Goal: Task Accomplishment & Management: Complete application form

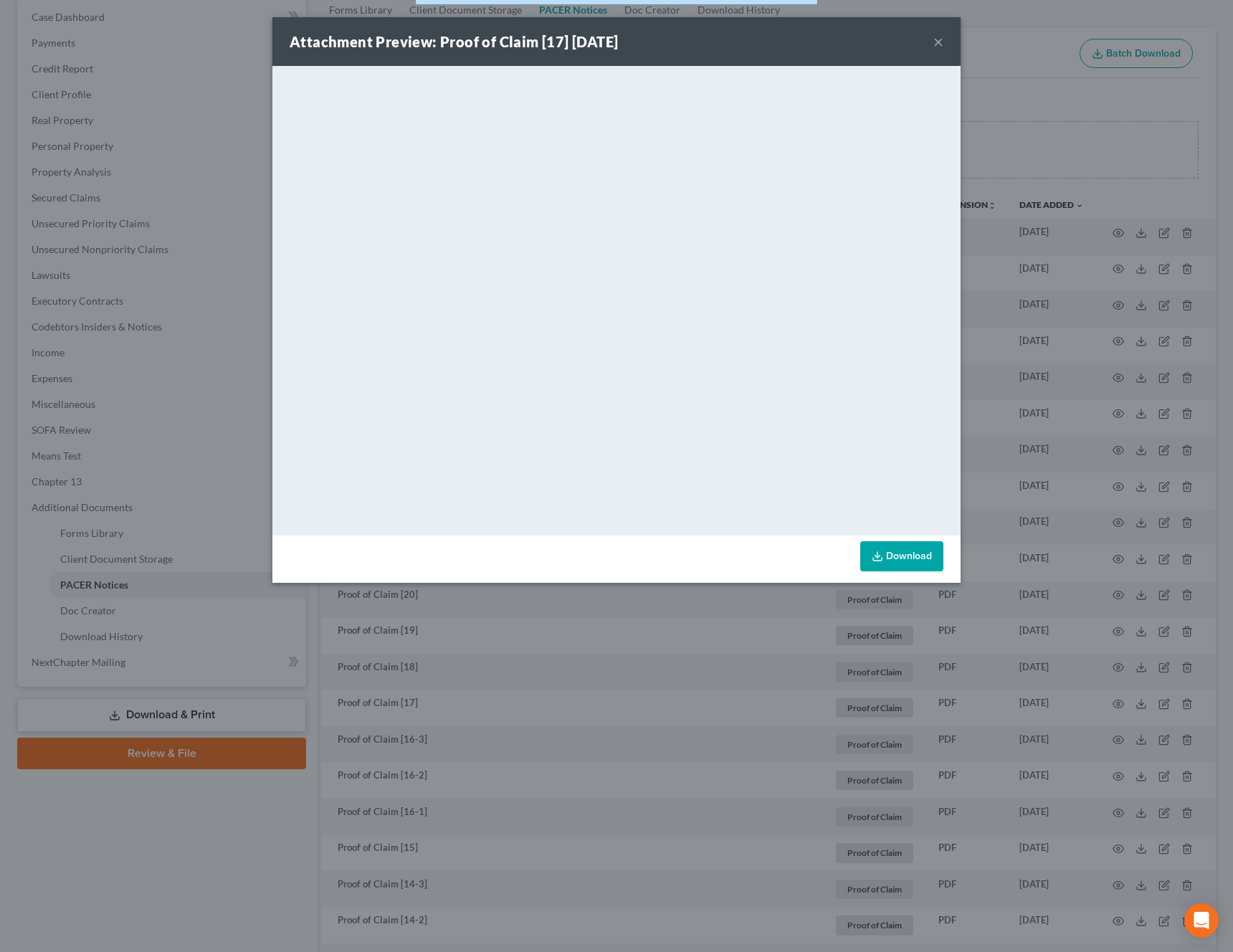
scroll to position [144, 0]
click at [941, 42] on button "×" at bounding box center [938, 42] width 10 height 17
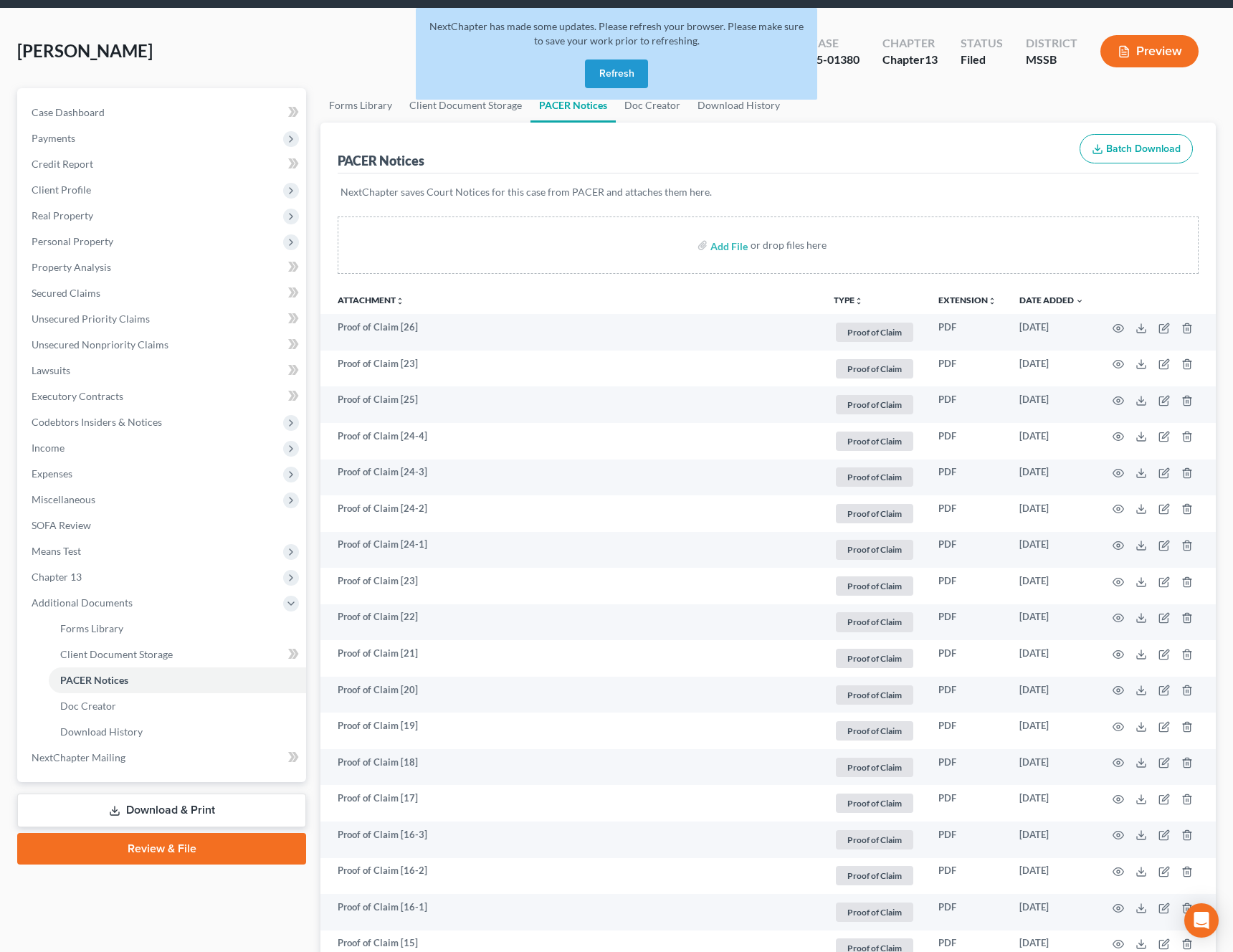
scroll to position [0, 0]
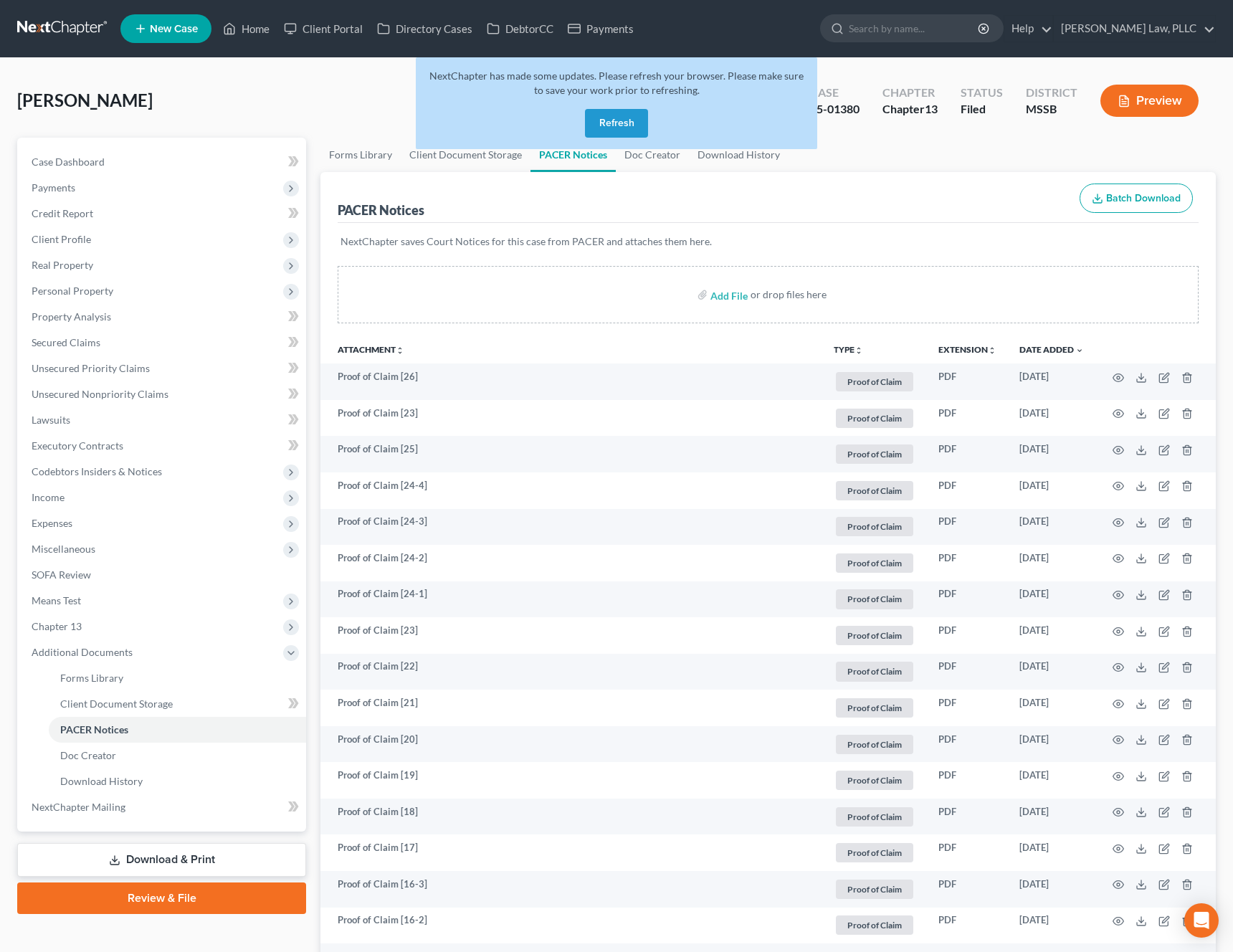
click at [635, 118] on button "Refresh" at bounding box center [616, 123] width 63 height 28
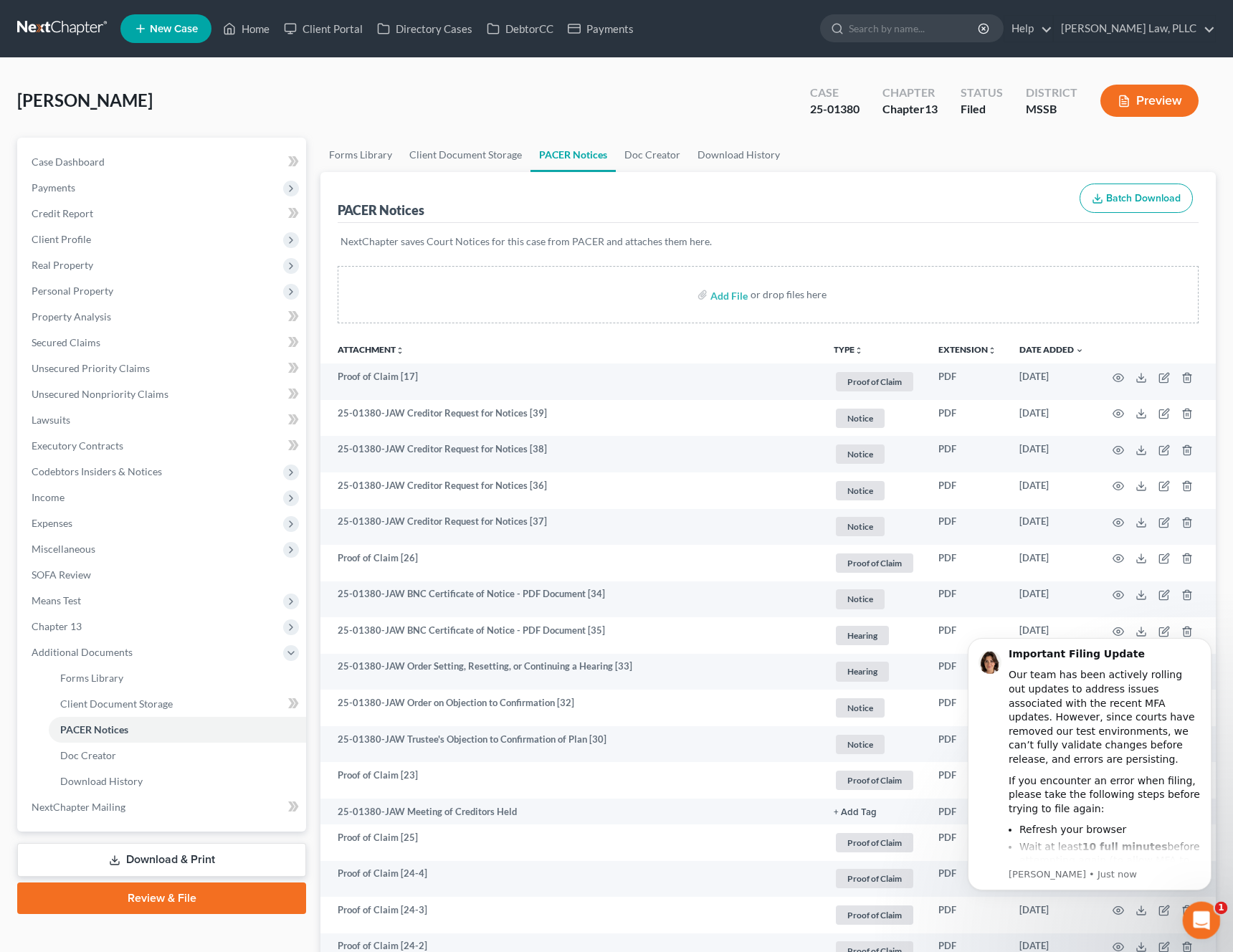
click at [1197, 912] on icon "Open Intercom Messenger" at bounding box center [1200, 919] width 24 height 24
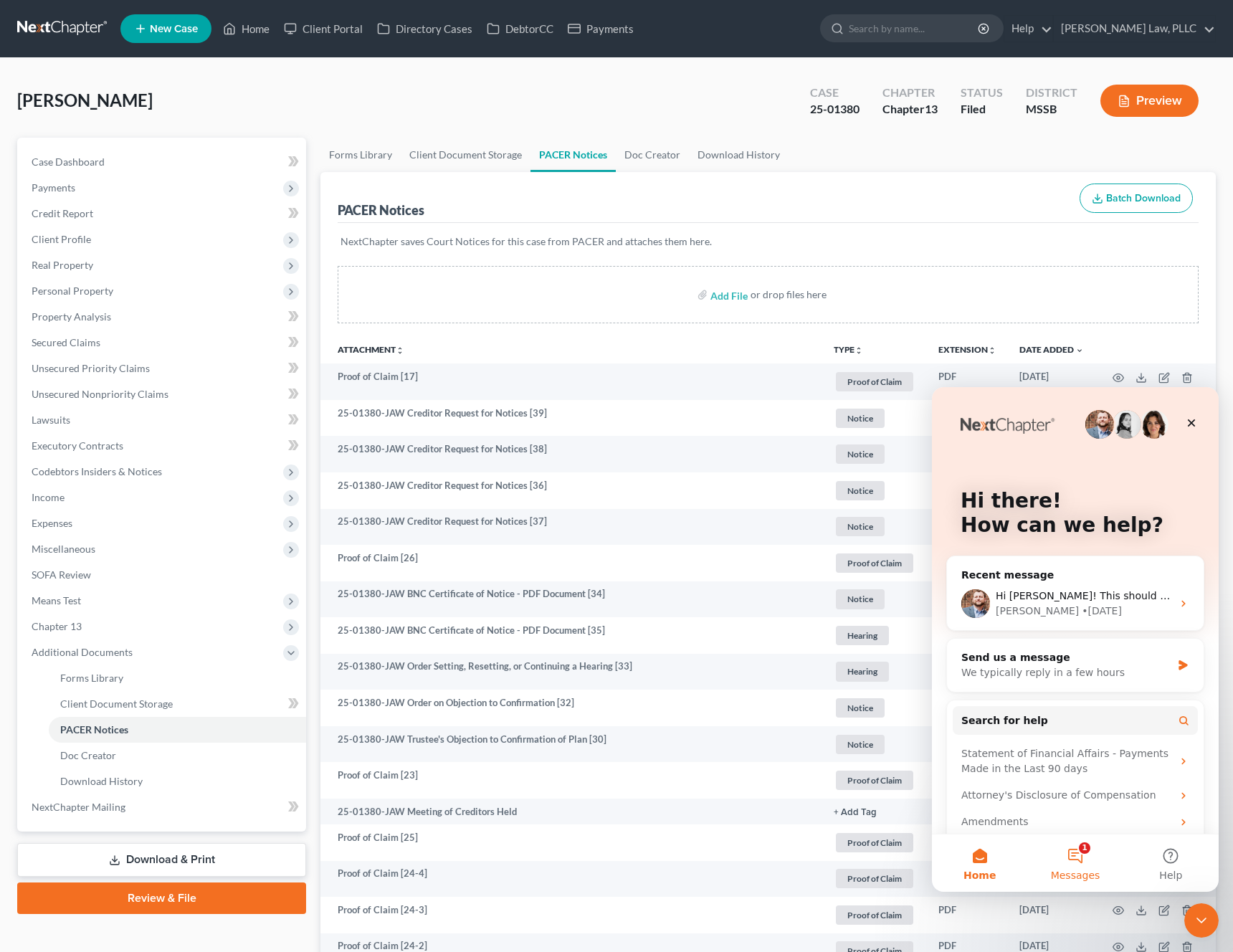
click at [1074, 863] on button "1 Messages" at bounding box center [1074, 863] width 96 height 58
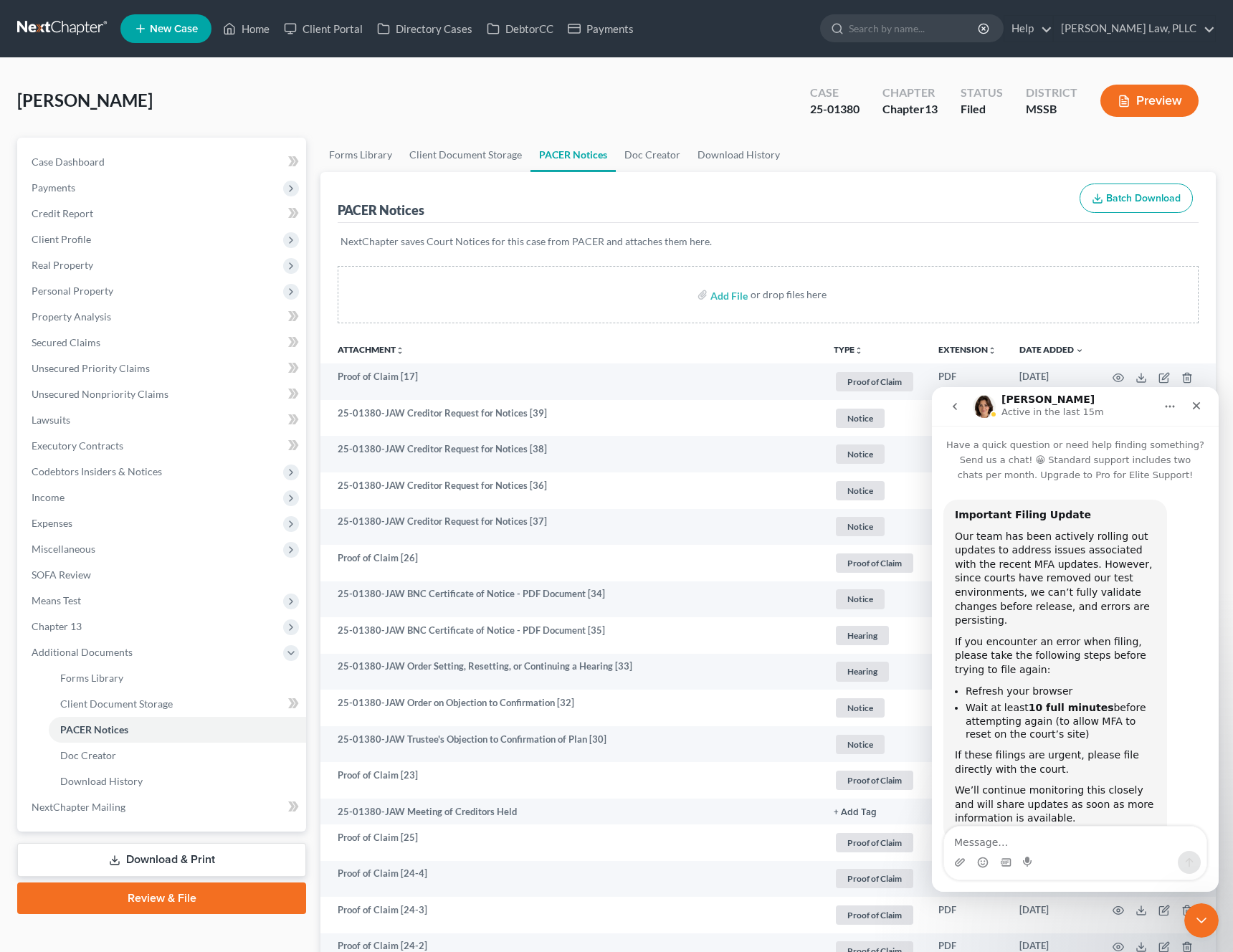
scroll to position [45, 0]
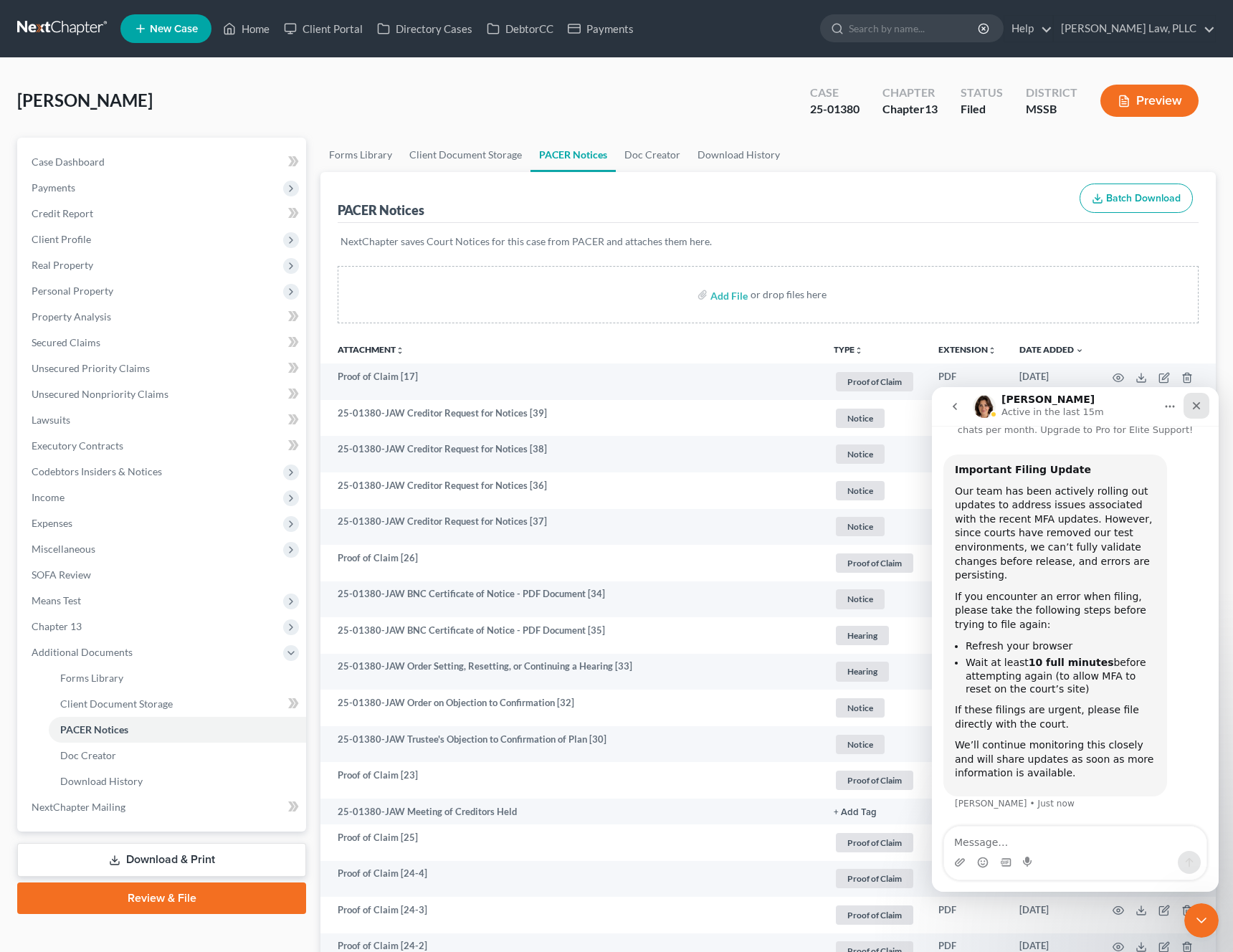
click at [1197, 407] on icon "Close" at bounding box center [1197, 406] width 8 height 8
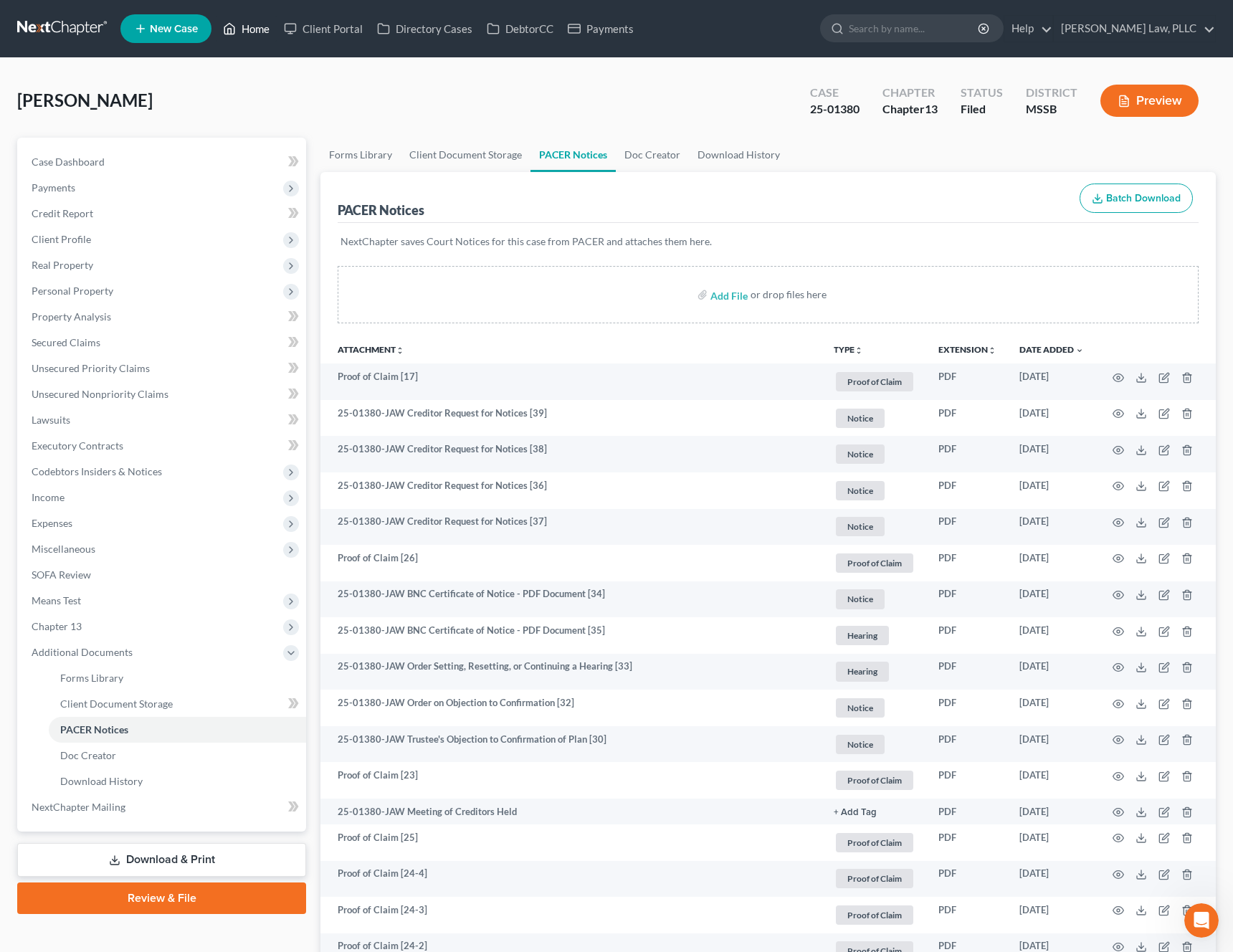
click at [245, 32] on link "Home" at bounding box center [245, 28] width 61 height 26
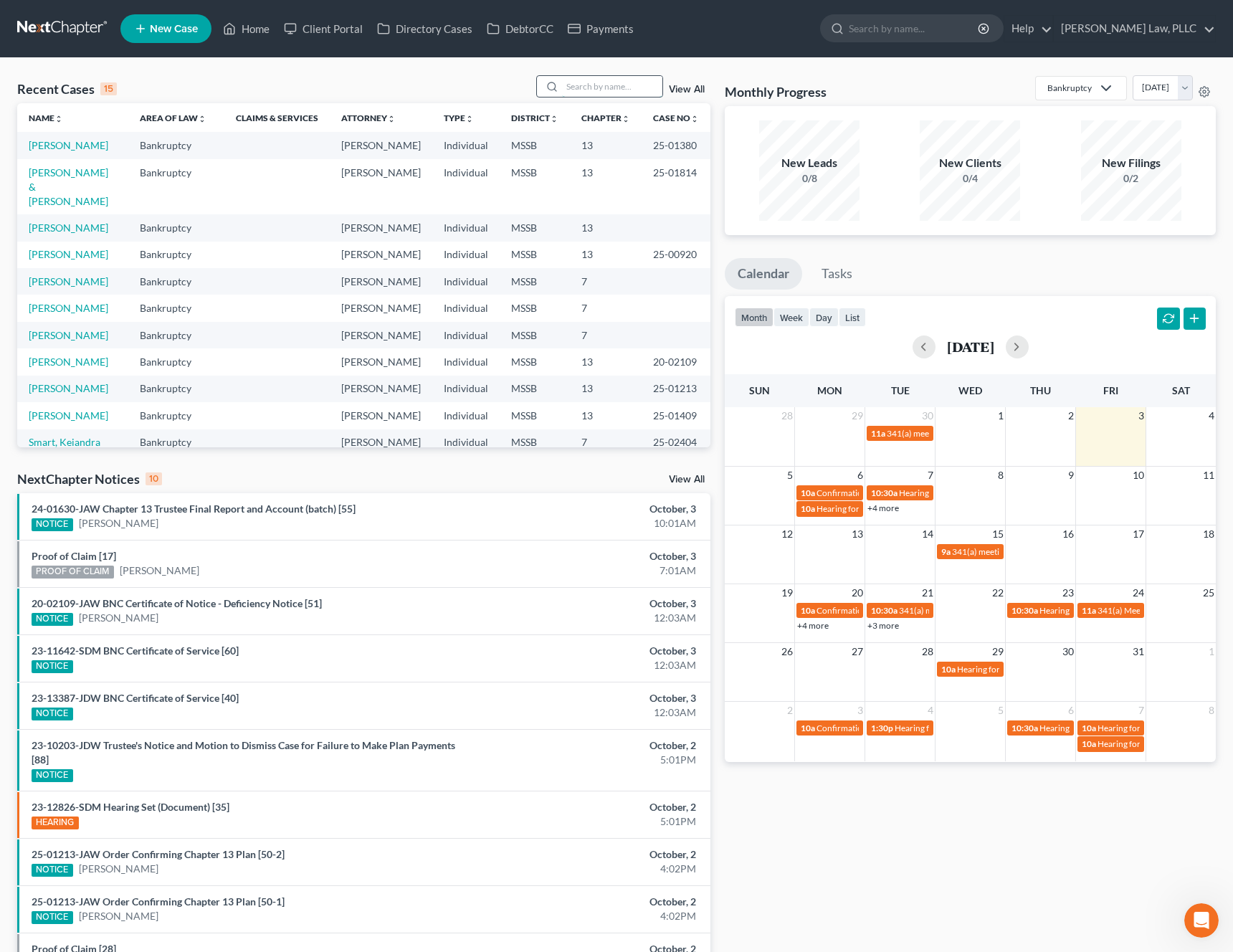
click at [595, 91] on input "search" at bounding box center [612, 86] width 100 height 21
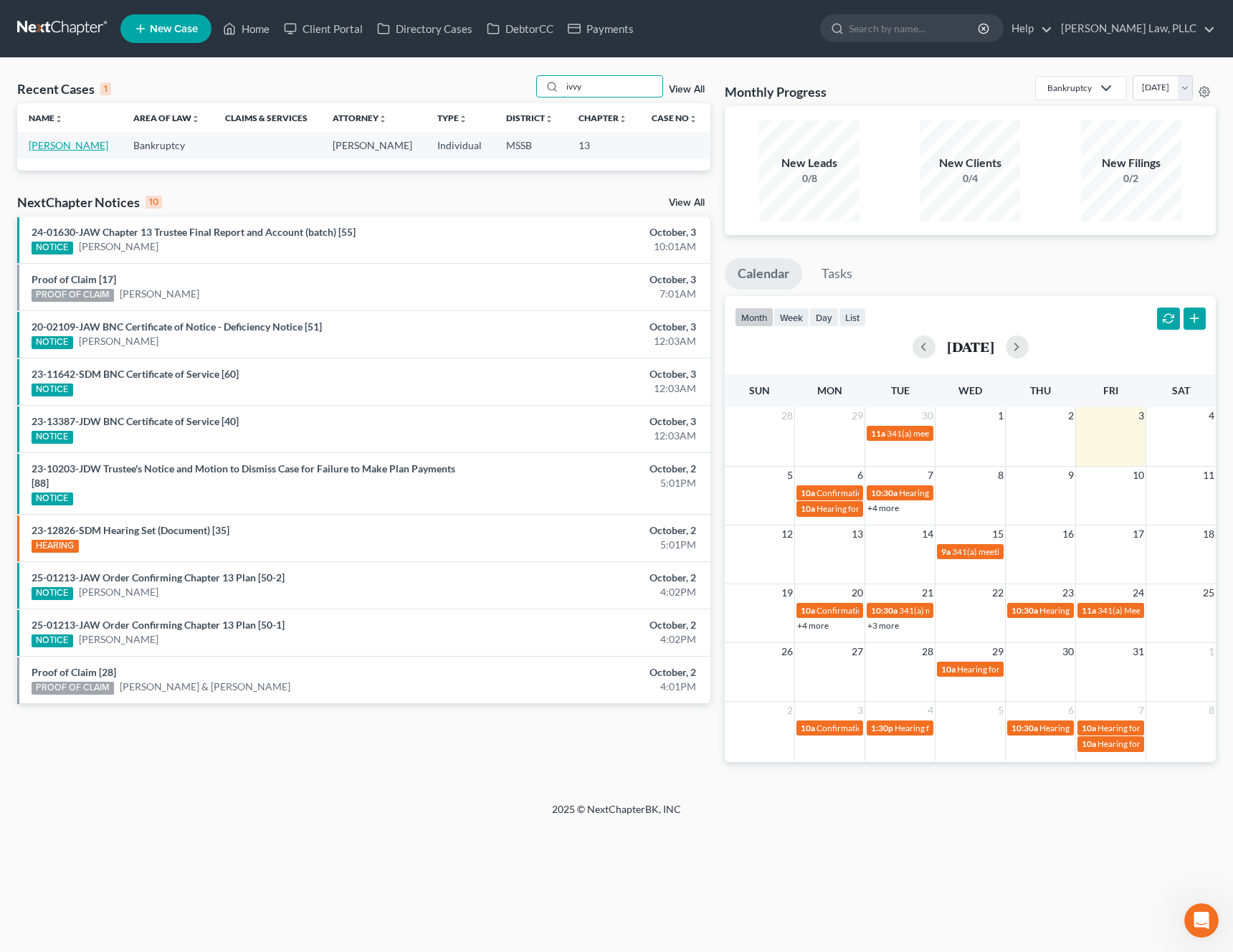
type input "ivvy"
click at [53, 144] on link "Collins, Ivvy" at bounding box center [68, 144] width 80 height 12
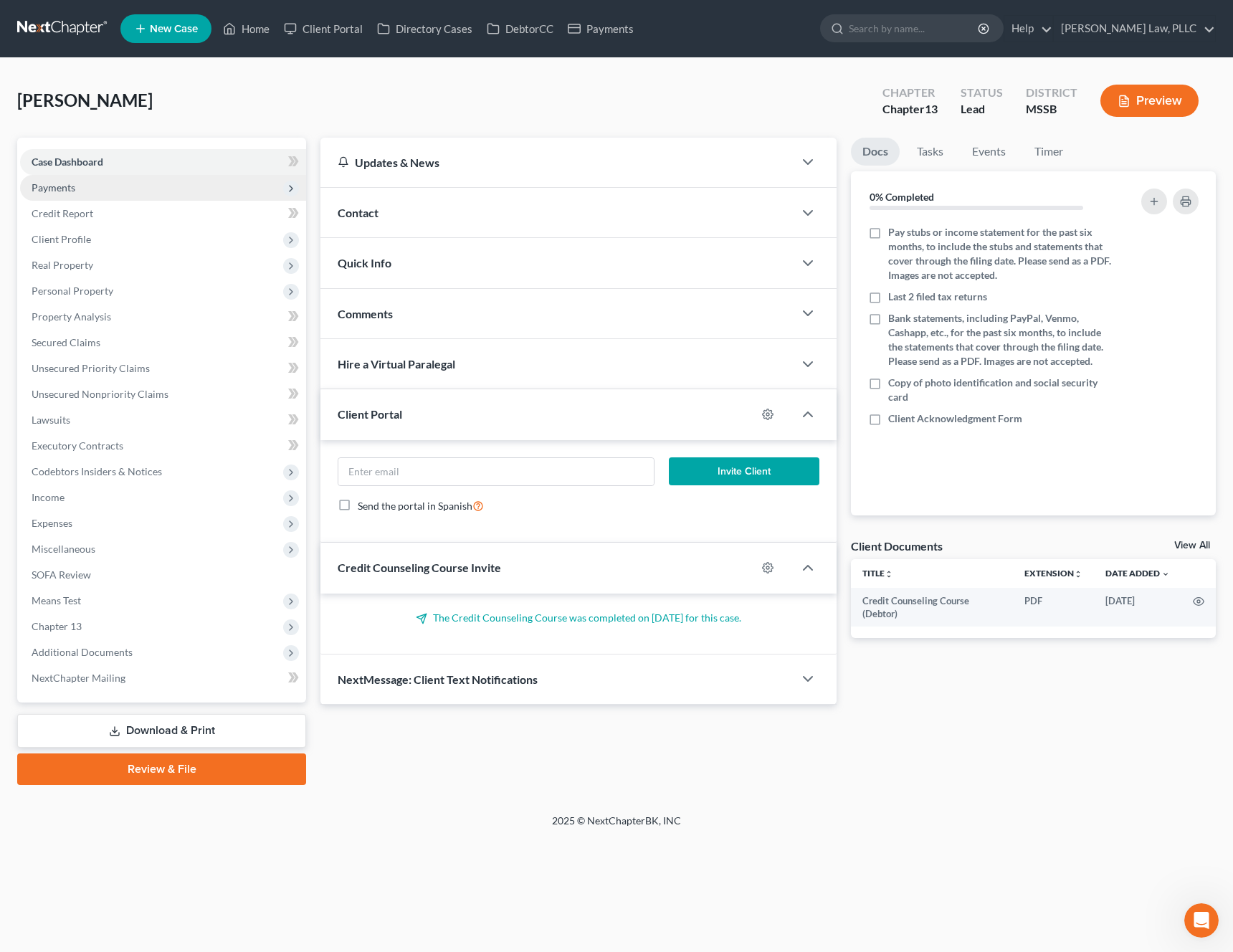
click at [162, 190] on span "Payments" at bounding box center [163, 188] width 286 height 26
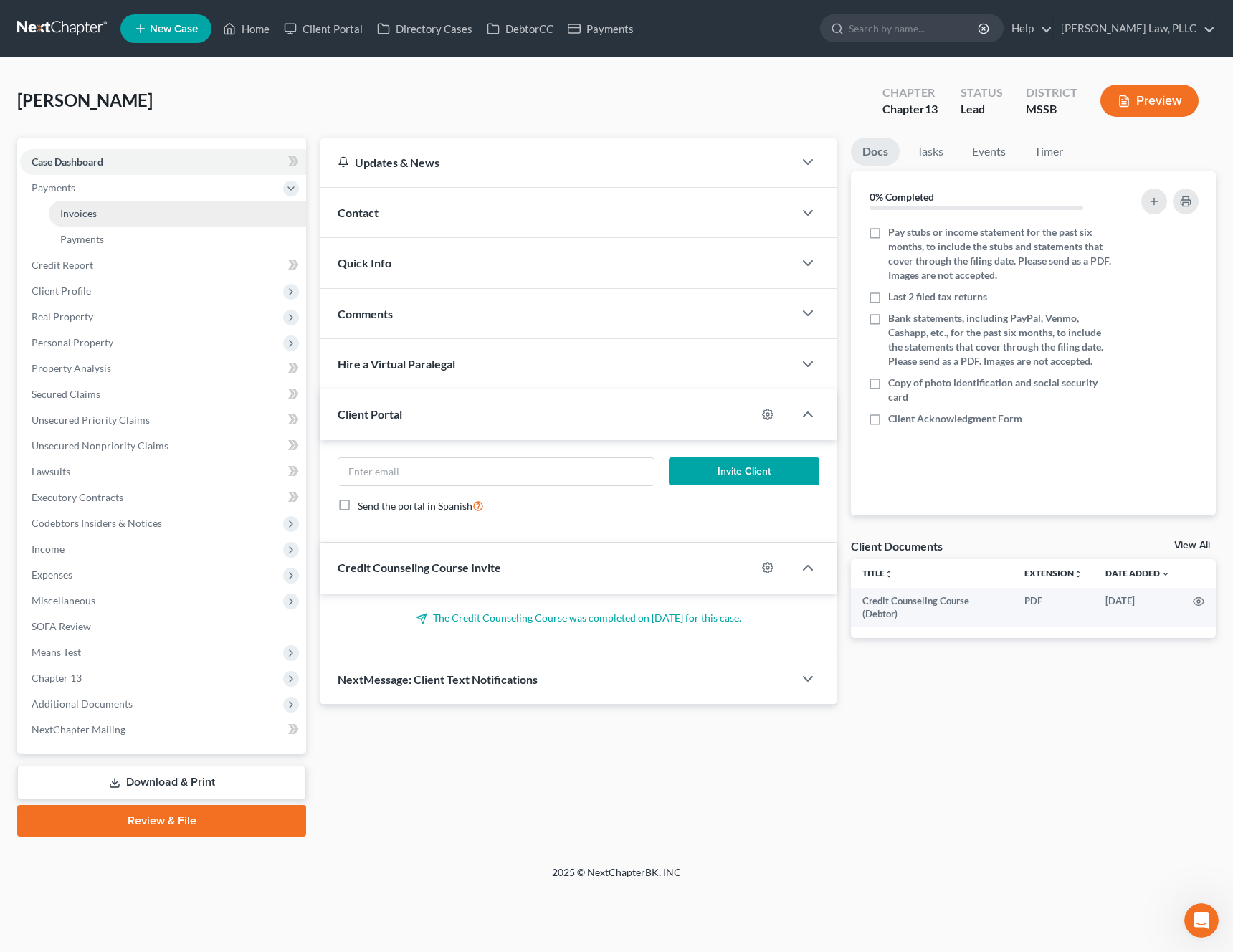
click at [144, 212] on link "Invoices" at bounding box center [178, 213] width 257 height 26
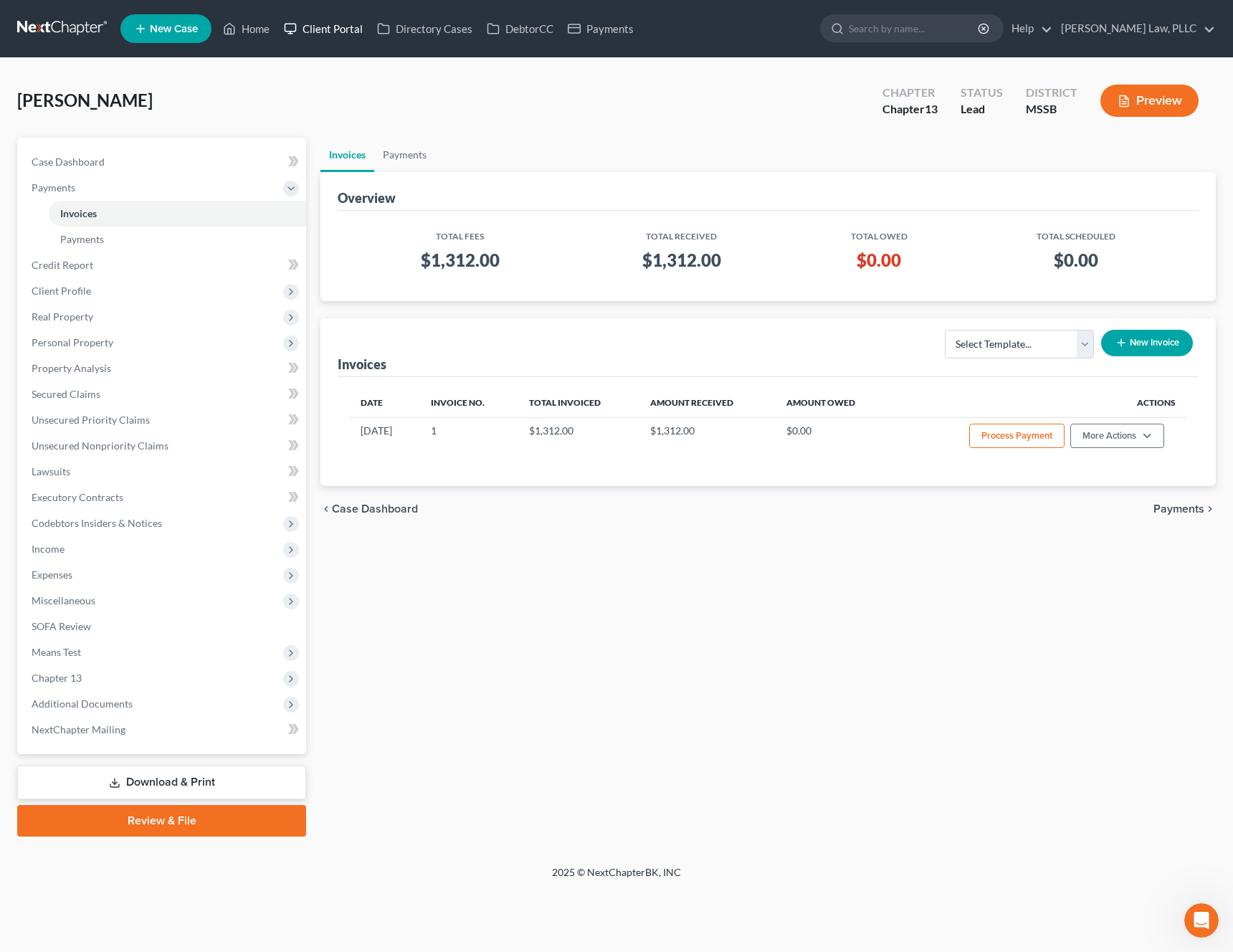
click at [339, 32] on link "Client Portal" at bounding box center [324, 28] width 93 height 26
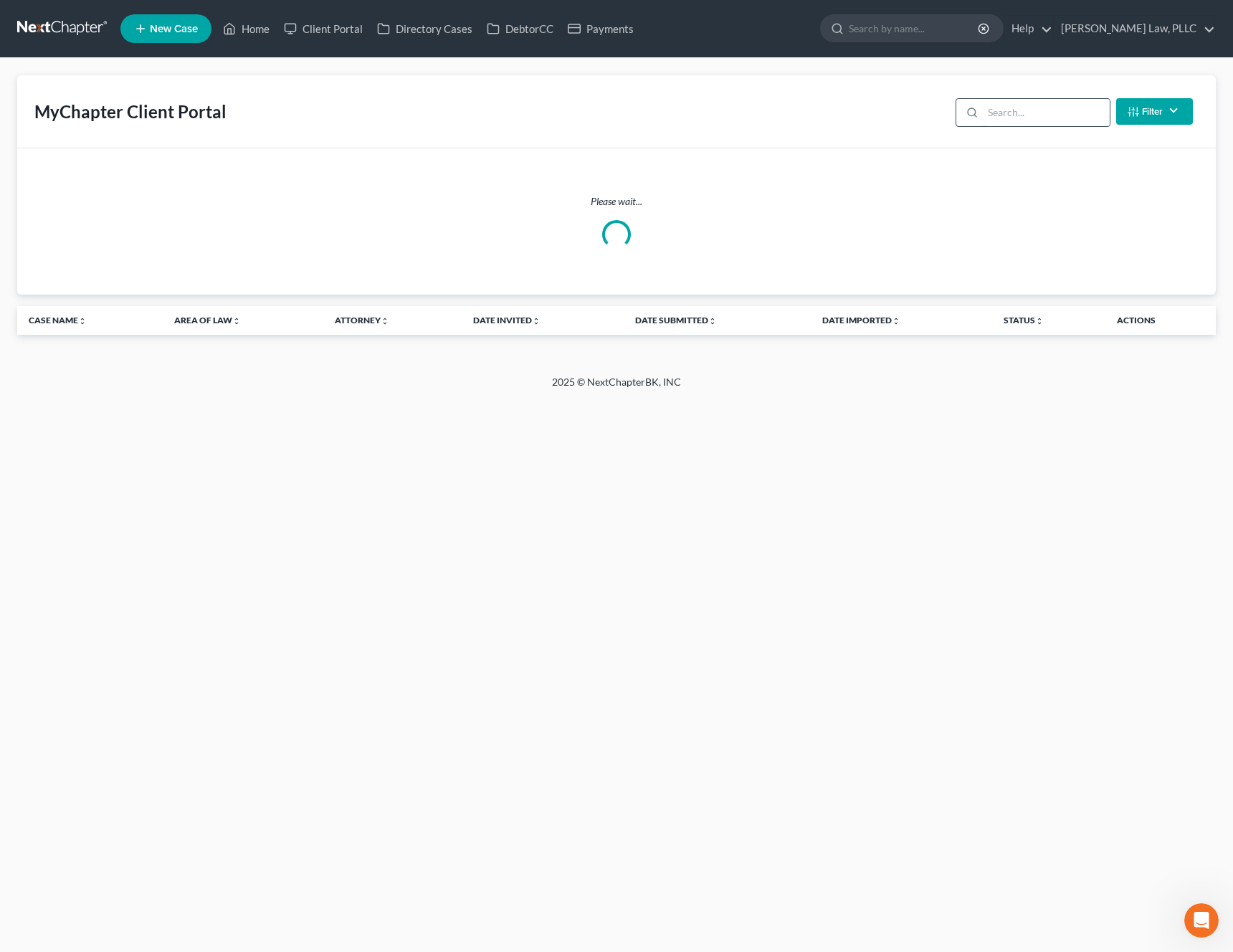
click at [1010, 105] on input "search" at bounding box center [1046, 112] width 127 height 28
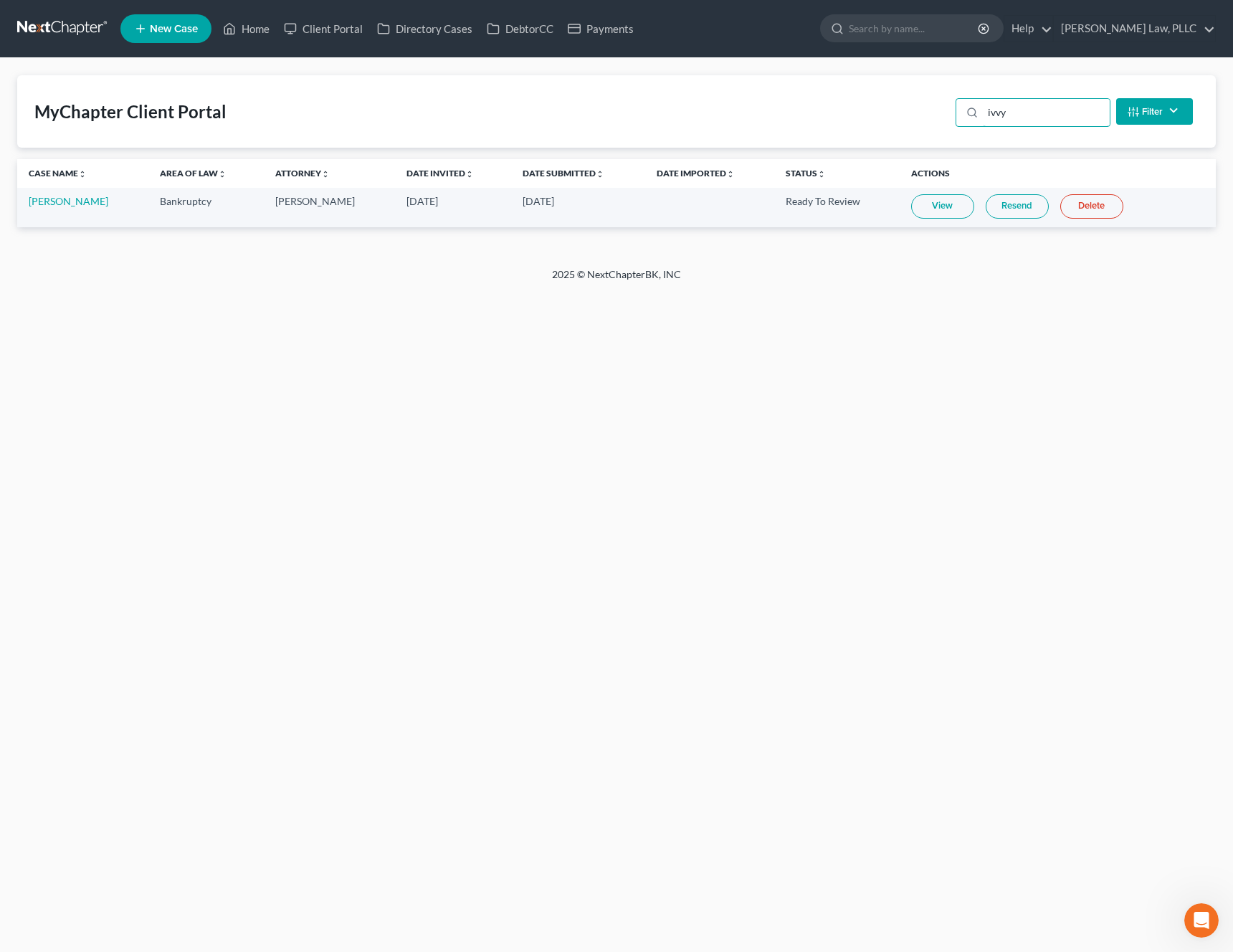
type input "ivvy"
click at [936, 207] on link "View" at bounding box center [943, 206] width 63 height 24
click at [38, 203] on link "Ivvy Collins" at bounding box center [68, 201] width 80 height 12
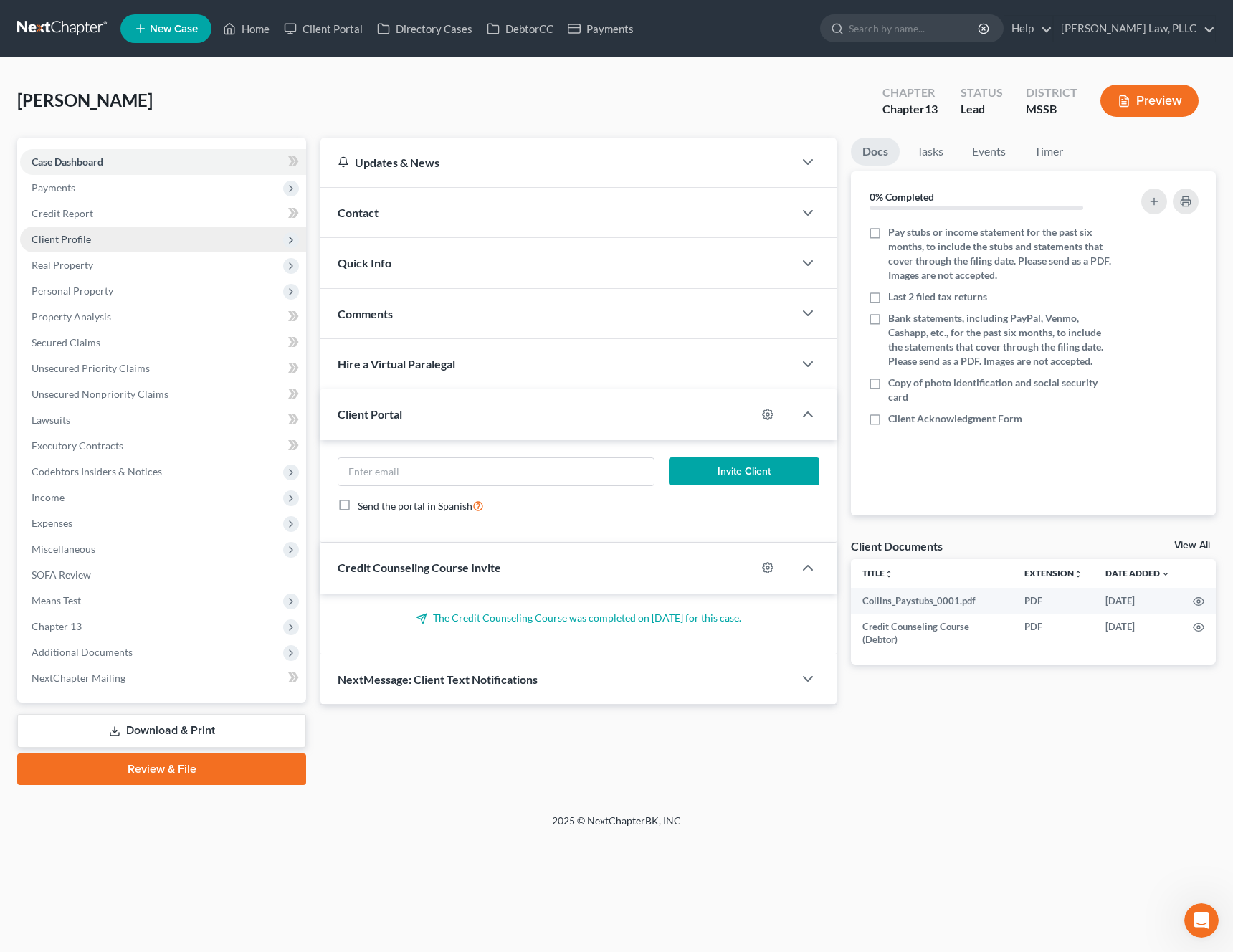
click at [79, 237] on span "Client Profile" at bounding box center [61, 238] width 59 height 12
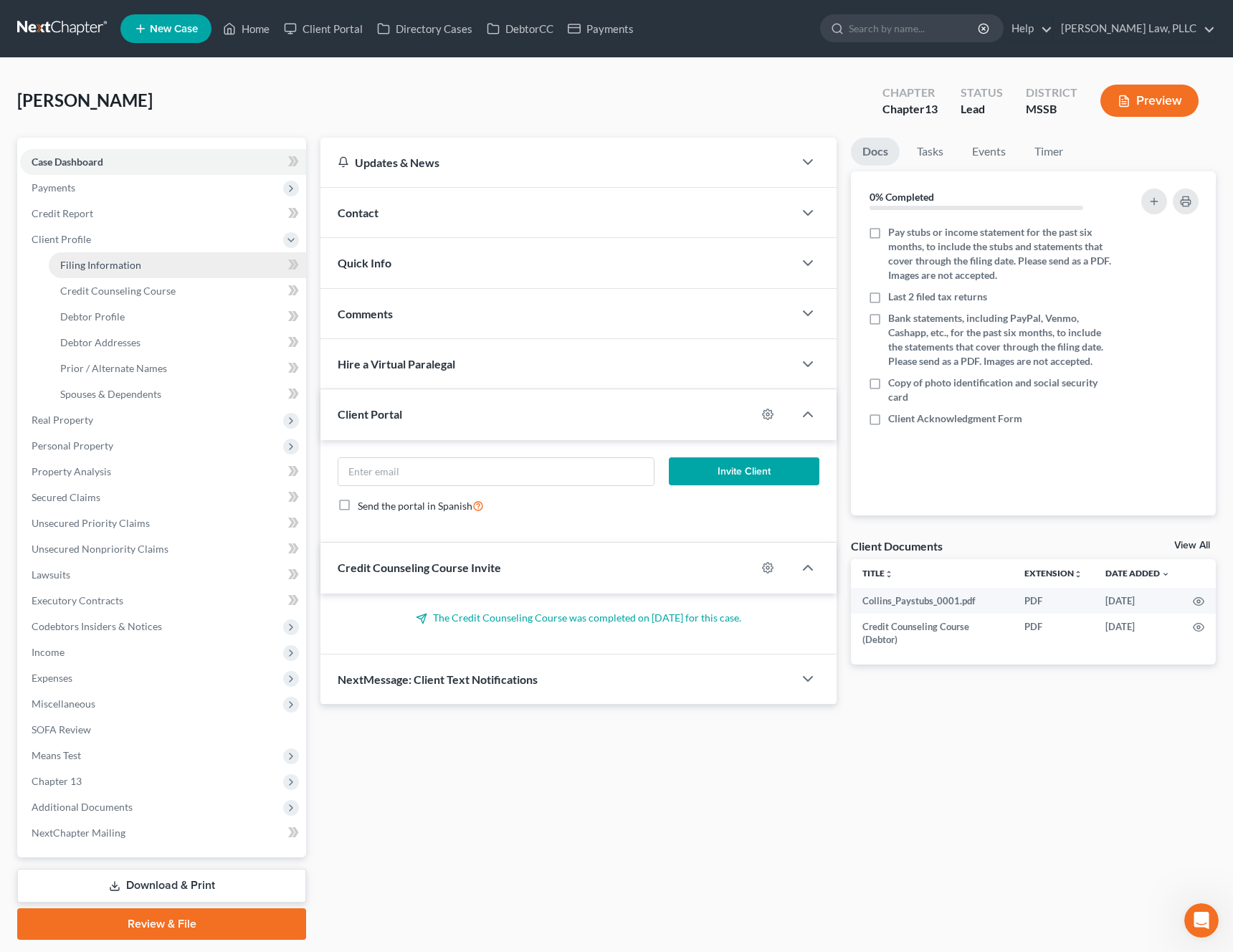
click at [90, 253] on link "Filing Information" at bounding box center [178, 265] width 257 height 26
select select "1"
select select "0"
select select "3"
select select "25"
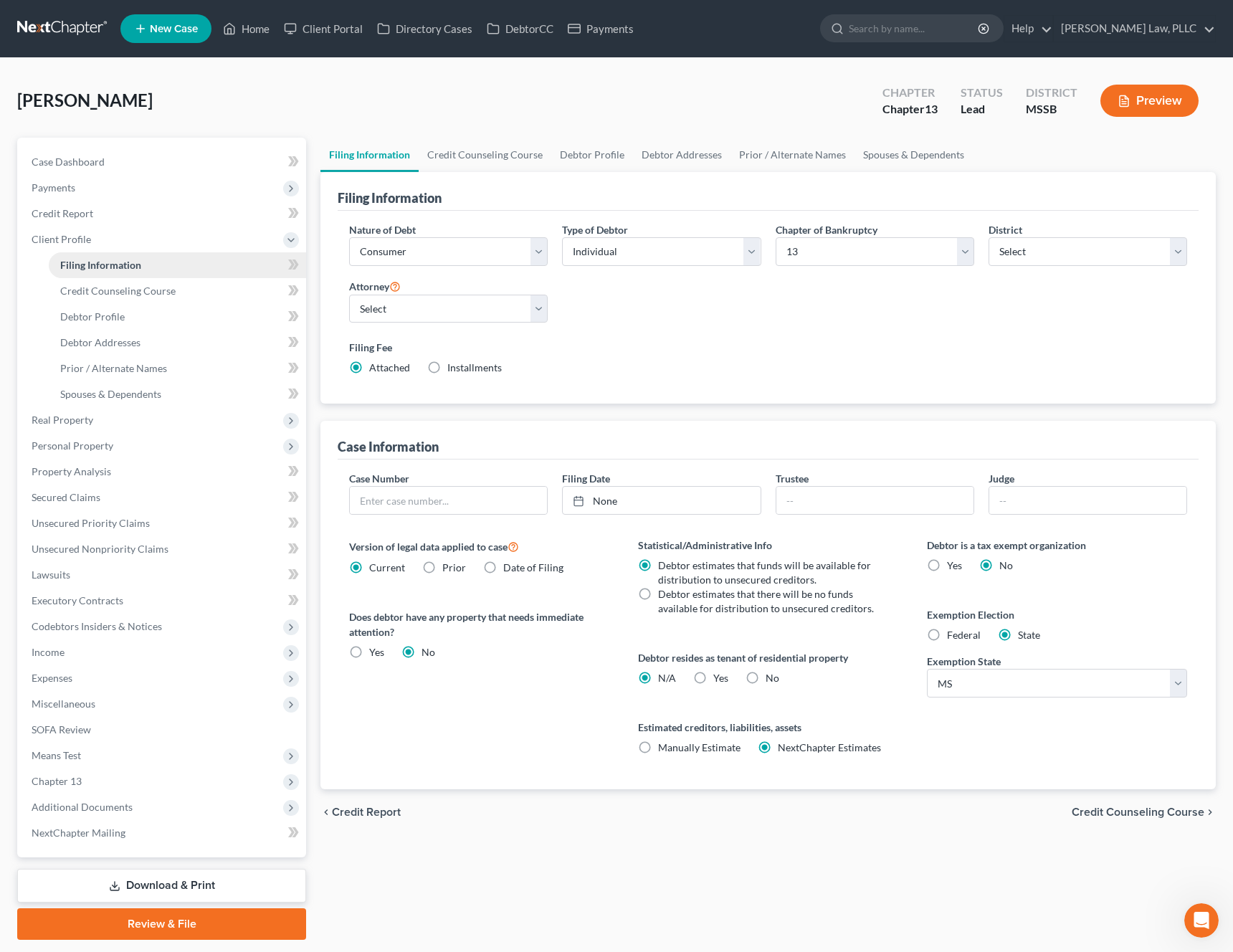
click at [90, 253] on link "Filing Information" at bounding box center [178, 265] width 257 height 26
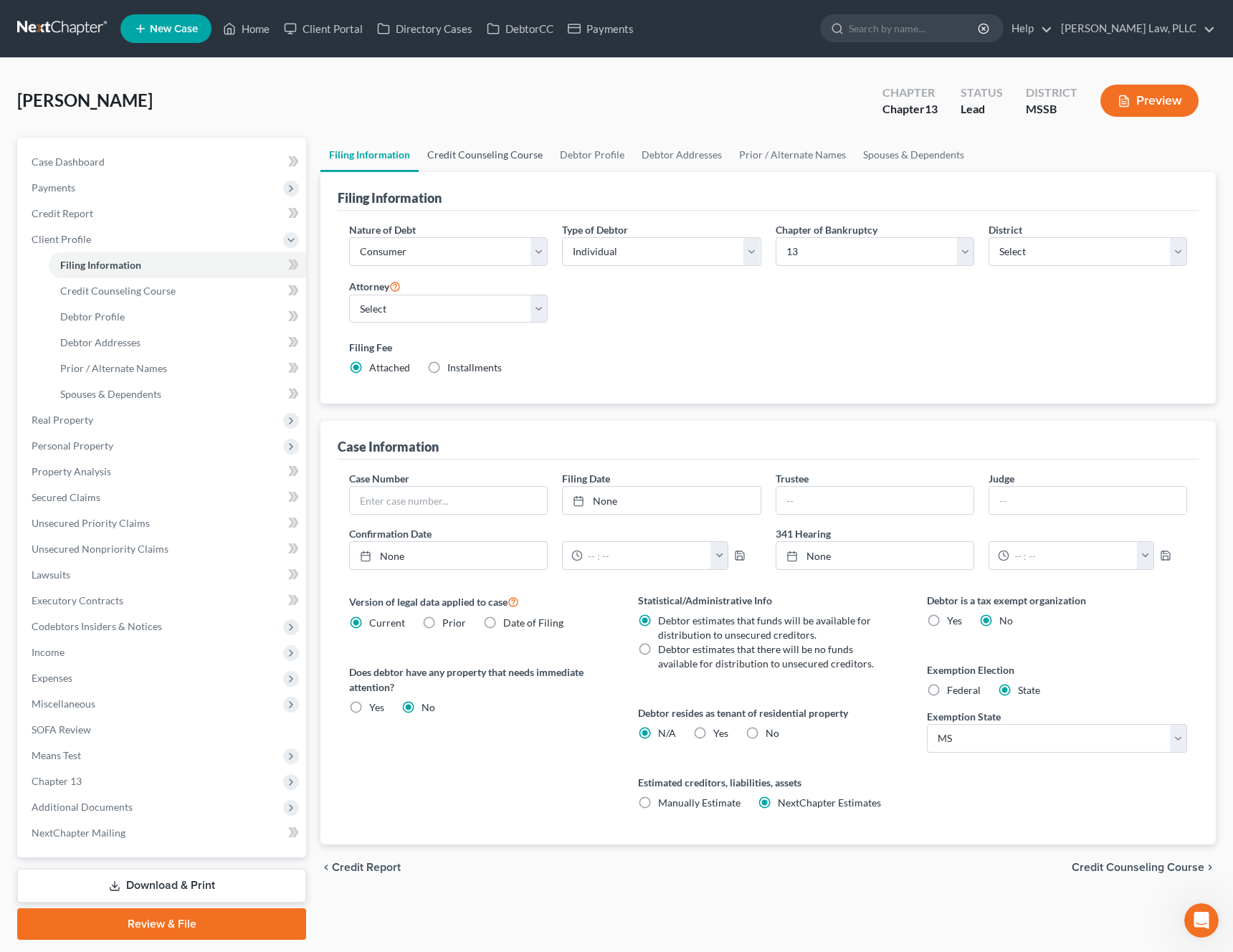
click at [474, 152] on link "Credit Counseling Course" at bounding box center [485, 155] width 133 height 35
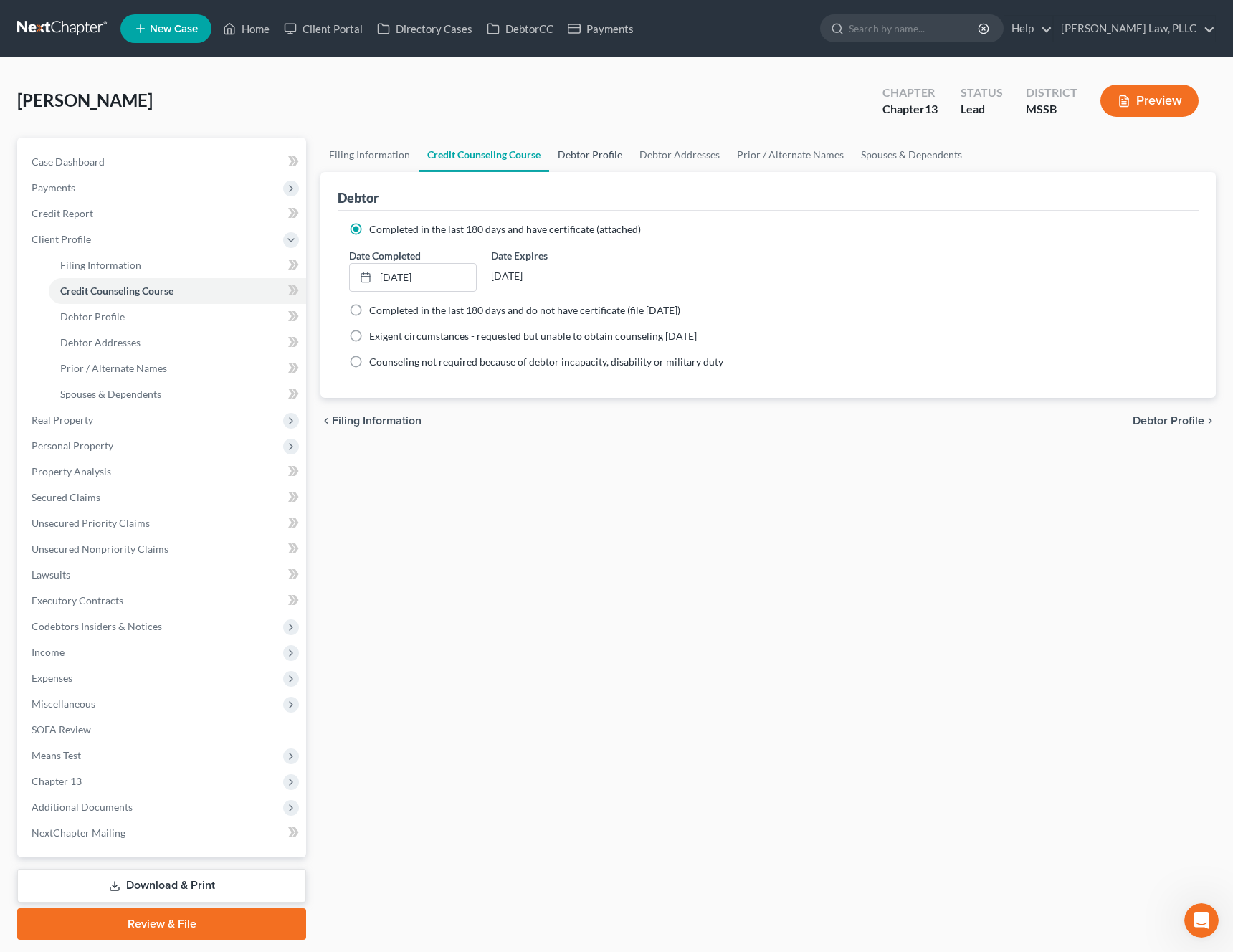
click at [589, 151] on link "Debtor Profile" at bounding box center [590, 155] width 82 height 35
select select "0"
select select "1"
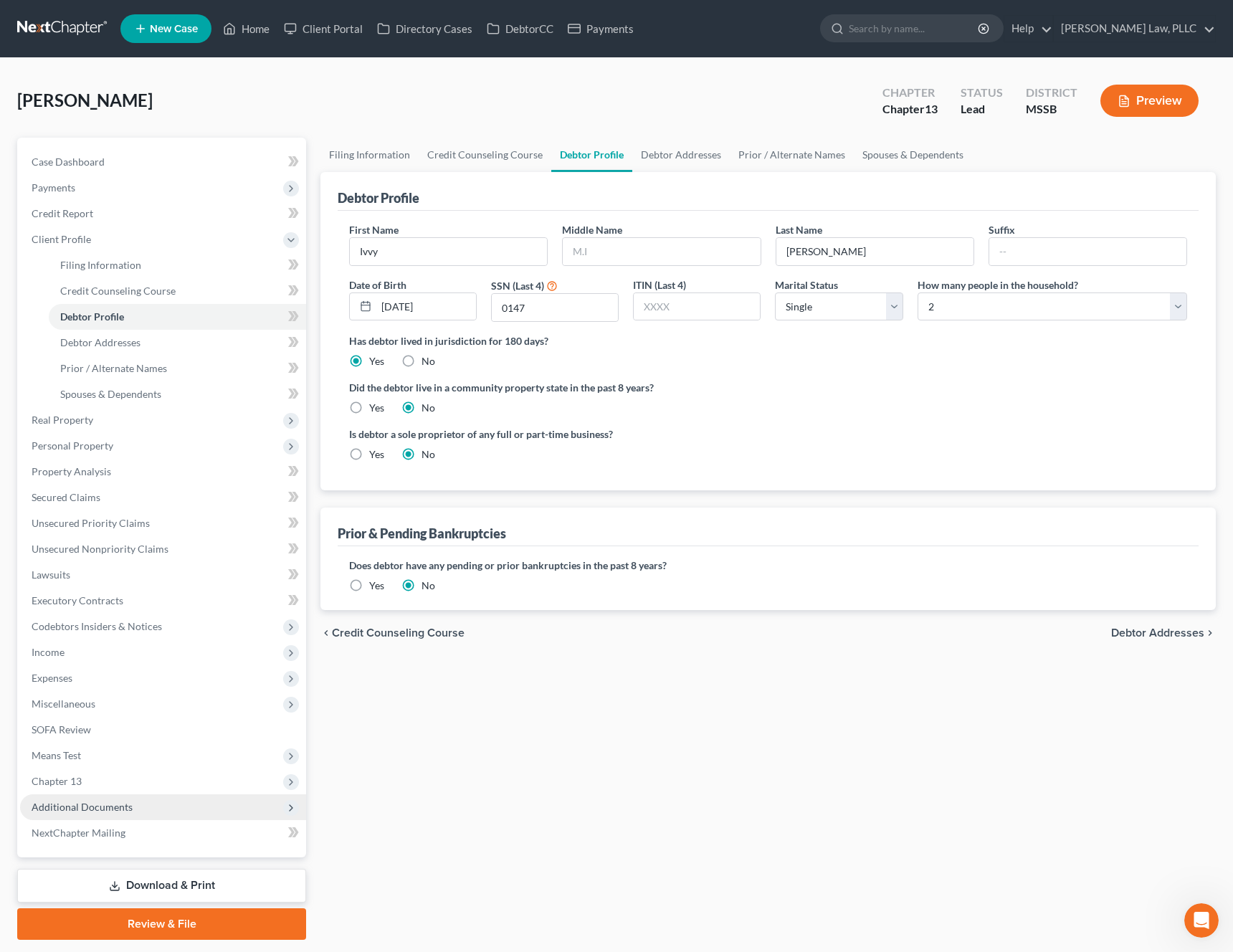
click at [141, 809] on span "Additional Documents" at bounding box center [163, 807] width 286 height 26
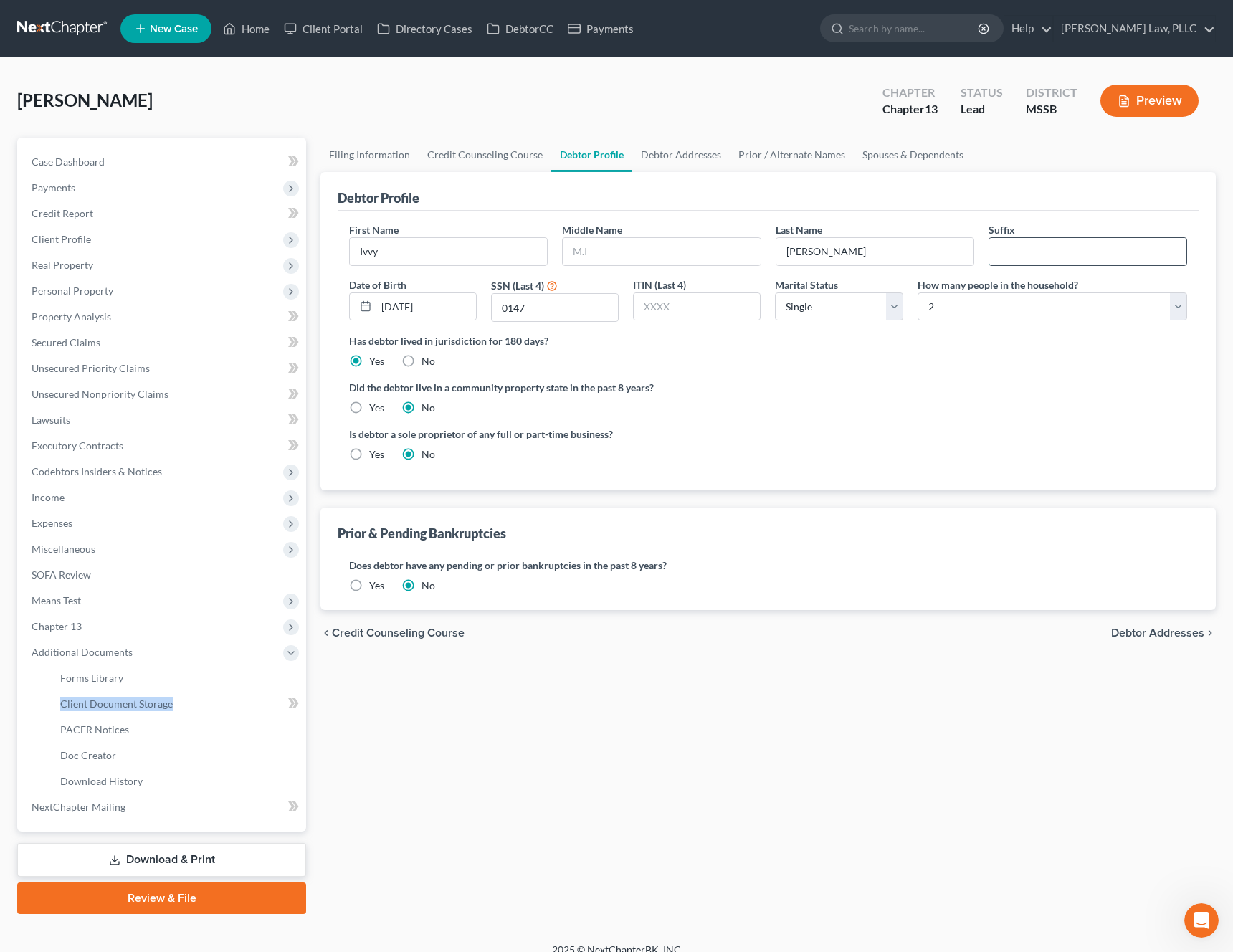
click at [1078, 256] on input "text" at bounding box center [1088, 251] width 197 height 28
click at [678, 152] on link "Debtor Addresses" at bounding box center [681, 155] width 98 height 35
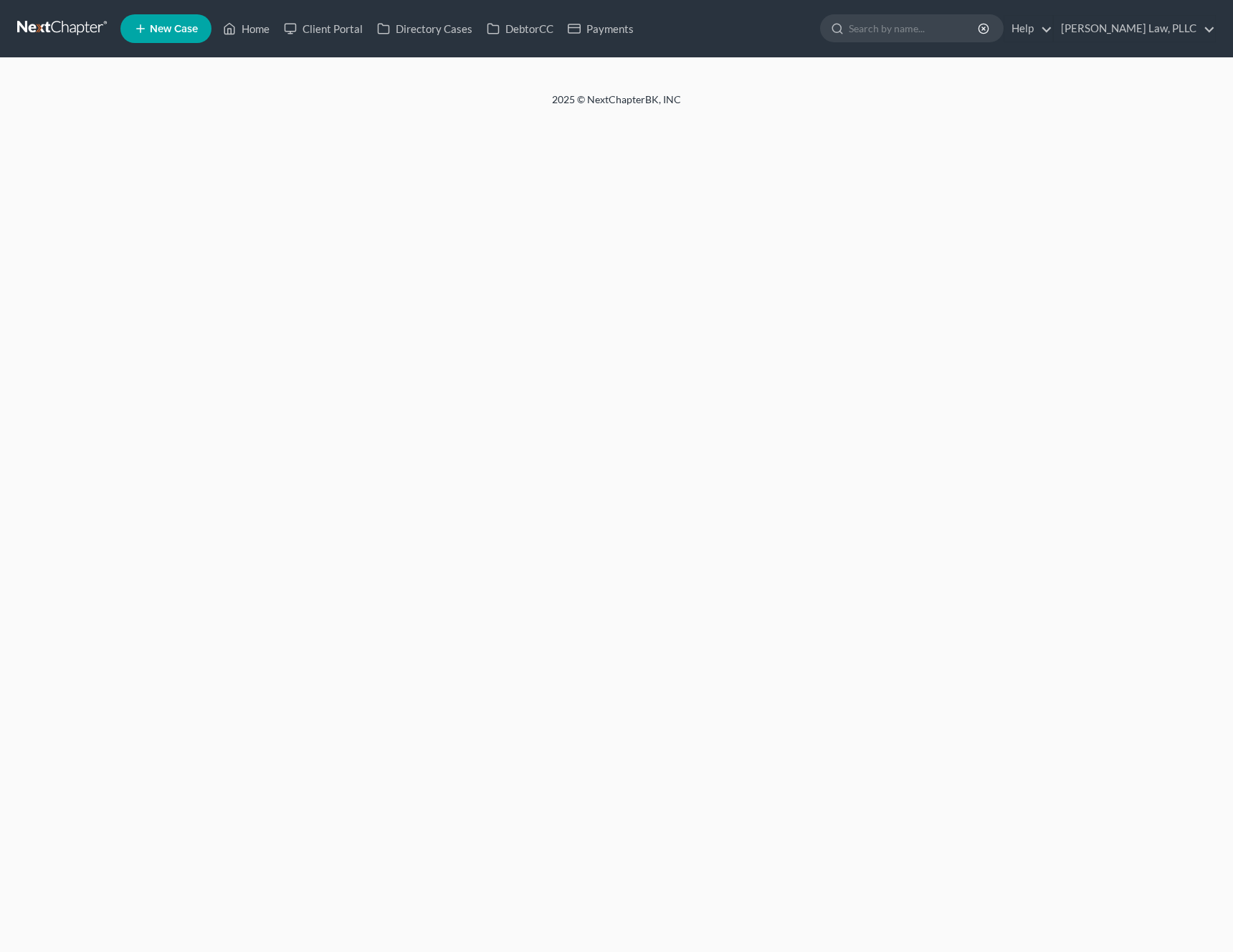
select select "4"
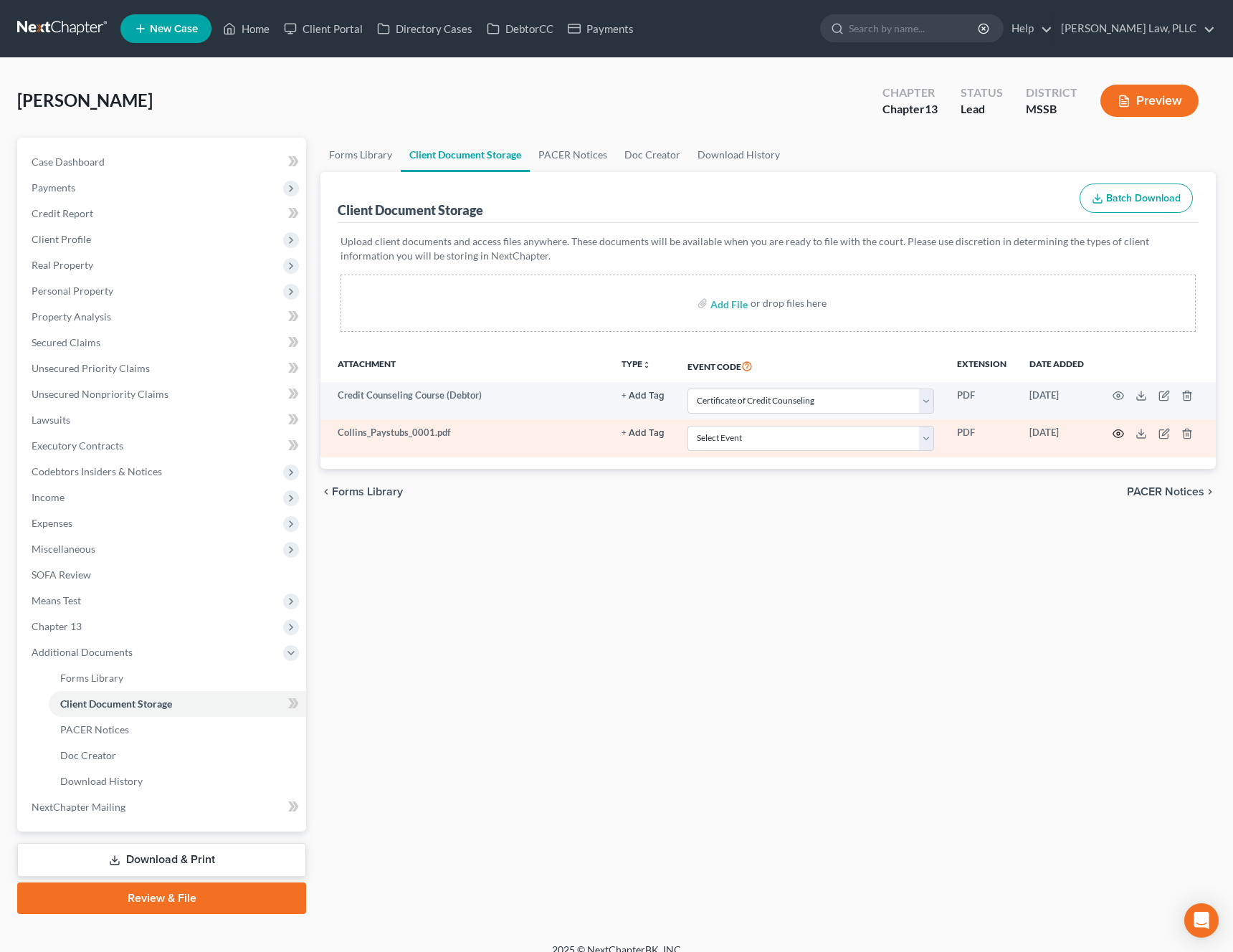
click at [1118, 439] on icon "button" at bounding box center [1118, 433] width 12 height 12
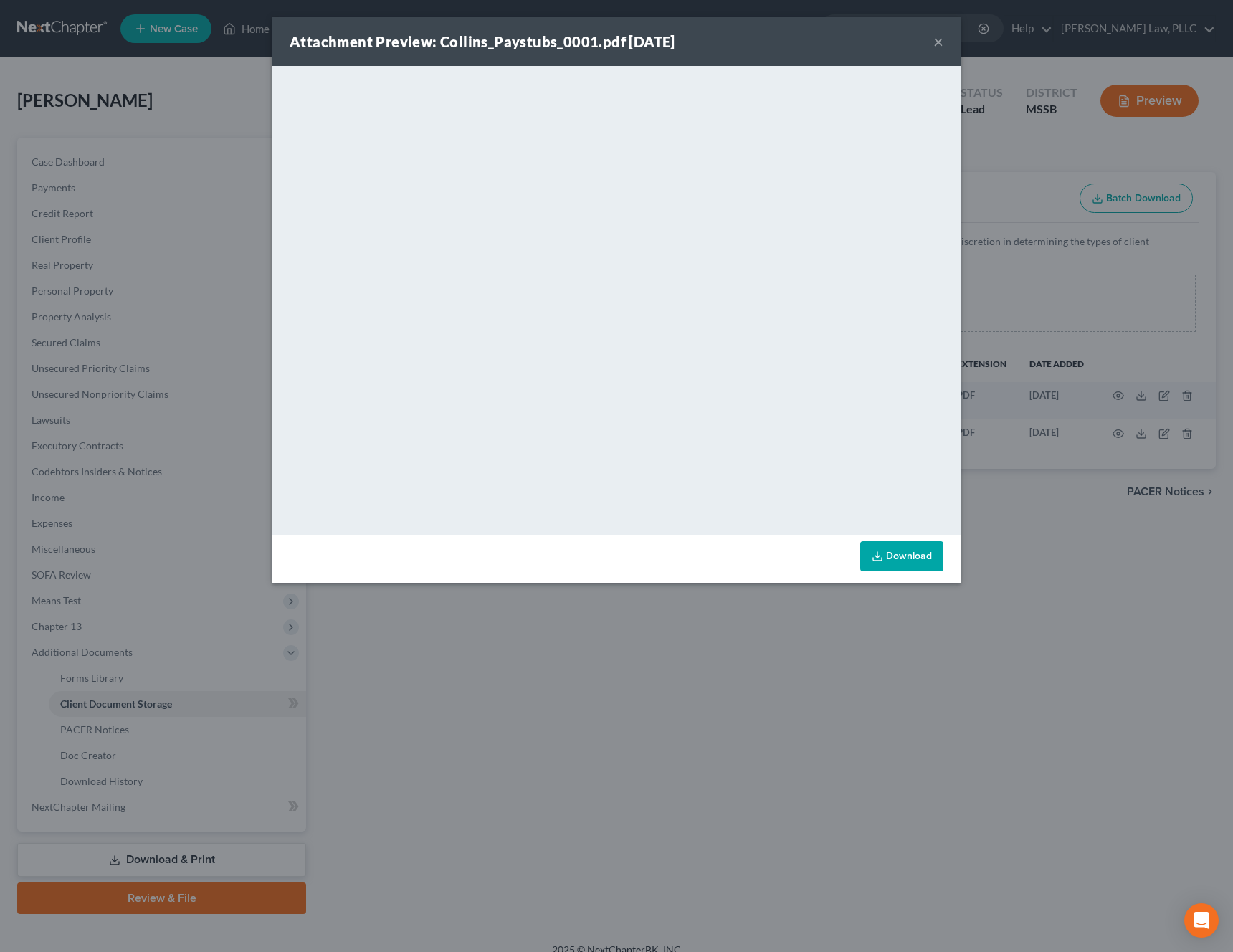
click at [937, 45] on button "×" at bounding box center [938, 42] width 10 height 17
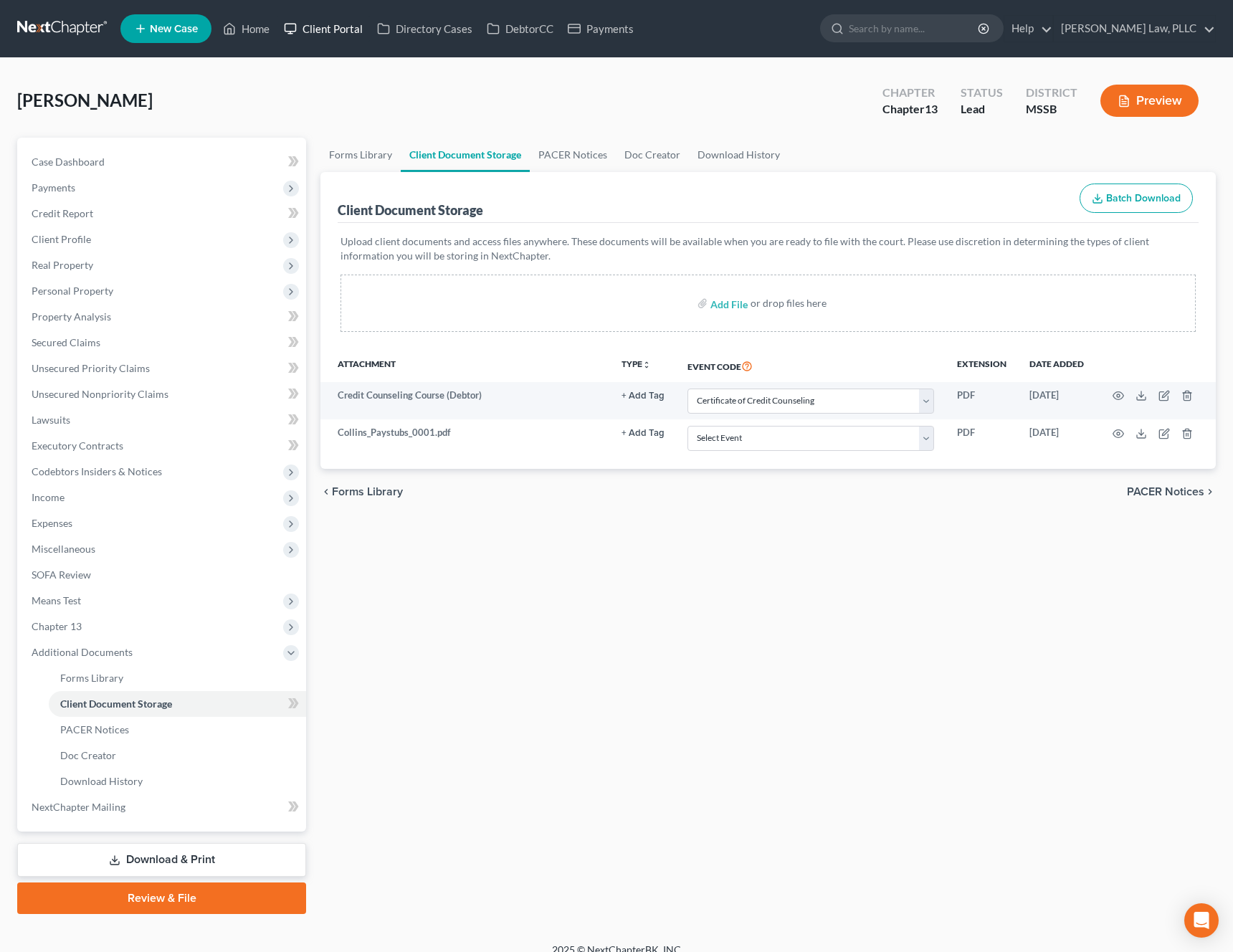
click at [332, 34] on link "Client Portal" at bounding box center [324, 28] width 93 height 26
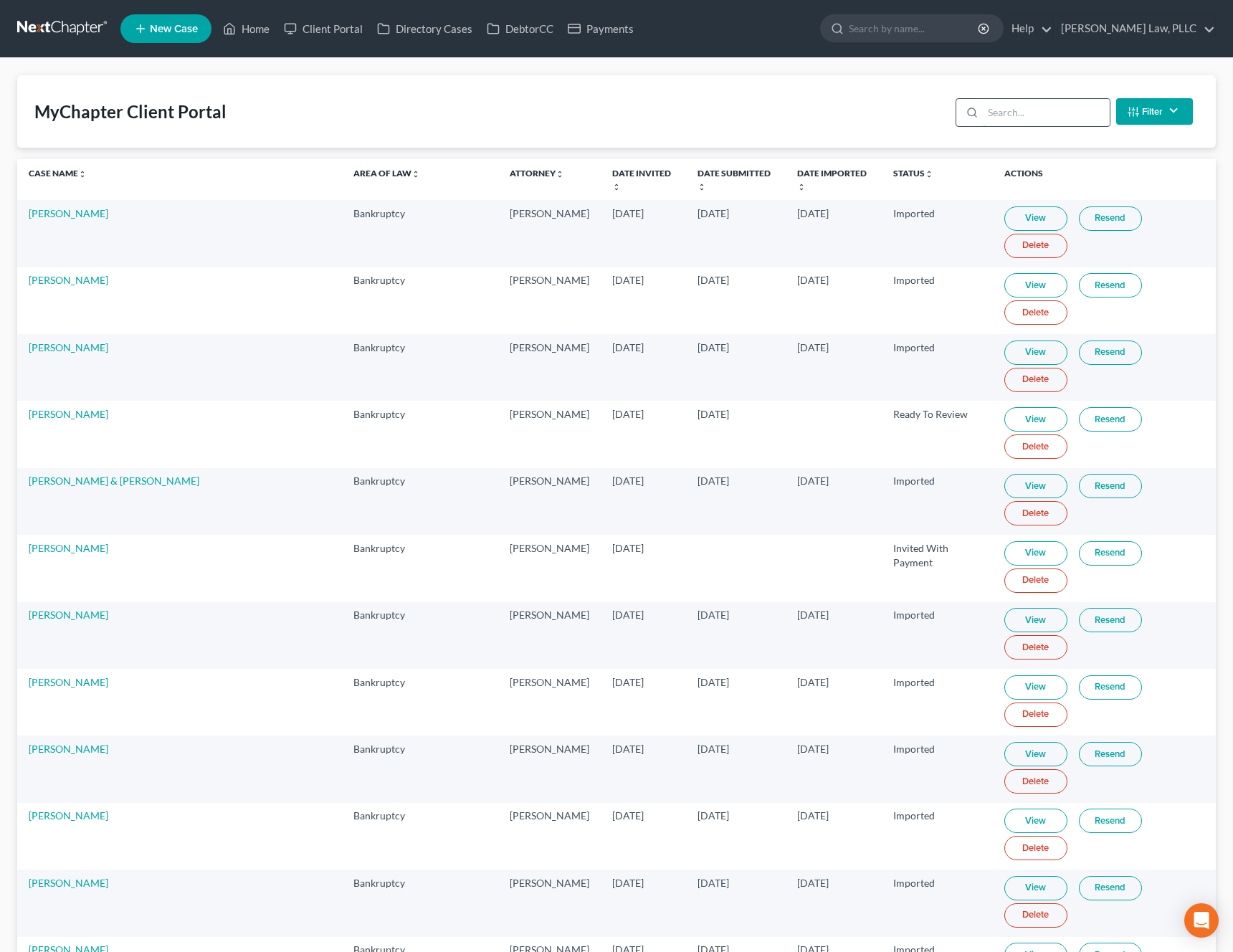
click at [1051, 115] on input "search" at bounding box center [1046, 112] width 127 height 28
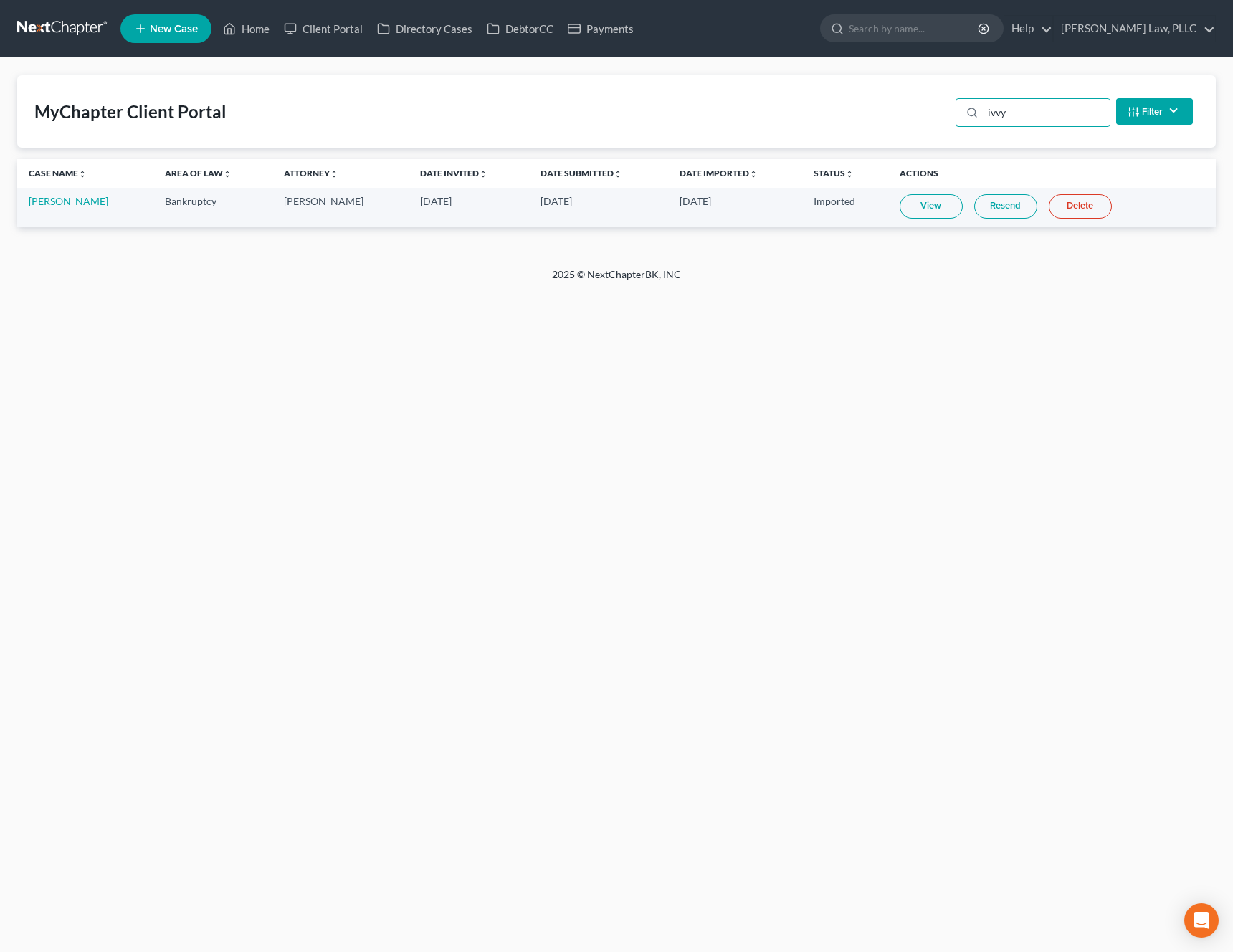
click at [924, 204] on link "View" at bounding box center [931, 206] width 63 height 24
click at [331, 28] on link "Client Portal" at bounding box center [324, 28] width 93 height 26
click at [1051, 109] on input "ivvy" at bounding box center [1046, 112] width 127 height 28
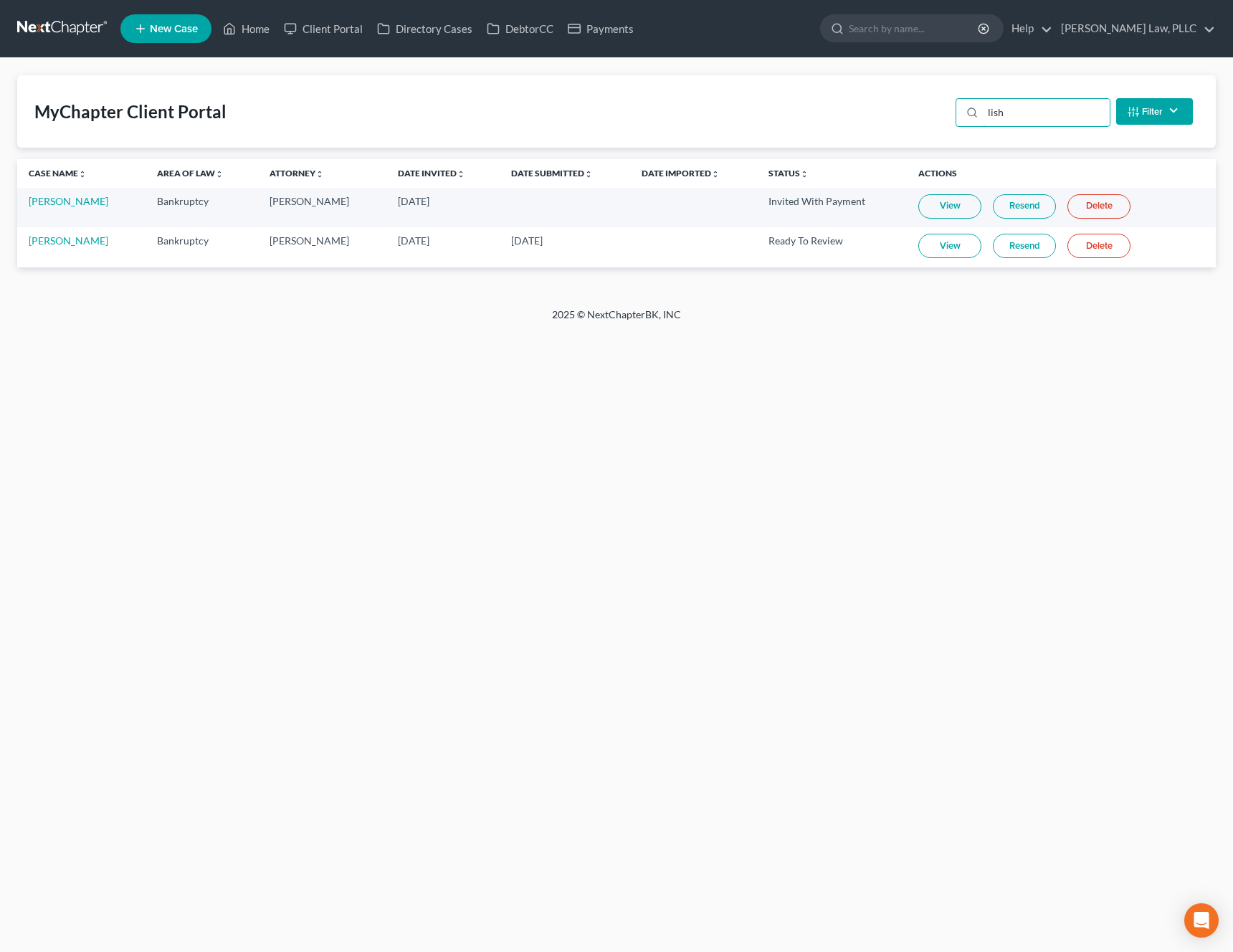
type input "lish"
click at [953, 247] on link "View" at bounding box center [950, 245] width 63 height 24
click at [74, 238] on link "Lish Chandler Jr" at bounding box center [68, 240] width 80 height 12
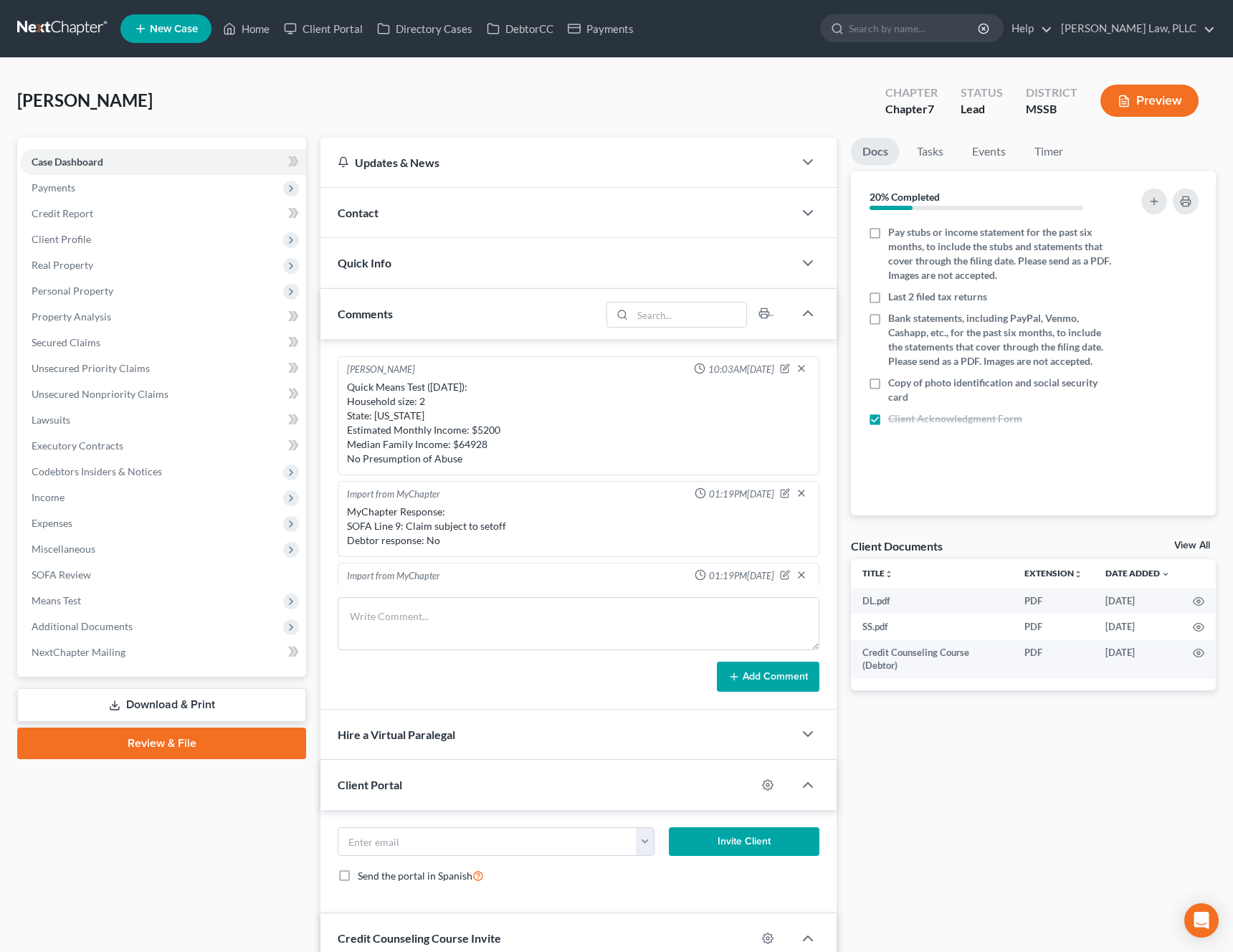
scroll to position [433, 0]
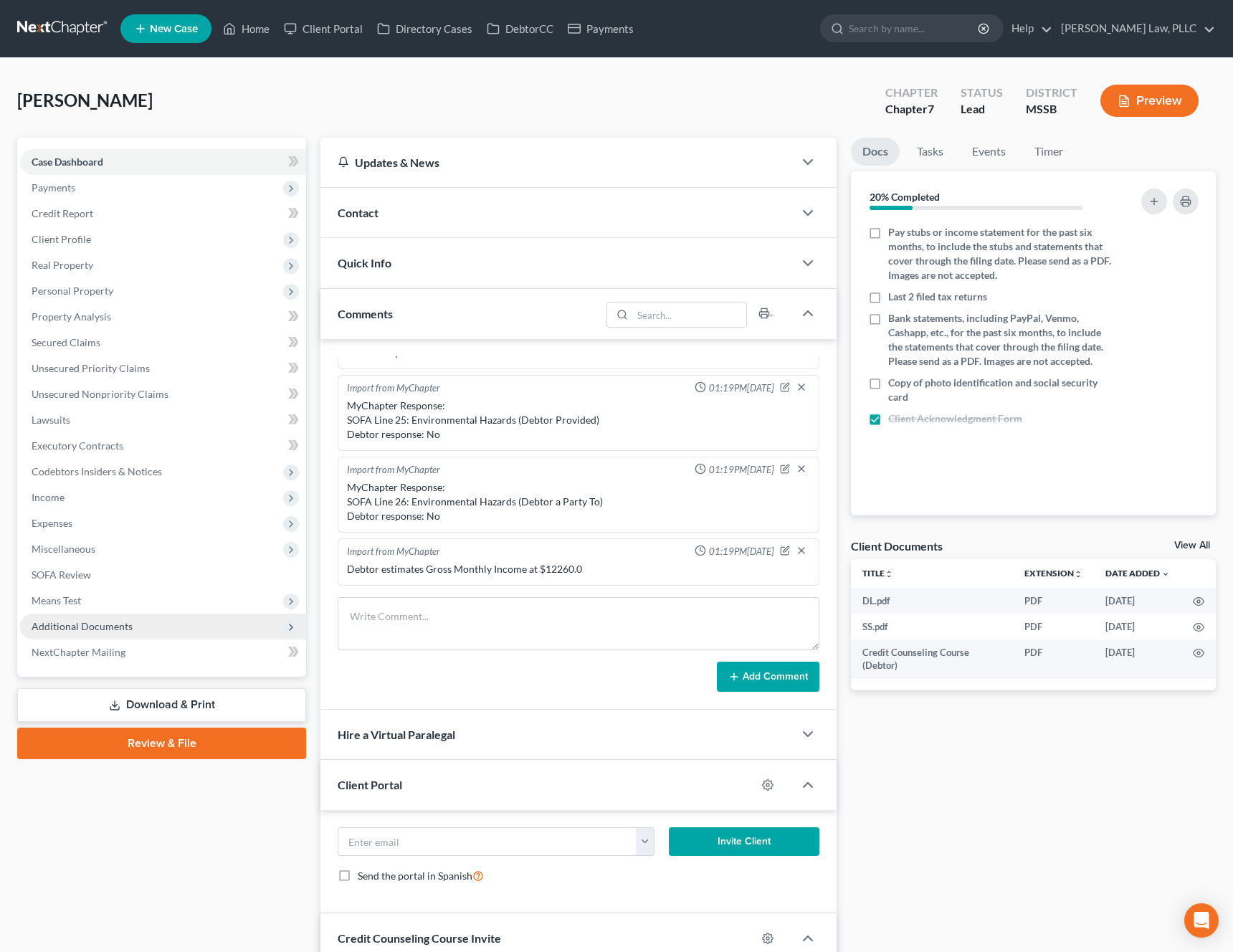
click at [137, 622] on span "Additional Documents" at bounding box center [163, 626] width 286 height 26
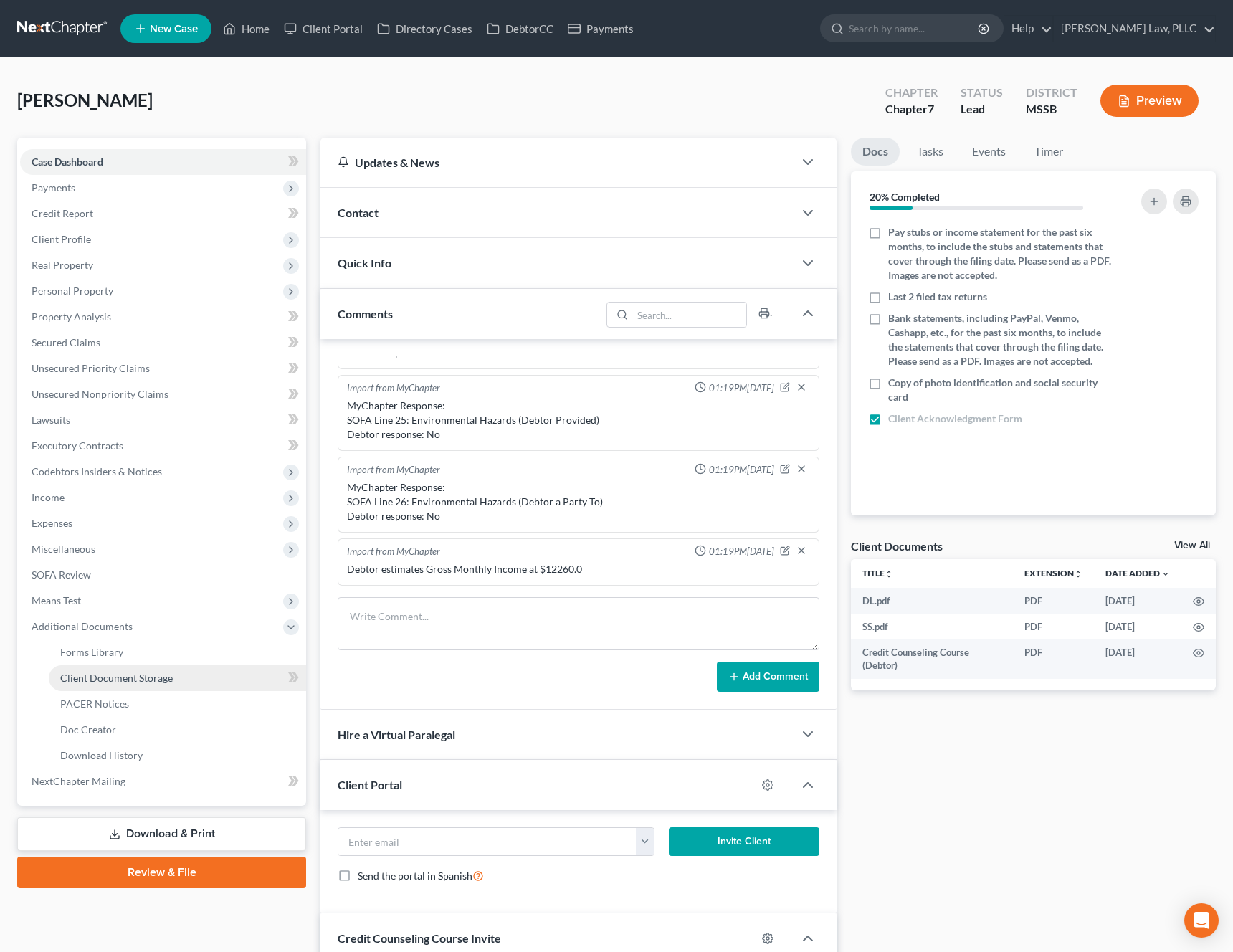
click at [129, 684] on link "Client Document Storage" at bounding box center [178, 678] width 257 height 26
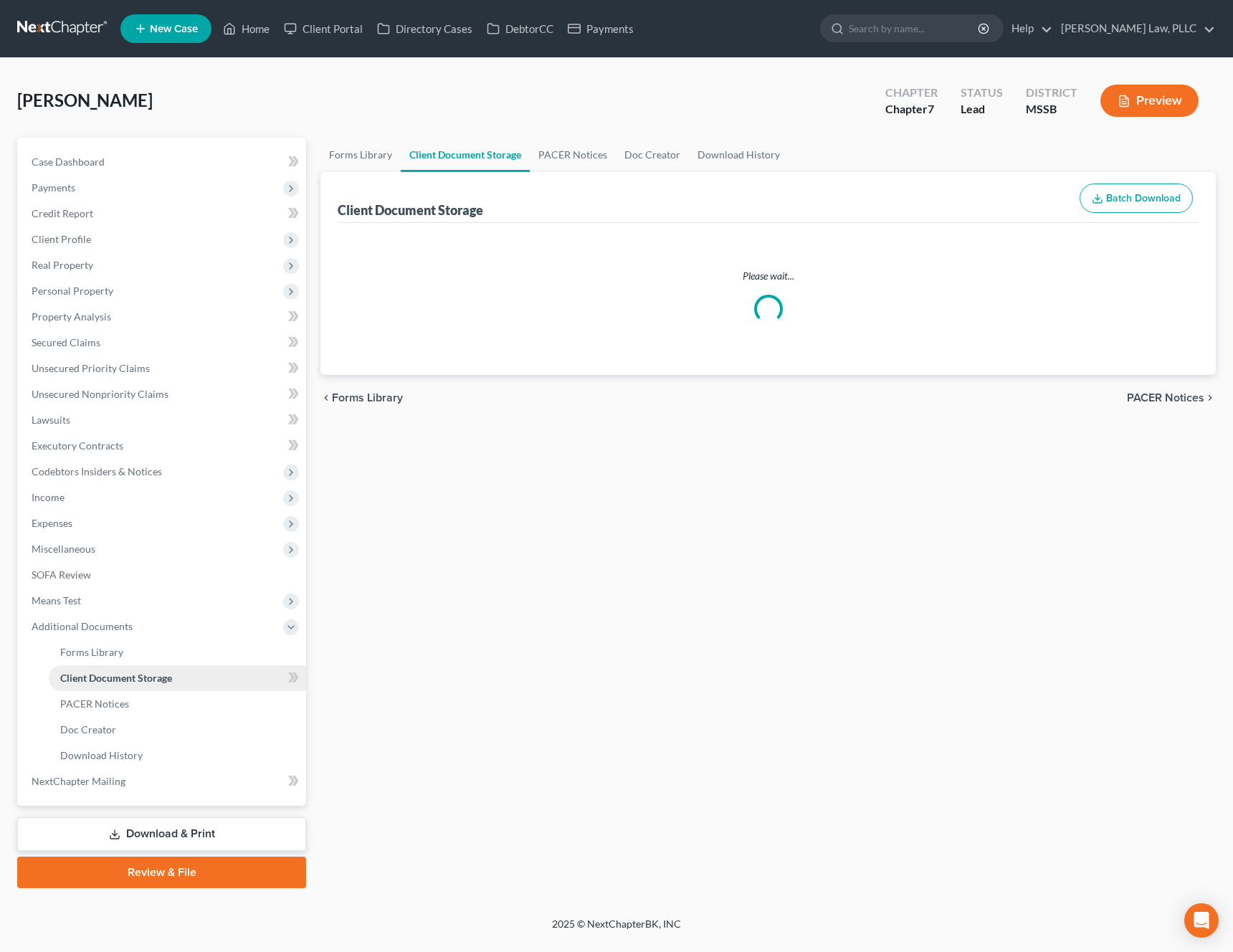
select select "4"
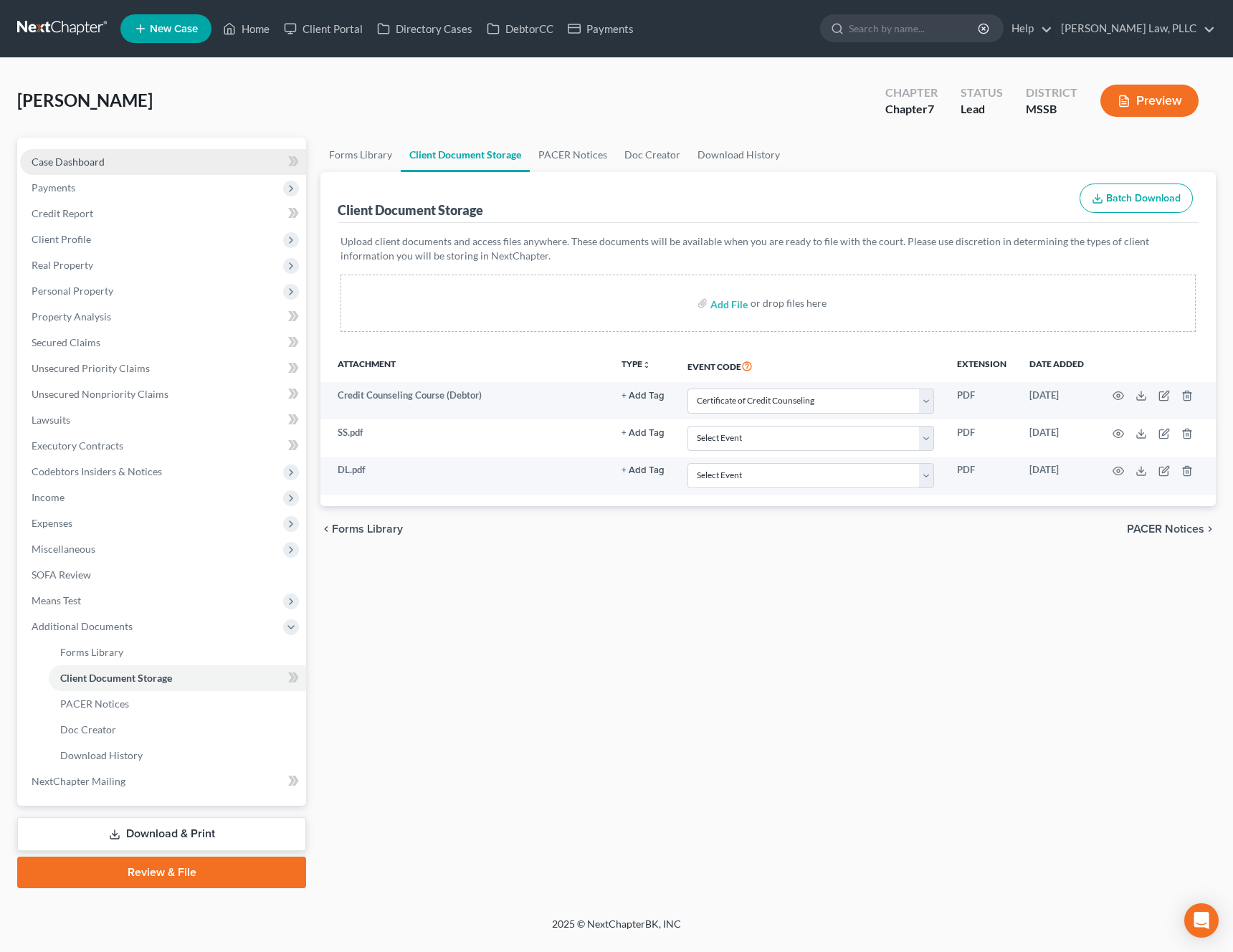
click at [137, 171] on link "Case Dashboard" at bounding box center [163, 162] width 286 height 26
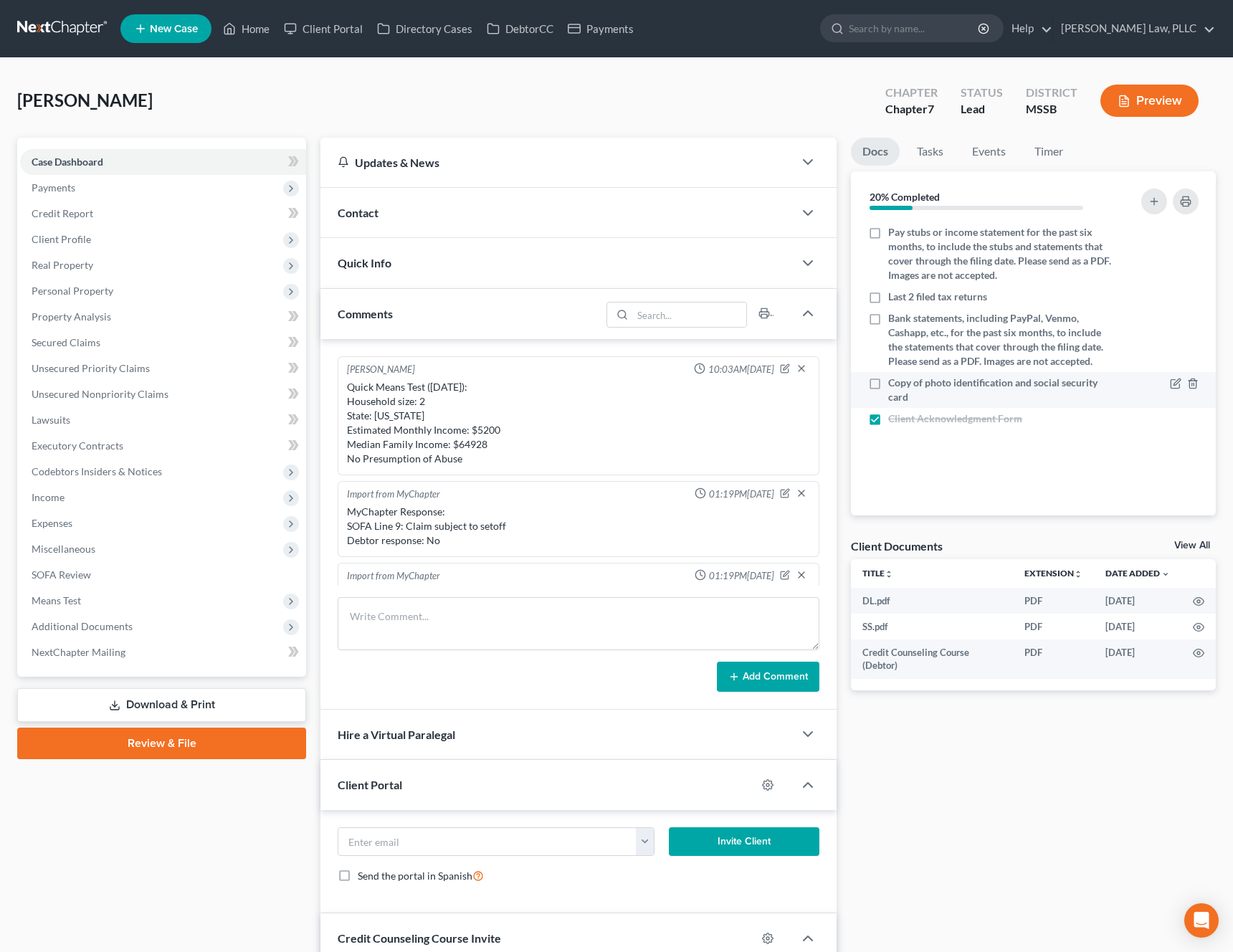
scroll to position [433, 0]
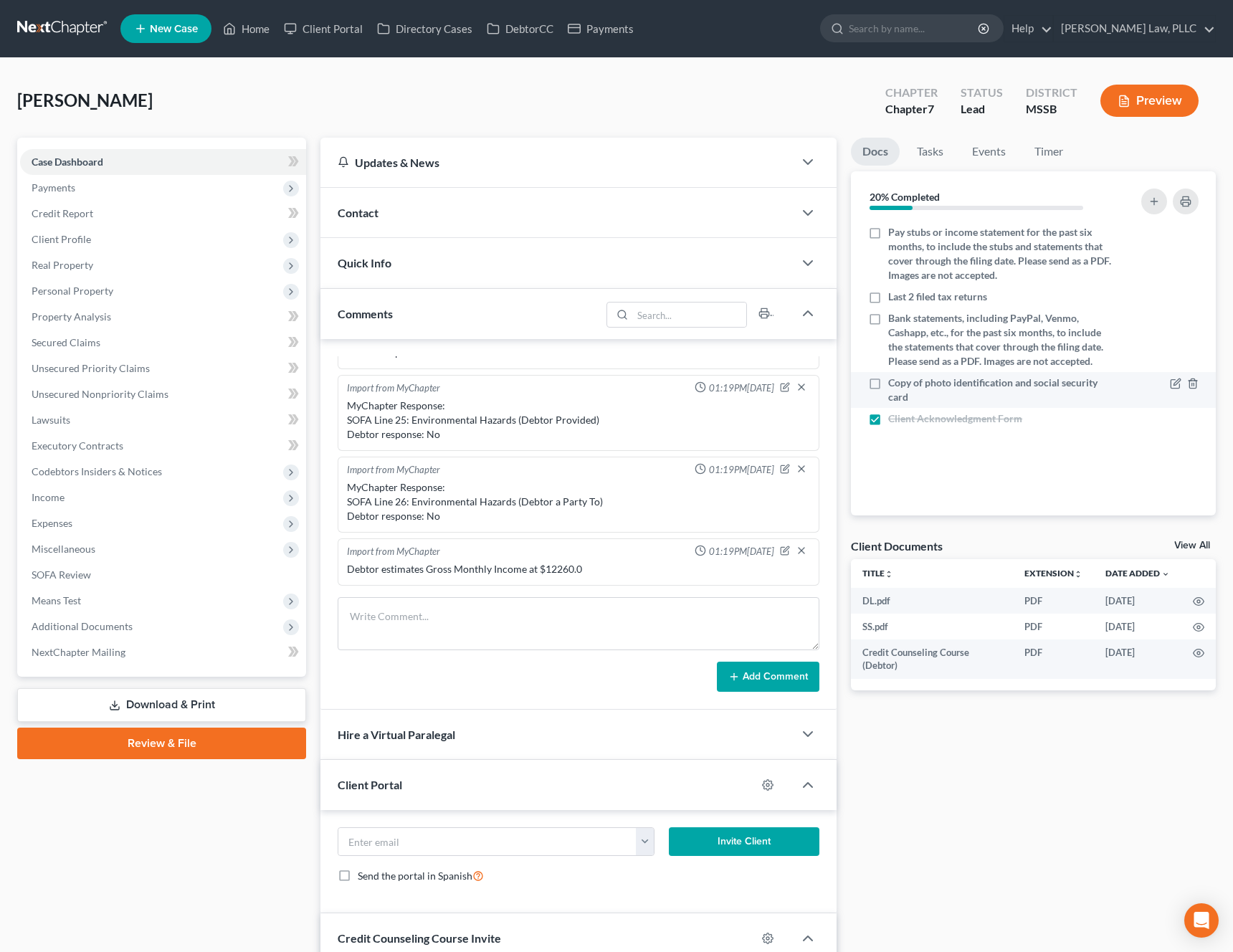
click at [888, 386] on label "Copy of photo identification and social security card" at bounding box center [1000, 390] width 224 height 28
click at [894, 385] on input "Copy of photo identification and social security card" at bounding box center [898, 380] width 9 height 9
checkbox input "true"
click at [112, 245] on span "Client Profile" at bounding box center [163, 239] width 286 height 26
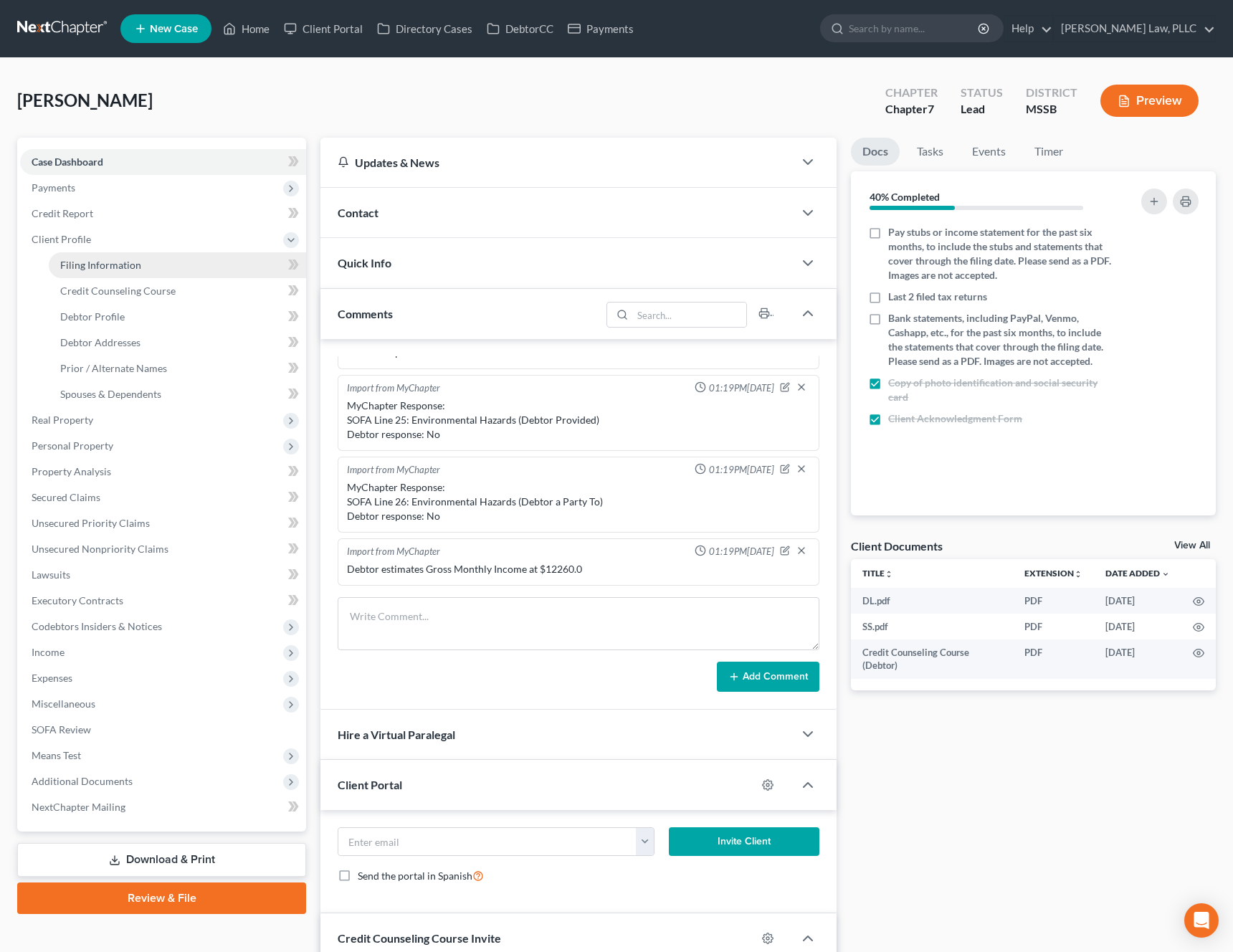
click at [103, 269] on span "Filing Information" at bounding box center [100, 264] width 81 height 12
select select "1"
select select "0"
select select "25"
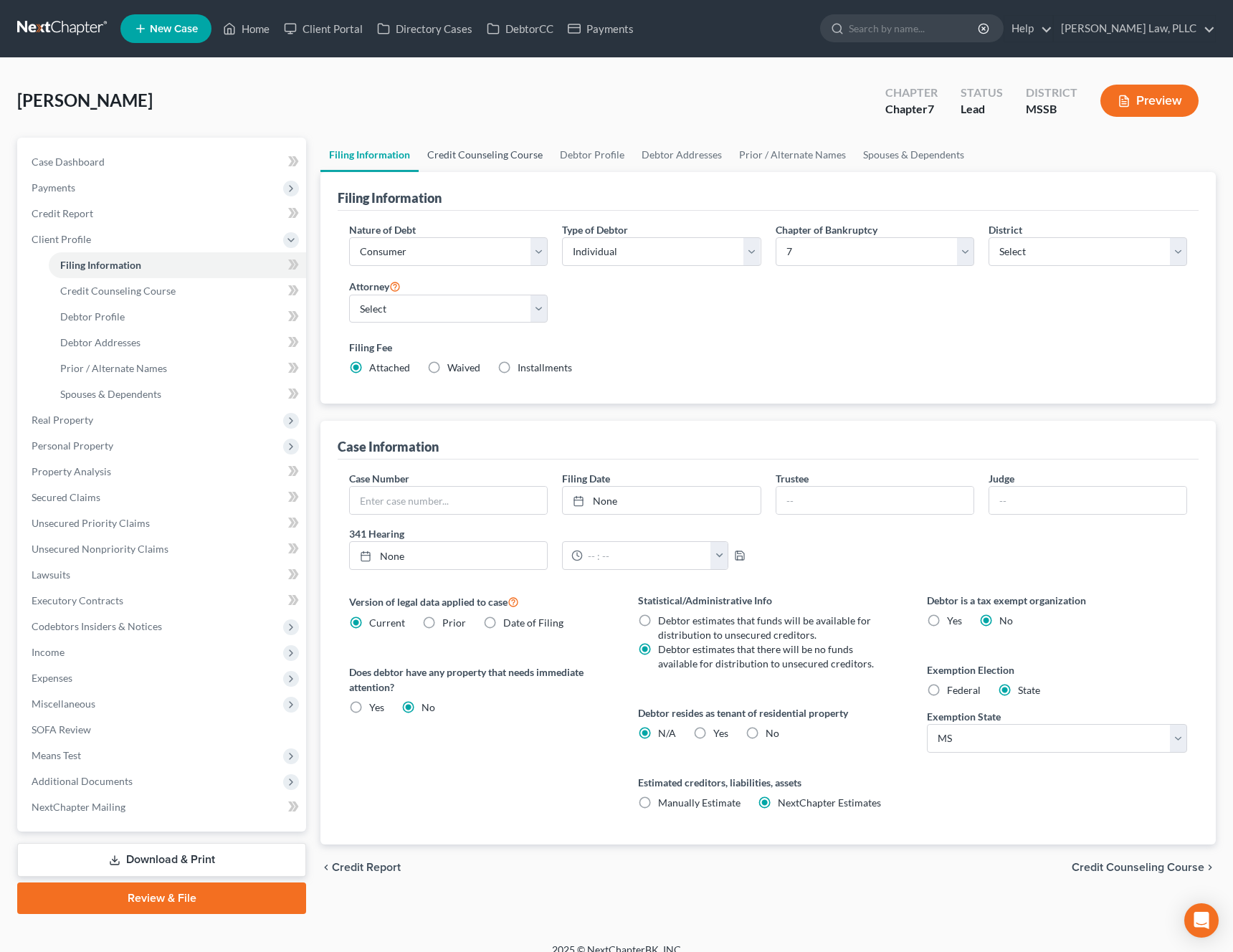
click at [487, 160] on link "Credit Counseling Course" at bounding box center [485, 155] width 133 height 35
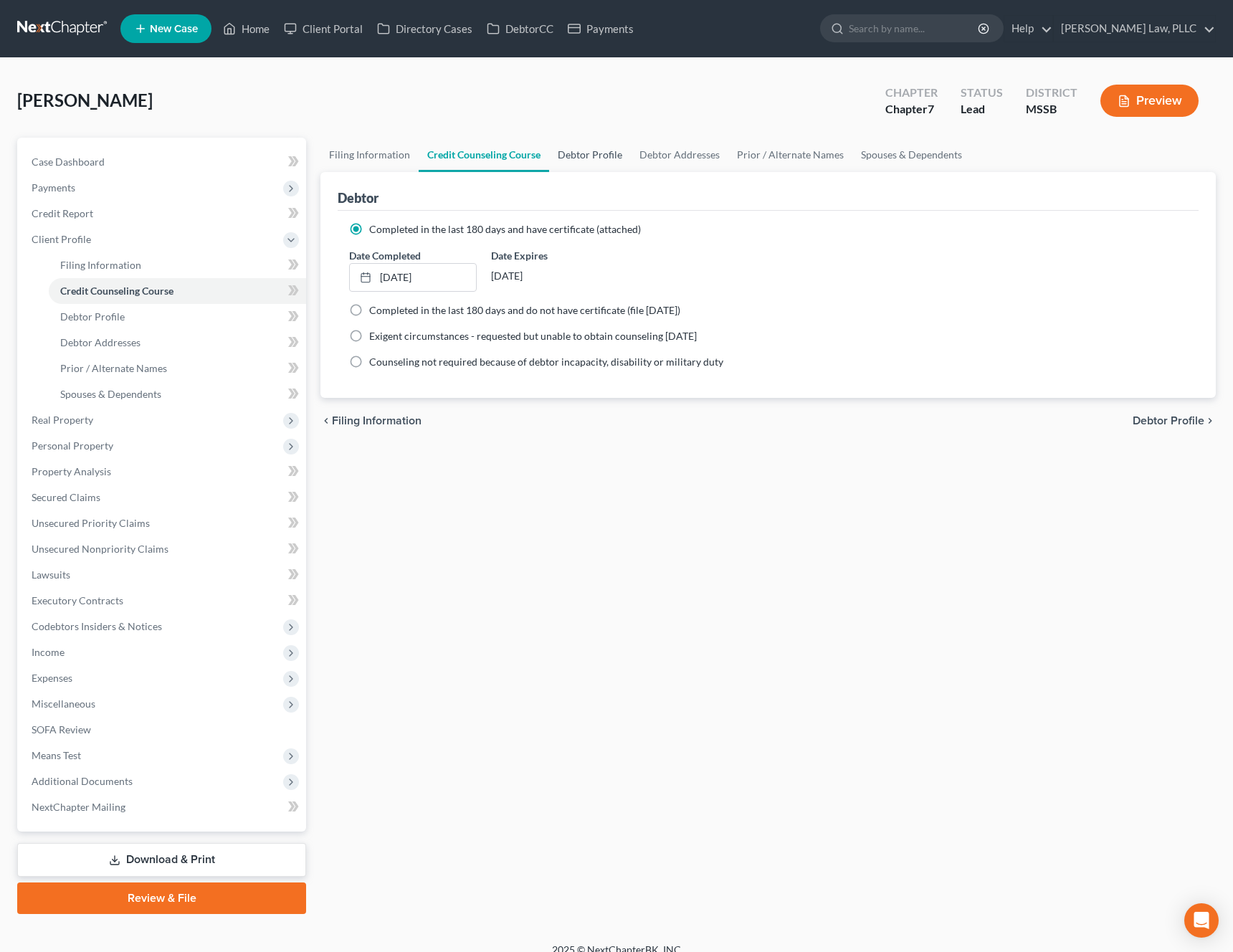
click at [597, 159] on link "Debtor Profile" at bounding box center [590, 155] width 82 height 35
select select "1"
select select "3"
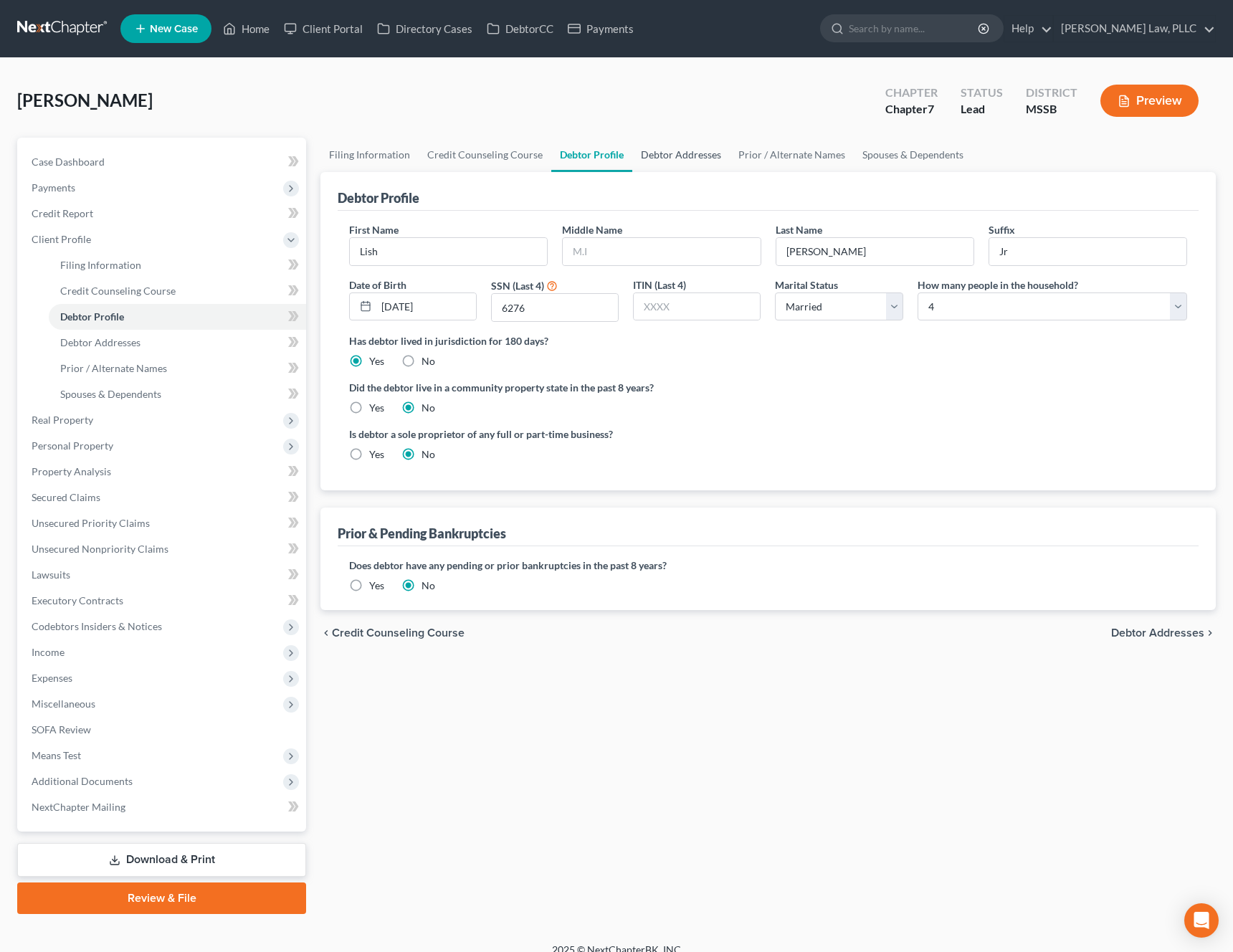
click at [663, 159] on link "Debtor Addresses" at bounding box center [681, 155] width 98 height 35
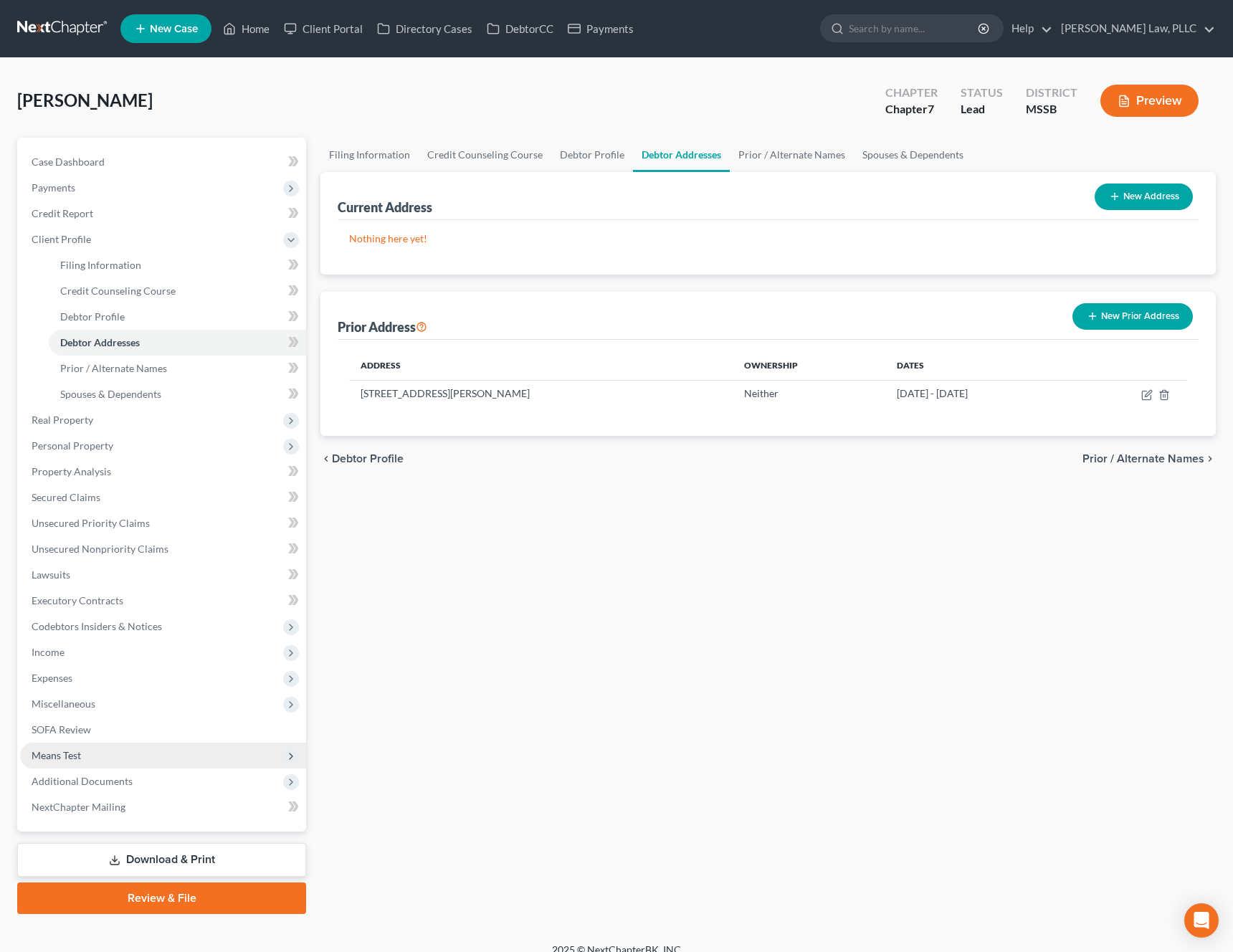
click at [122, 765] on span "Means Test" at bounding box center [163, 755] width 286 height 26
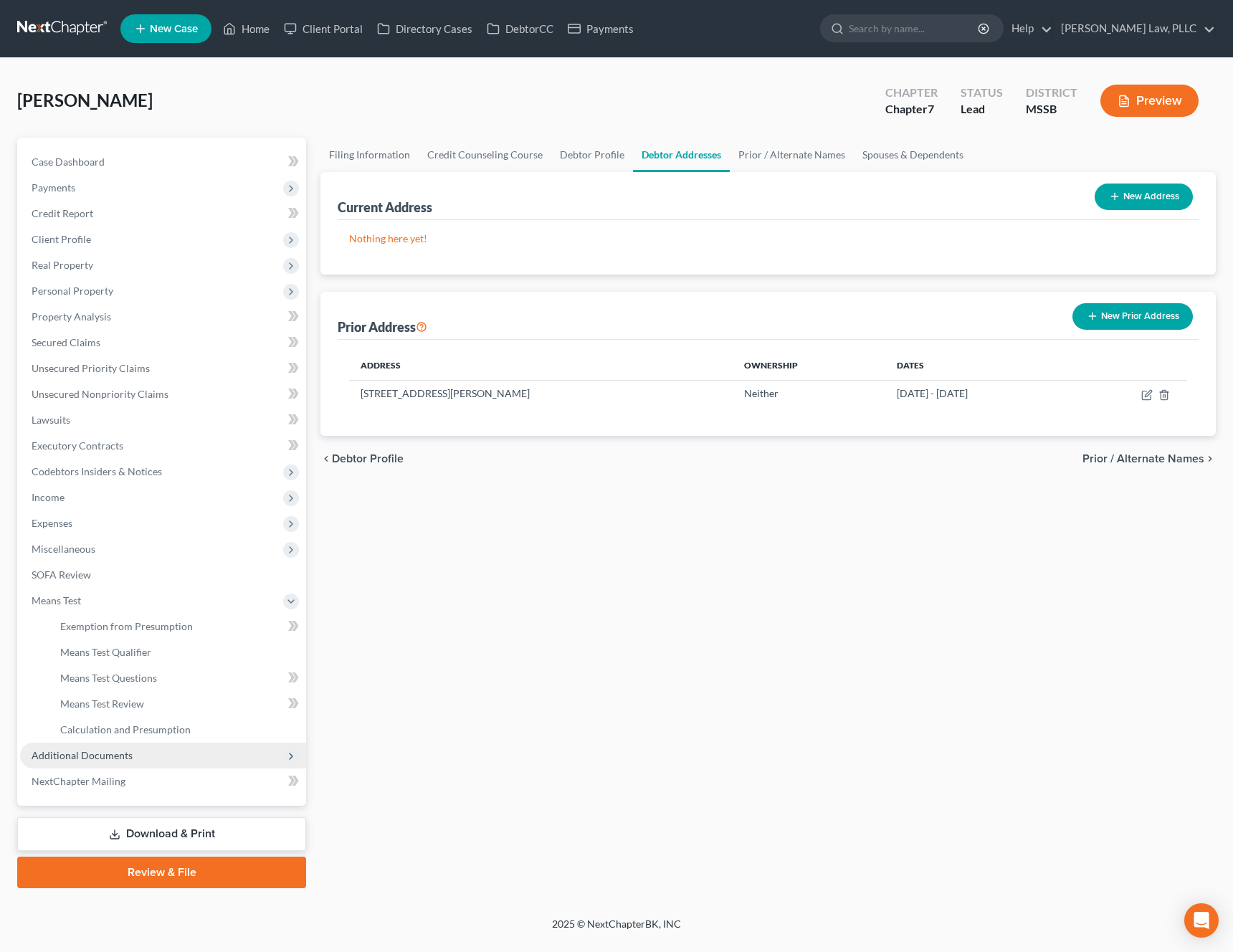
click at [129, 755] on span "Additional Documents" at bounding box center [82, 755] width 101 height 12
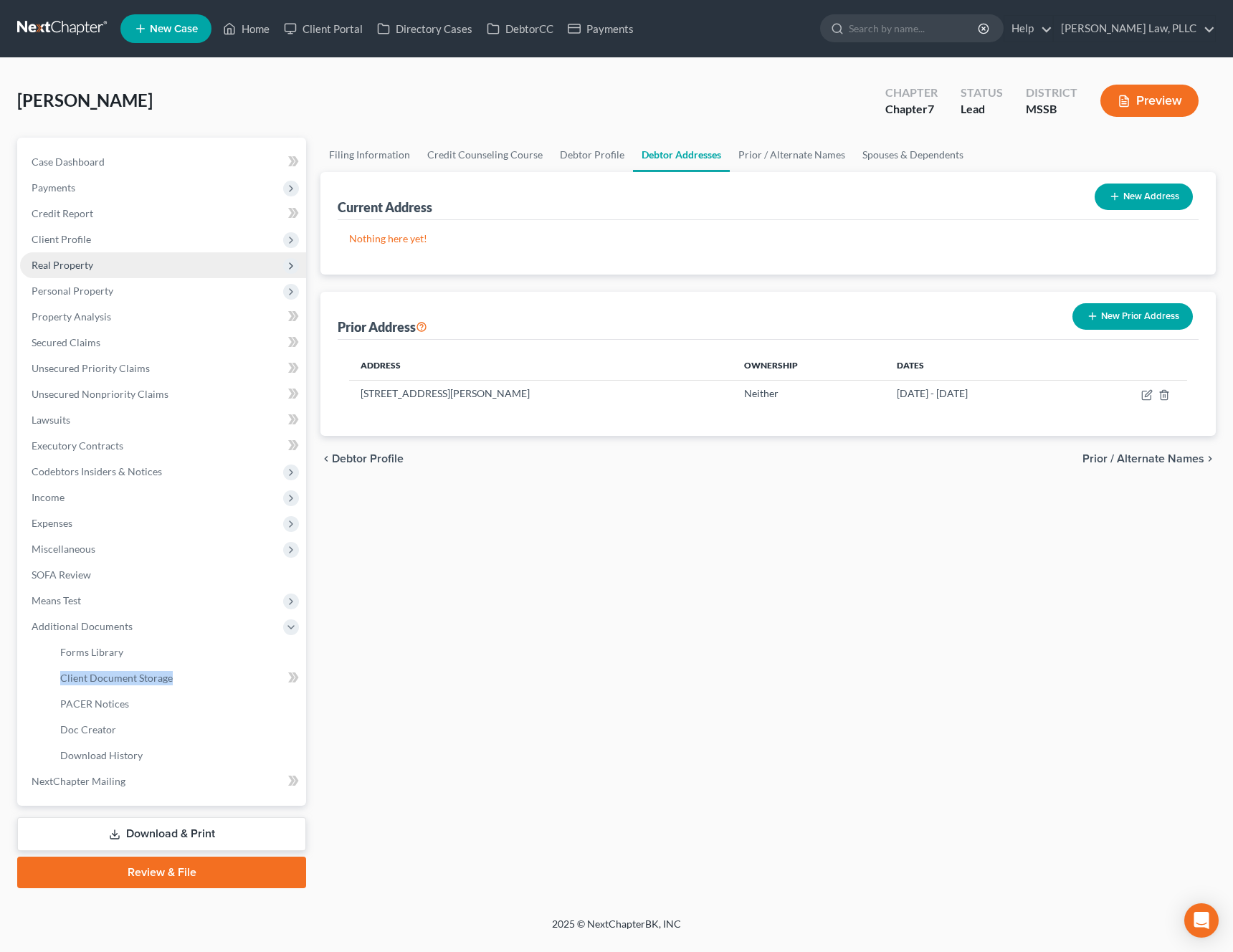
click at [113, 270] on span "Real Property" at bounding box center [163, 265] width 286 height 26
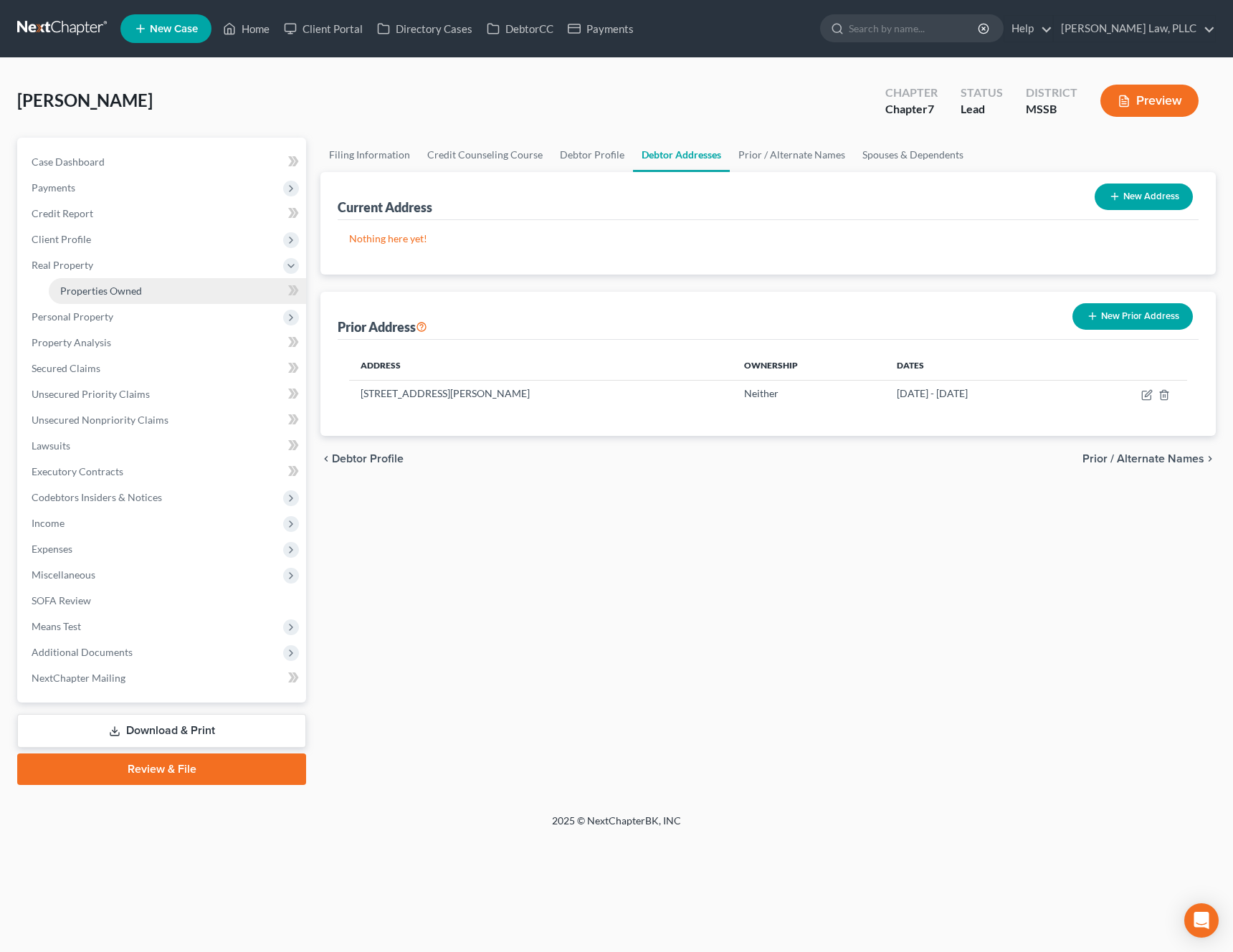
click at [111, 292] on span "Properties Owned" at bounding box center [101, 290] width 82 height 12
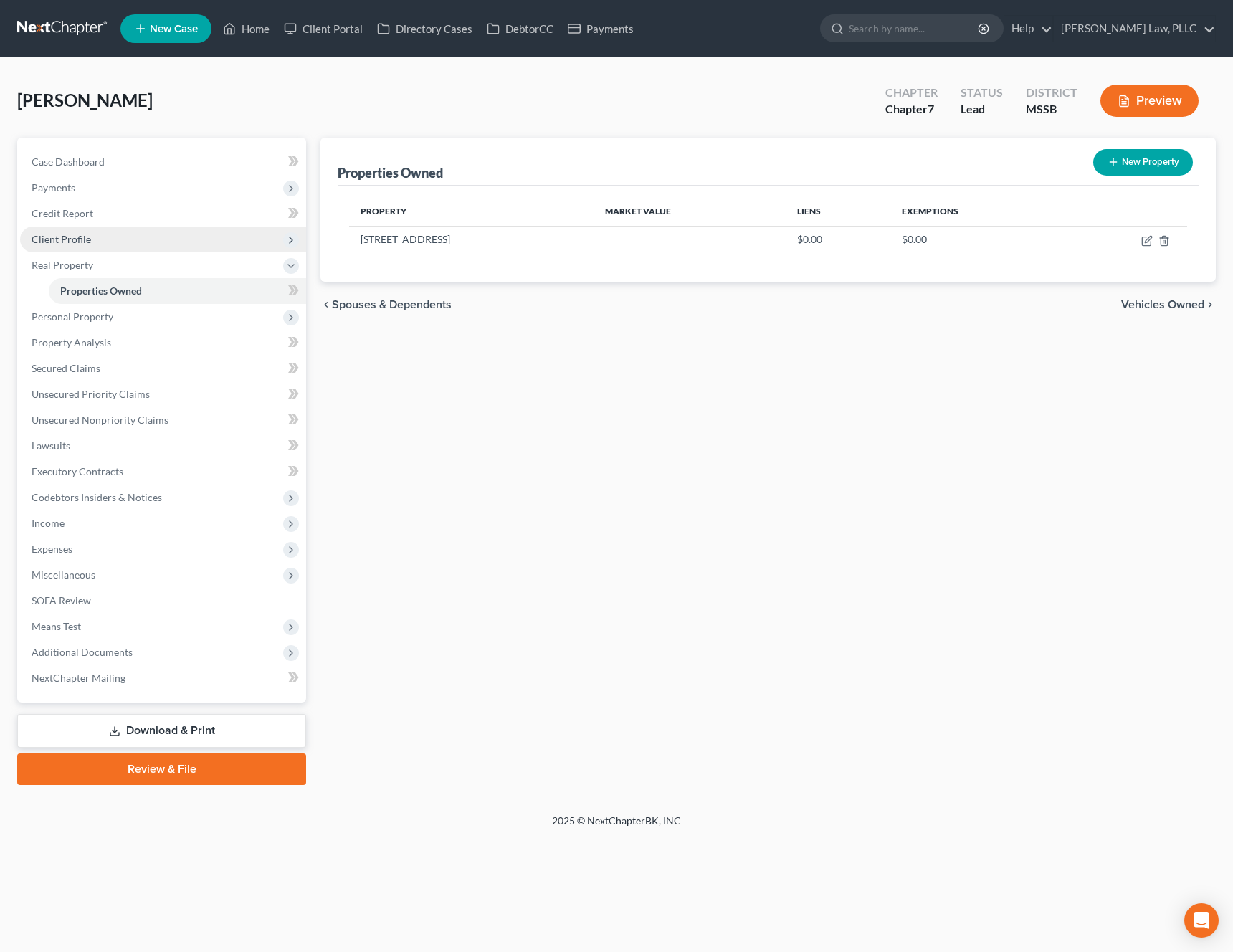
click at [107, 238] on span "Client Profile" at bounding box center [163, 239] width 286 height 26
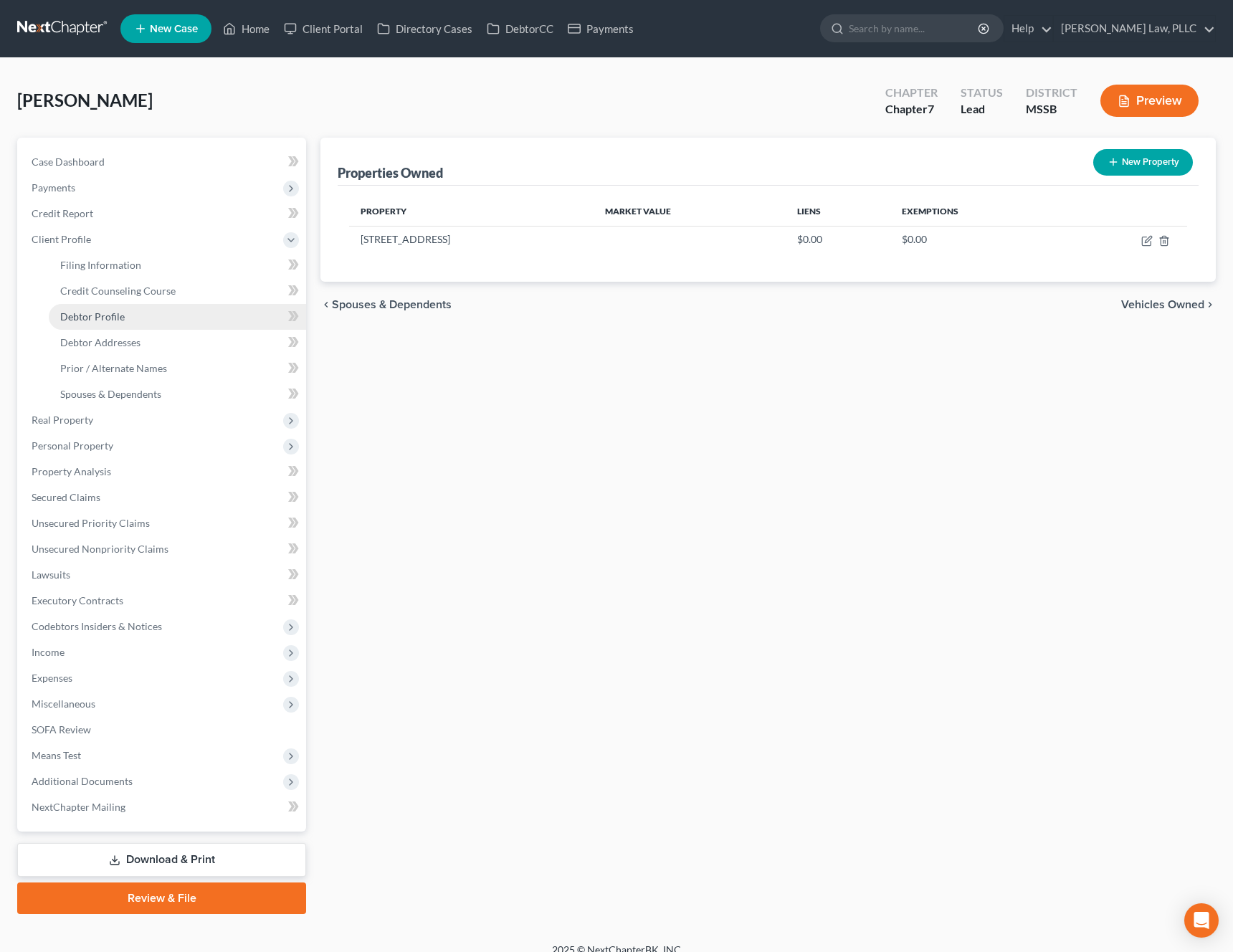
click at [153, 315] on link "Debtor Profile" at bounding box center [178, 317] width 257 height 26
select select "1"
select select "3"
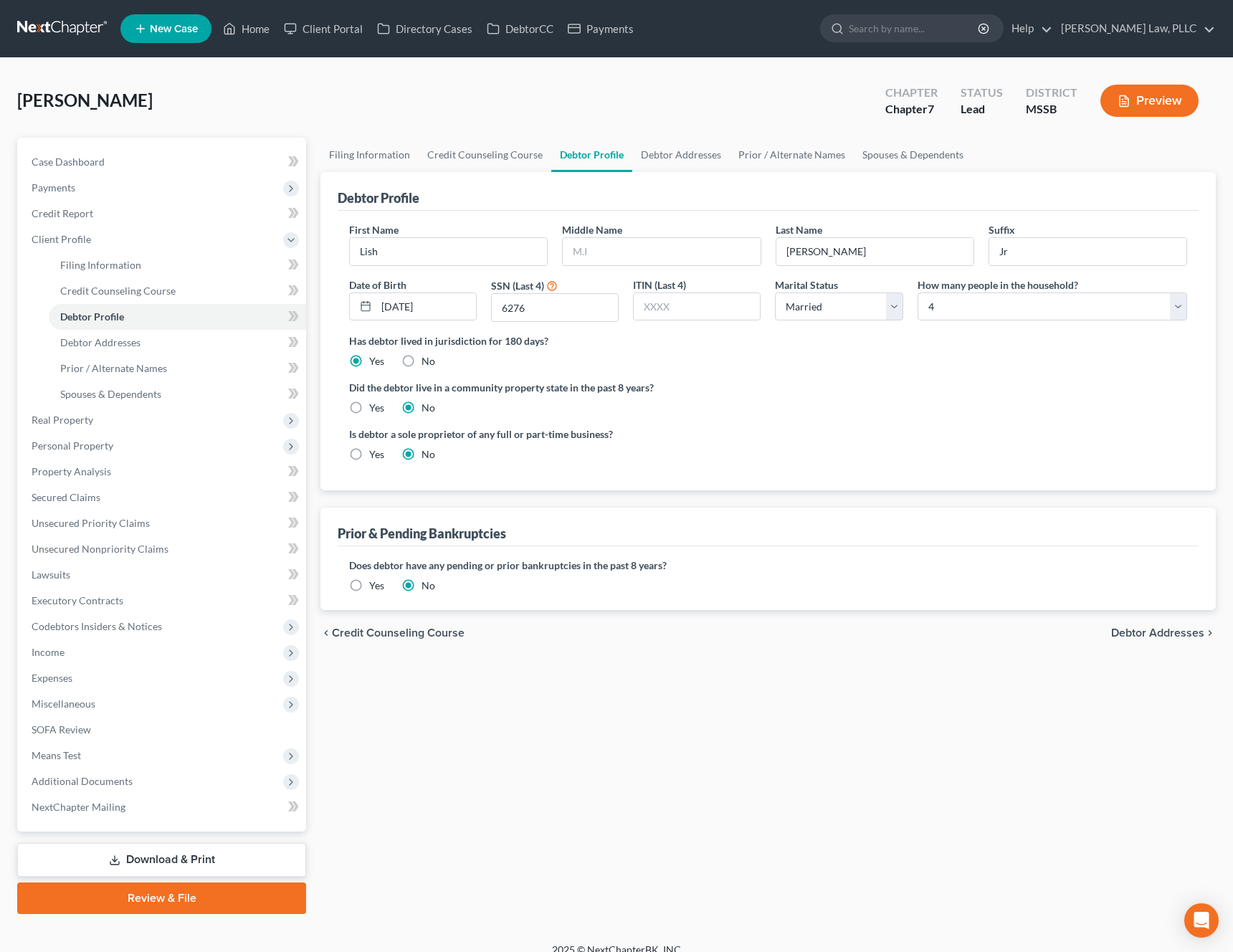
click at [1167, 639] on span "Debtor Addresses" at bounding box center [1158, 633] width 93 height 12
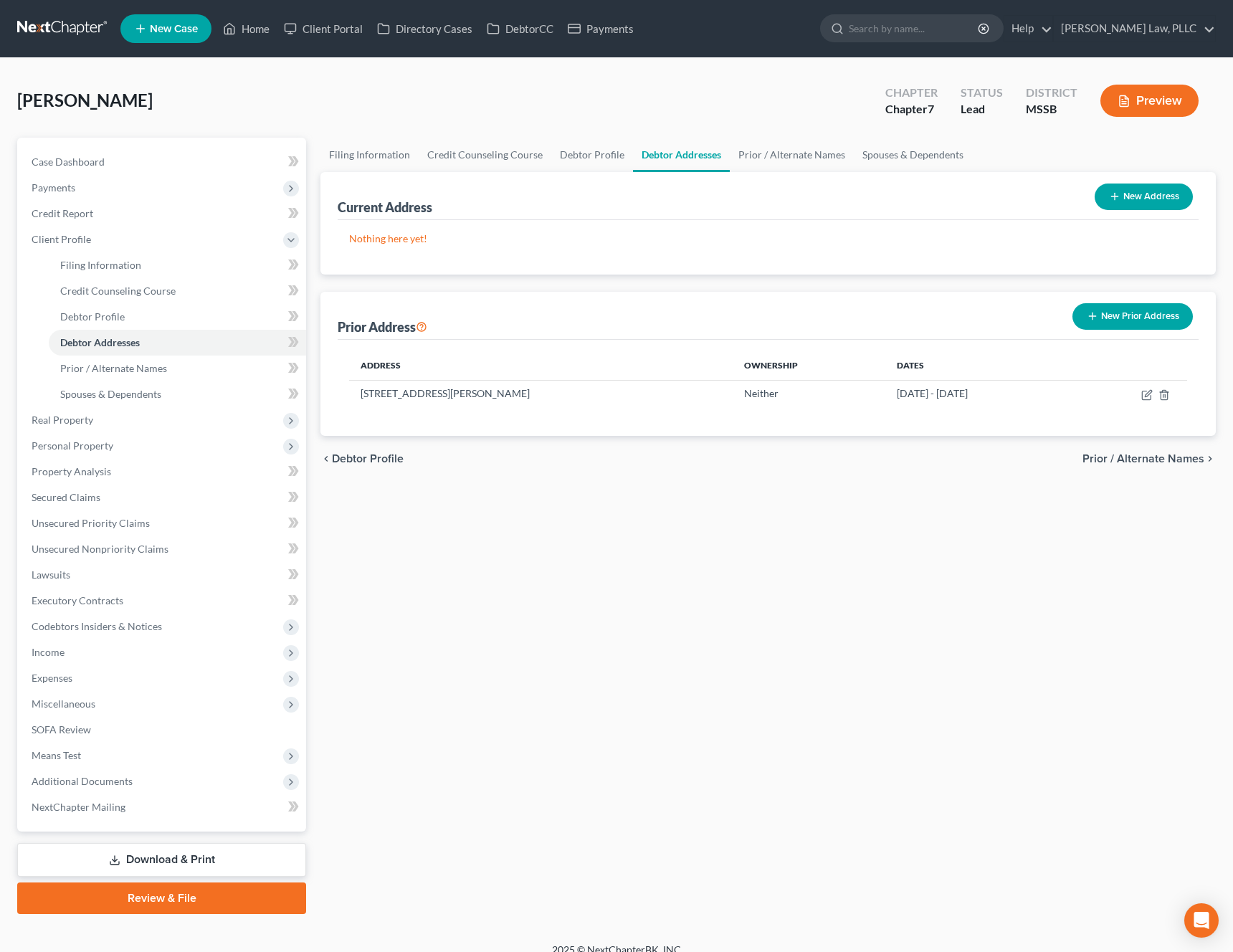
click at [1127, 202] on button "New Address" at bounding box center [1144, 197] width 98 height 27
select select "0"
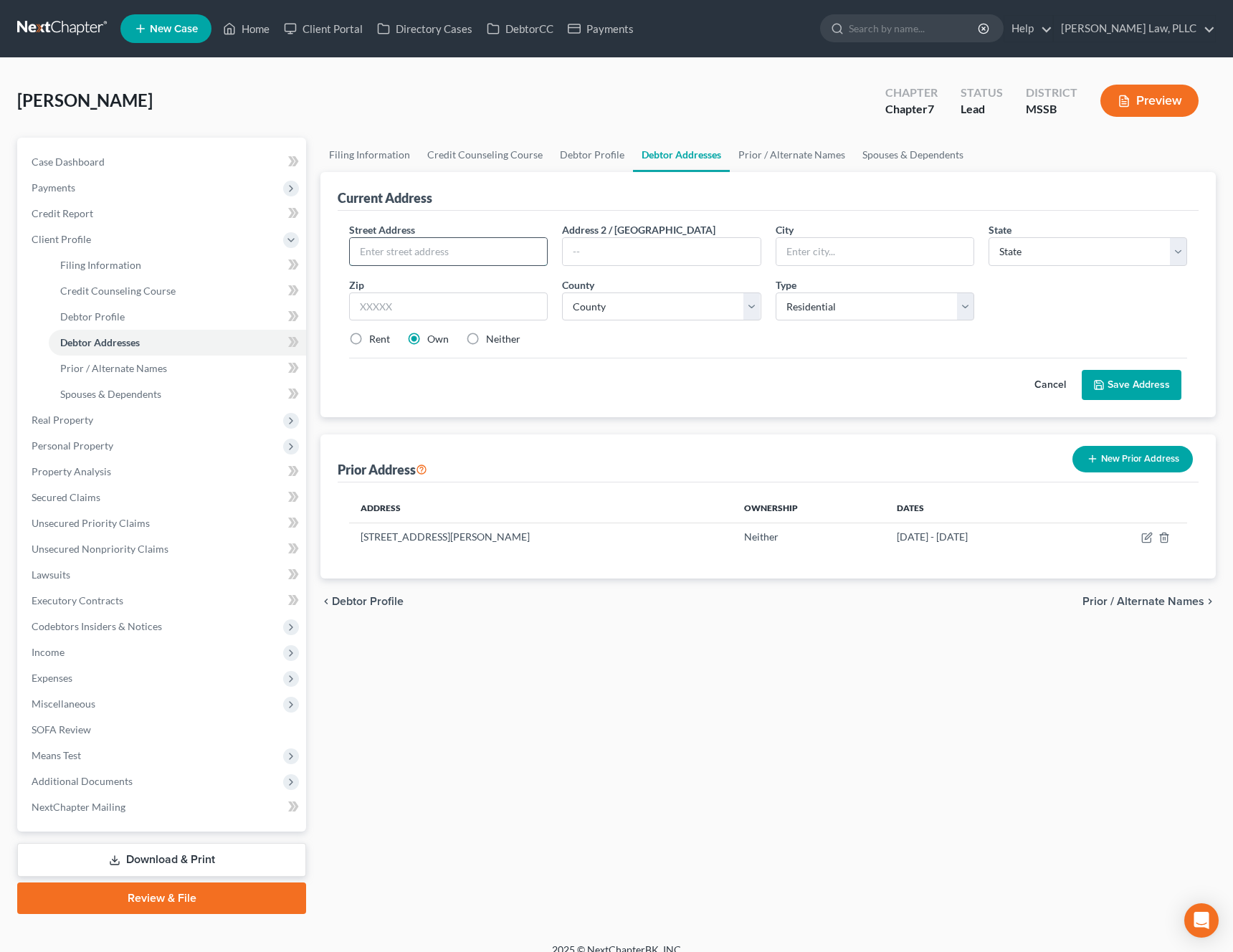
click at [399, 262] on input "text" at bounding box center [448, 251] width 197 height 28
paste input "103 Venetian Ct"
type input "103 Venetian Ct"
click at [865, 248] on input "text" at bounding box center [875, 251] width 197 height 28
type input "Madison"
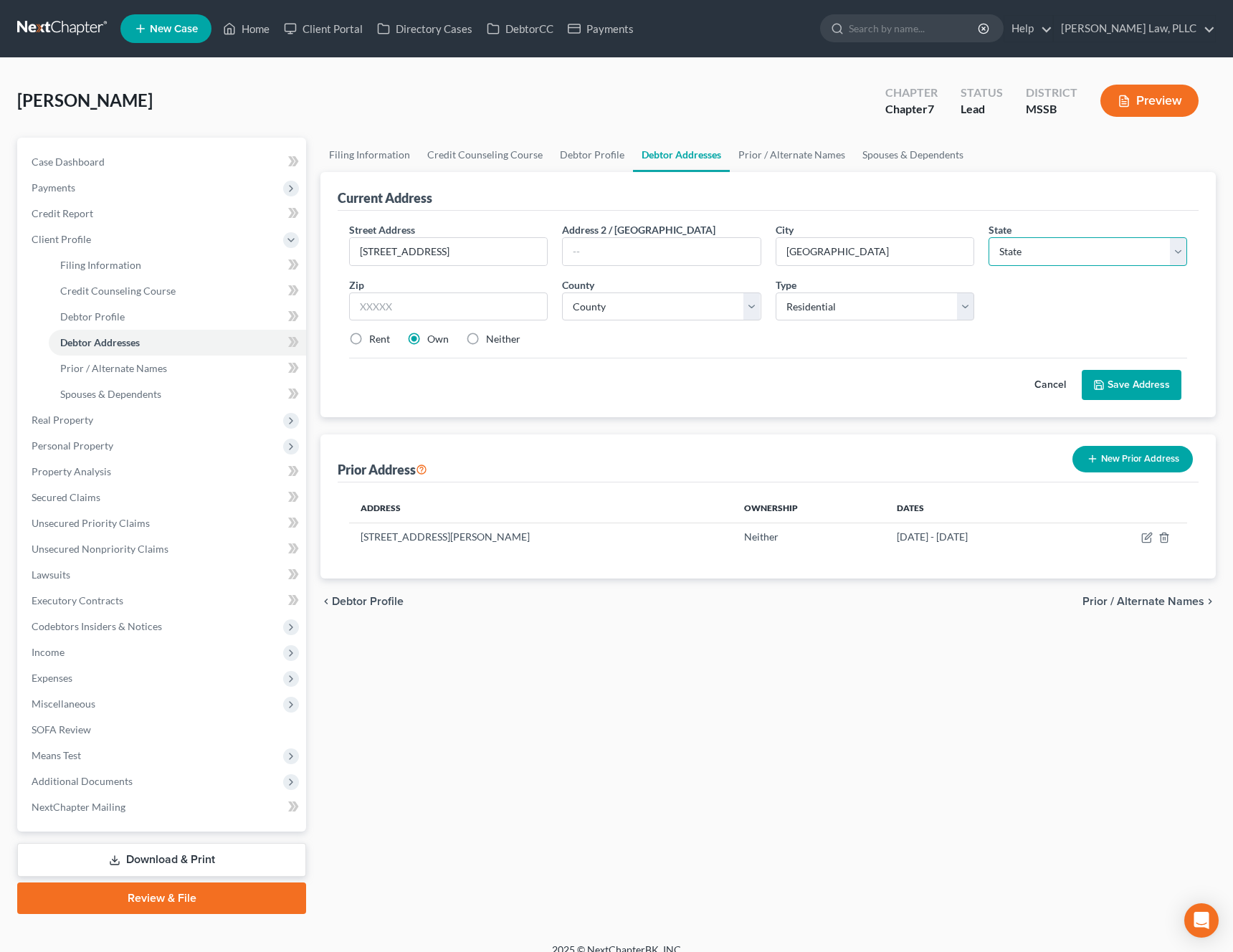
click at [1121, 259] on select "State AL AK AR AZ CA CO CT DE DC FL GA GU HI ID IL IN IA KS KY LA ME MD MA MI M…" at bounding box center [1088, 252] width 199 height 28
select select "25"
click at [988, 238] on select "State AL AK AR AZ CA CO CT DE DC FL GA GU HI ID IL IN IA KS KY LA ME MD MA MI M…" at bounding box center [1088, 252] width 199 height 28
click at [466, 291] on div "Zip *" at bounding box center [448, 298] width 213 height 43
click at [448, 303] on input "text" at bounding box center [448, 307] width 199 height 28
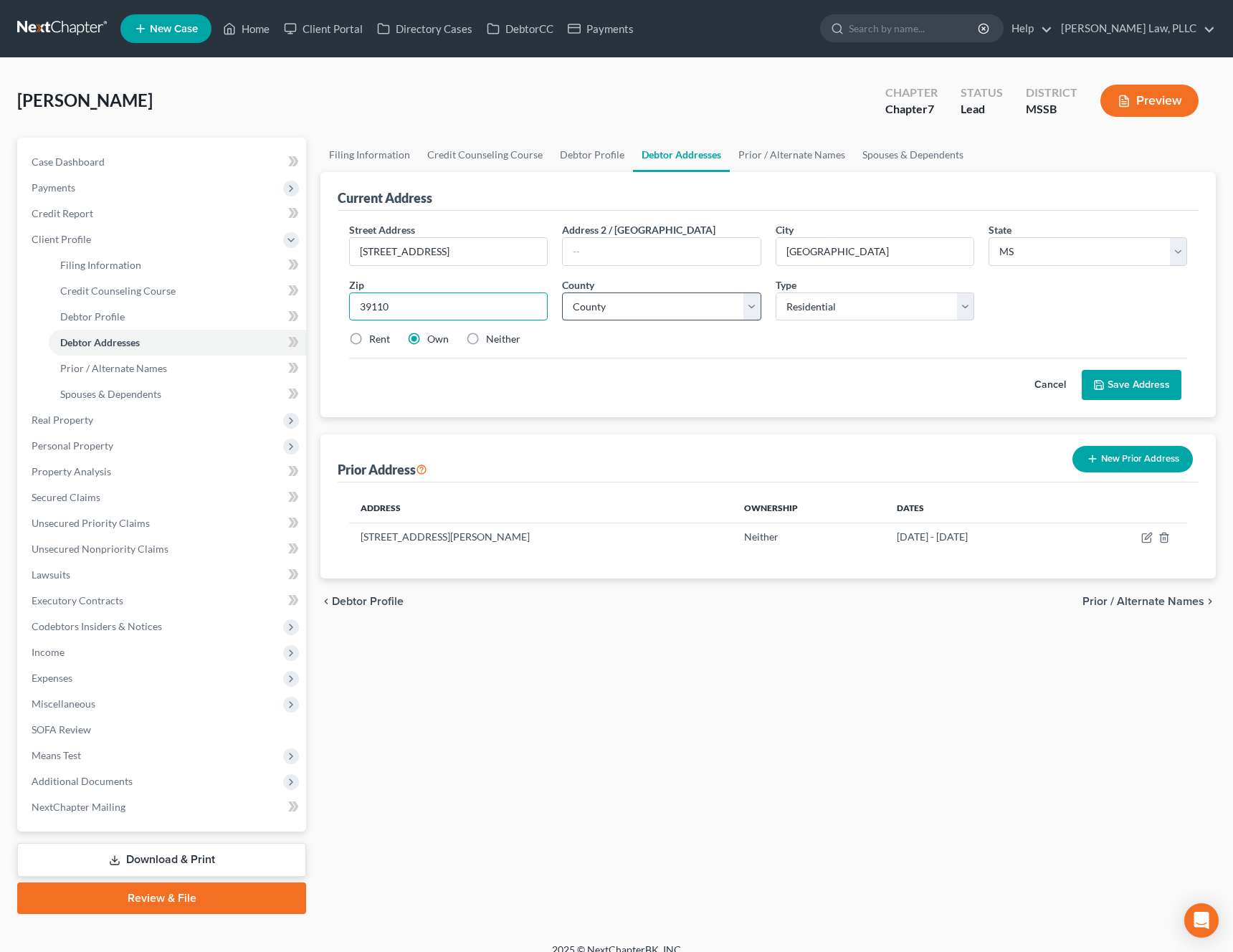
type input "39110"
click at [714, 309] on select "County Adams County Alcorn County Amite County Attala County Benton County Boli…" at bounding box center [661, 307] width 199 height 28
select select "44"
click at [562, 293] on select "County Adams County Alcorn County Amite County Attala County Benton County Boli…" at bounding box center [661, 307] width 199 height 28
click at [1112, 365] on div "Cancel Save Address" at bounding box center [768, 379] width 838 height 43
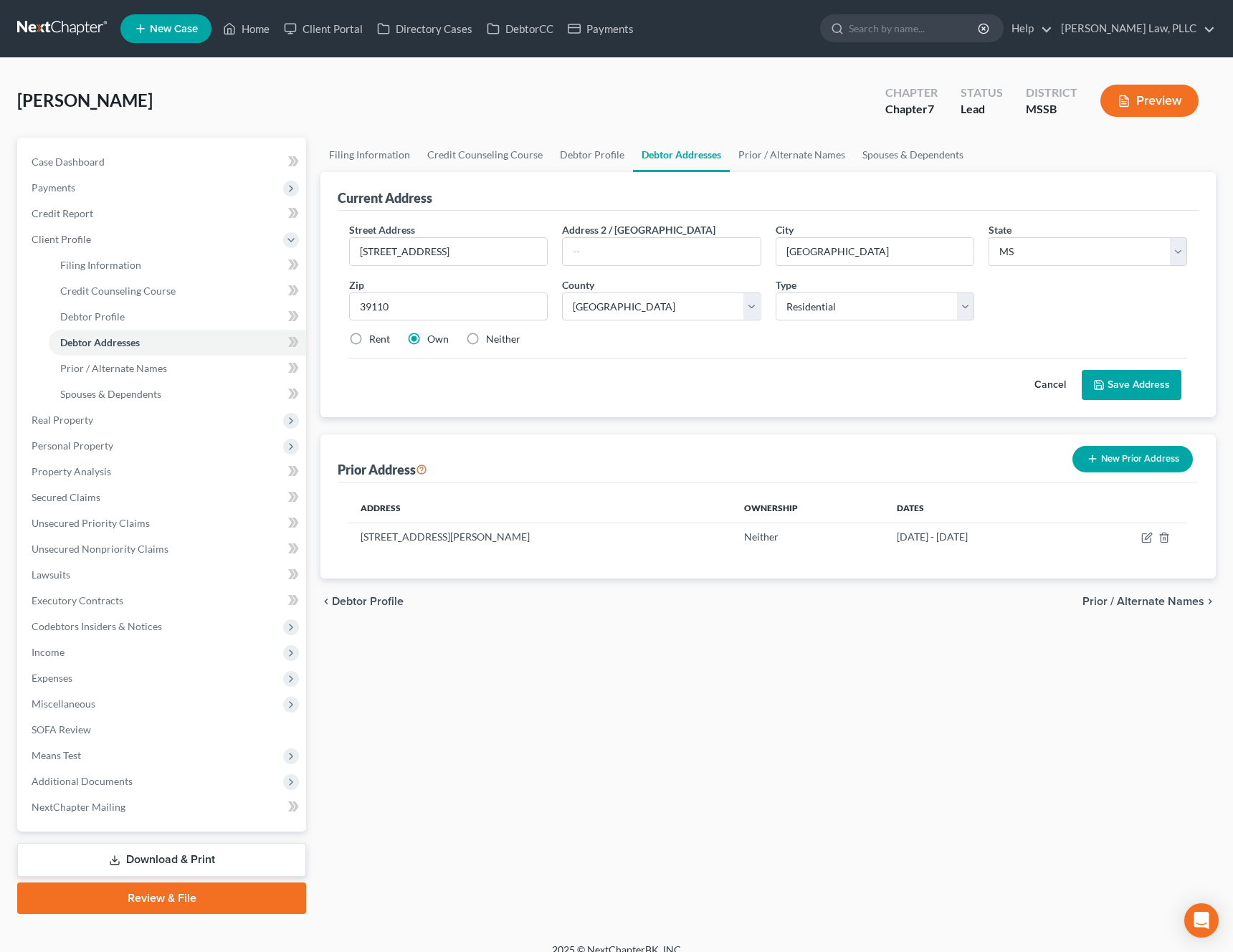
click at [1111, 385] on button "Save Address" at bounding box center [1131, 385] width 99 height 30
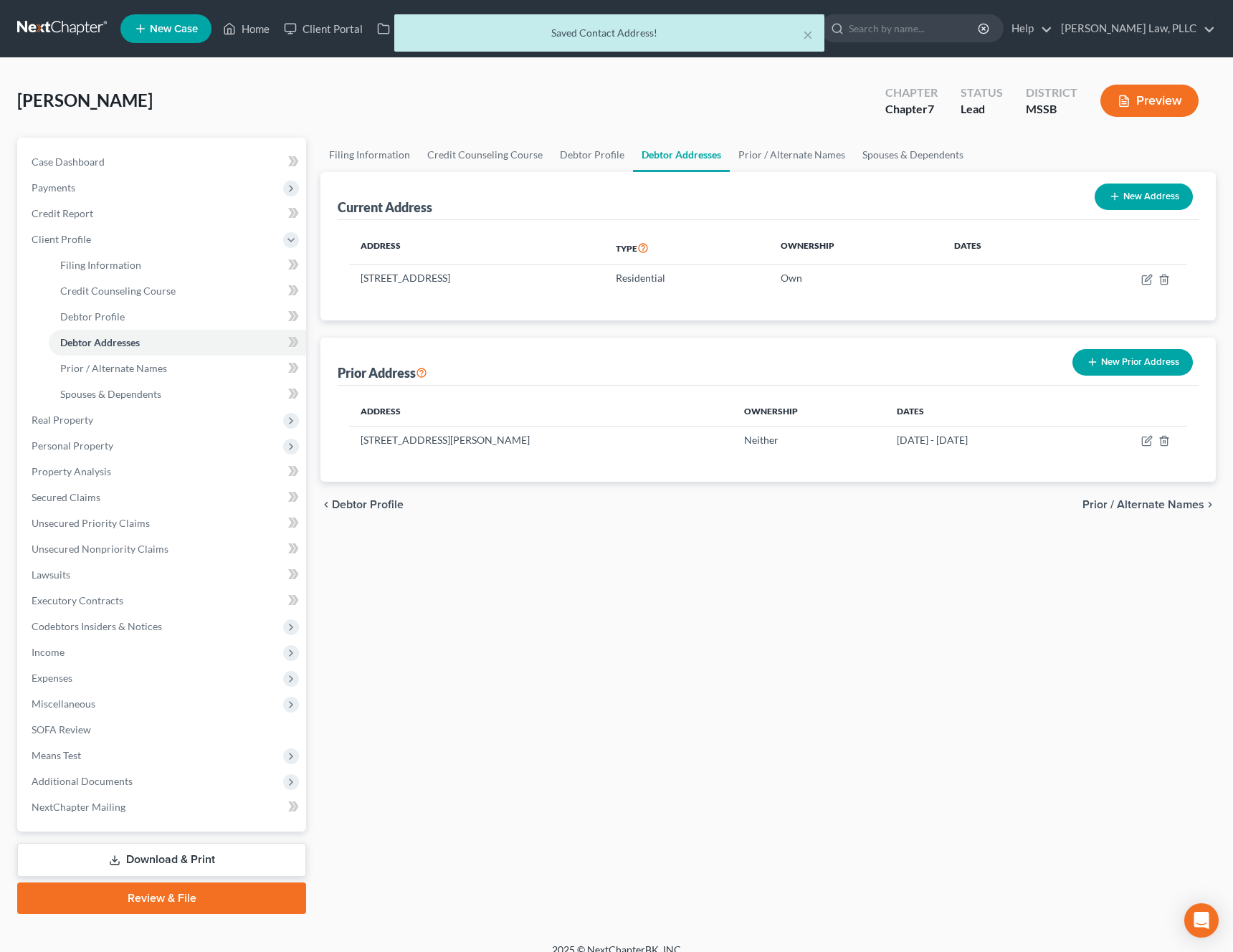
click at [1136, 503] on span "Prior / Alternate Names" at bounding box center [1143, 504] width 122 height 12
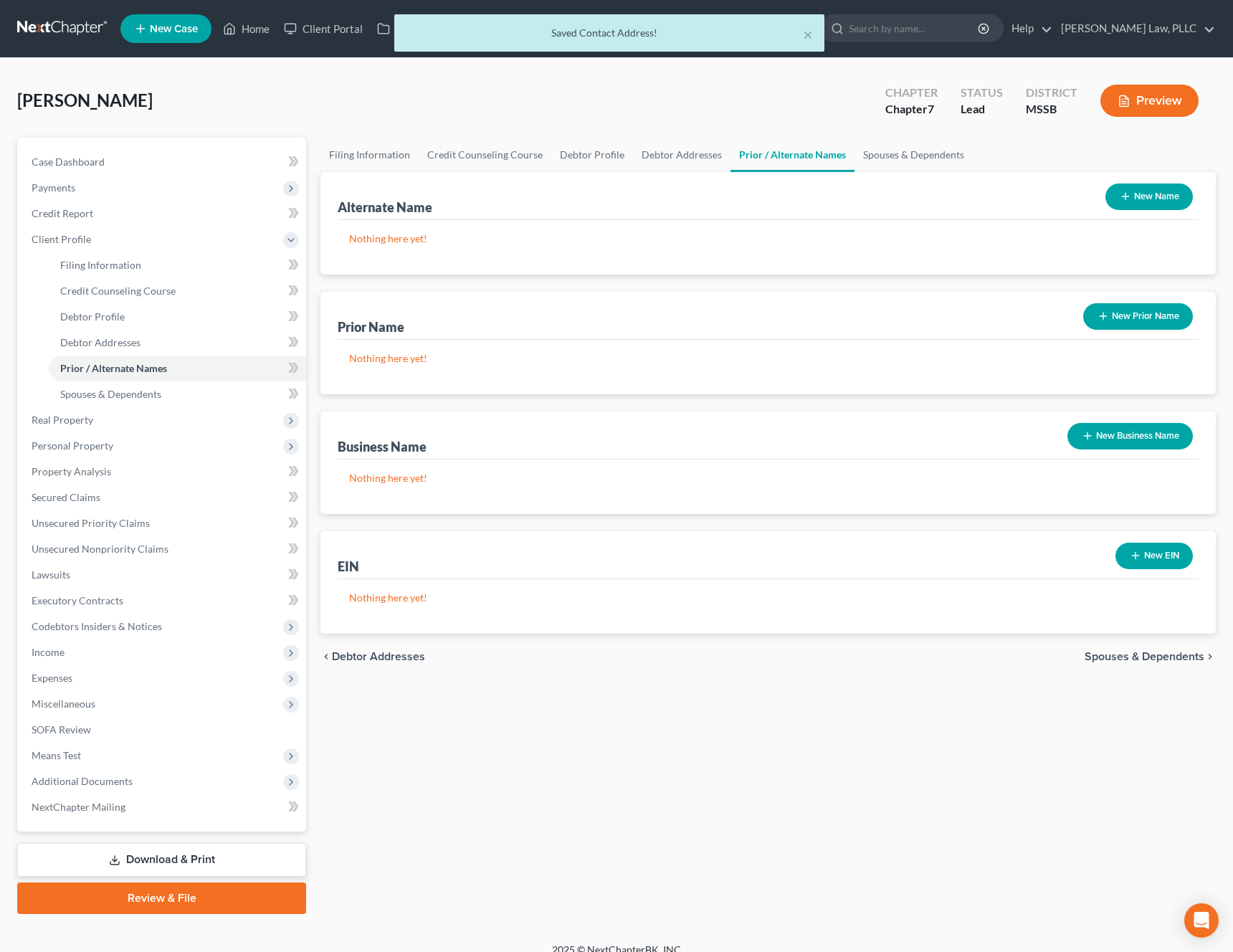
click at [1141, 659] on span "Spouses & Dependents" at bounding box center [1145, 657] width 120 height 12
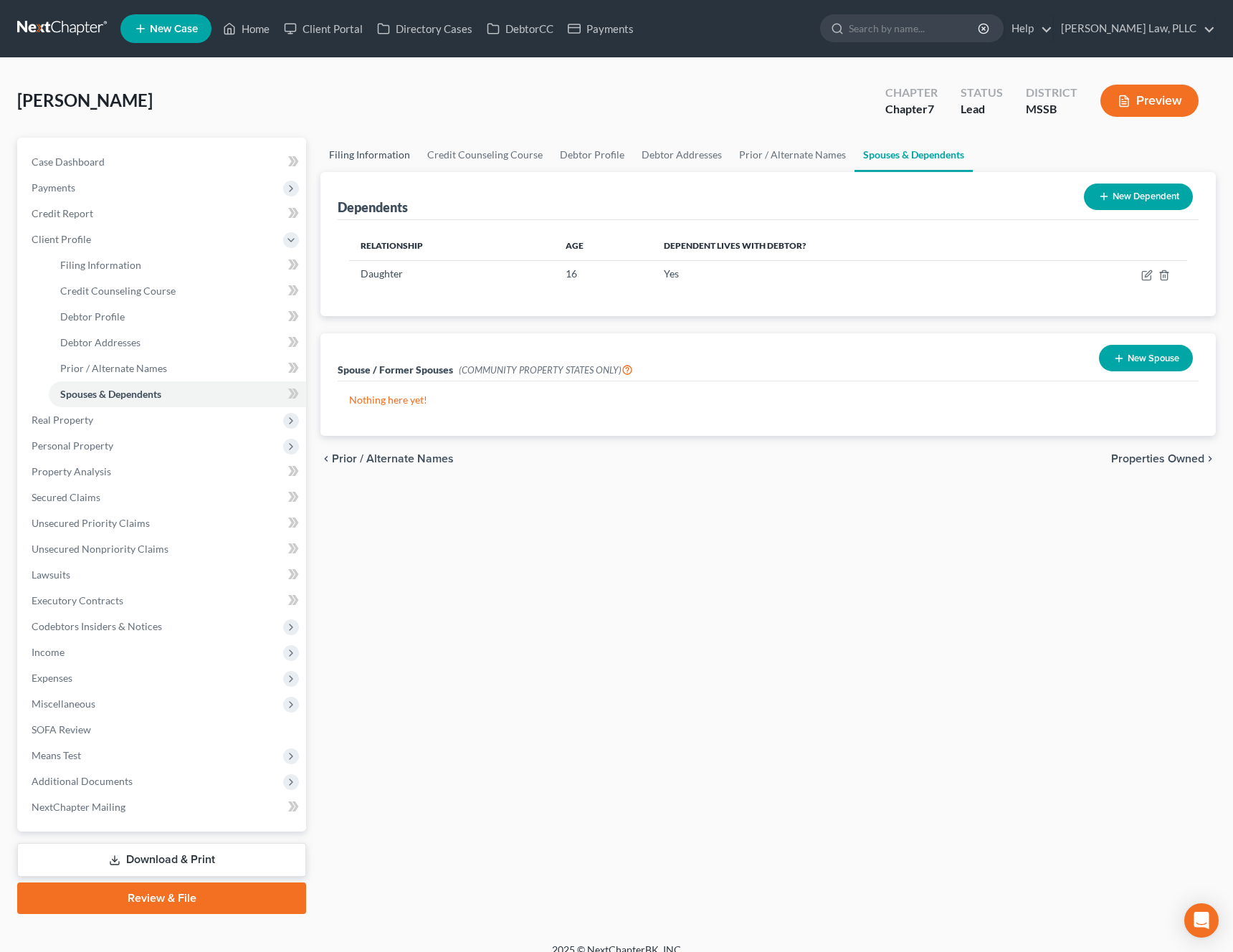
click at [407, 160] on link "Filing Information" at bounding box center [369, 155] width 98 height 35
select select "1"
select select "0"
select select "44"
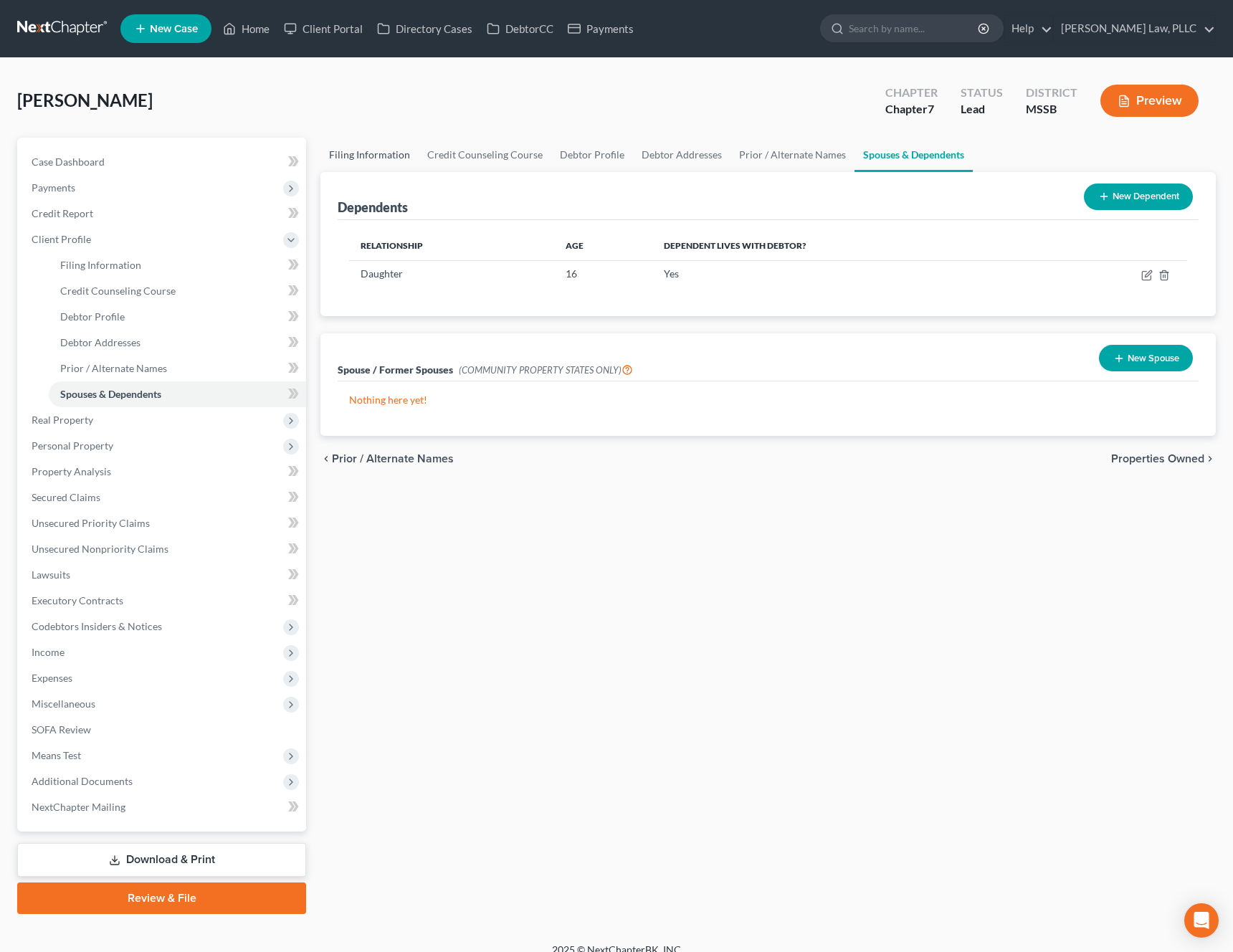
select select "0"
select select "25"
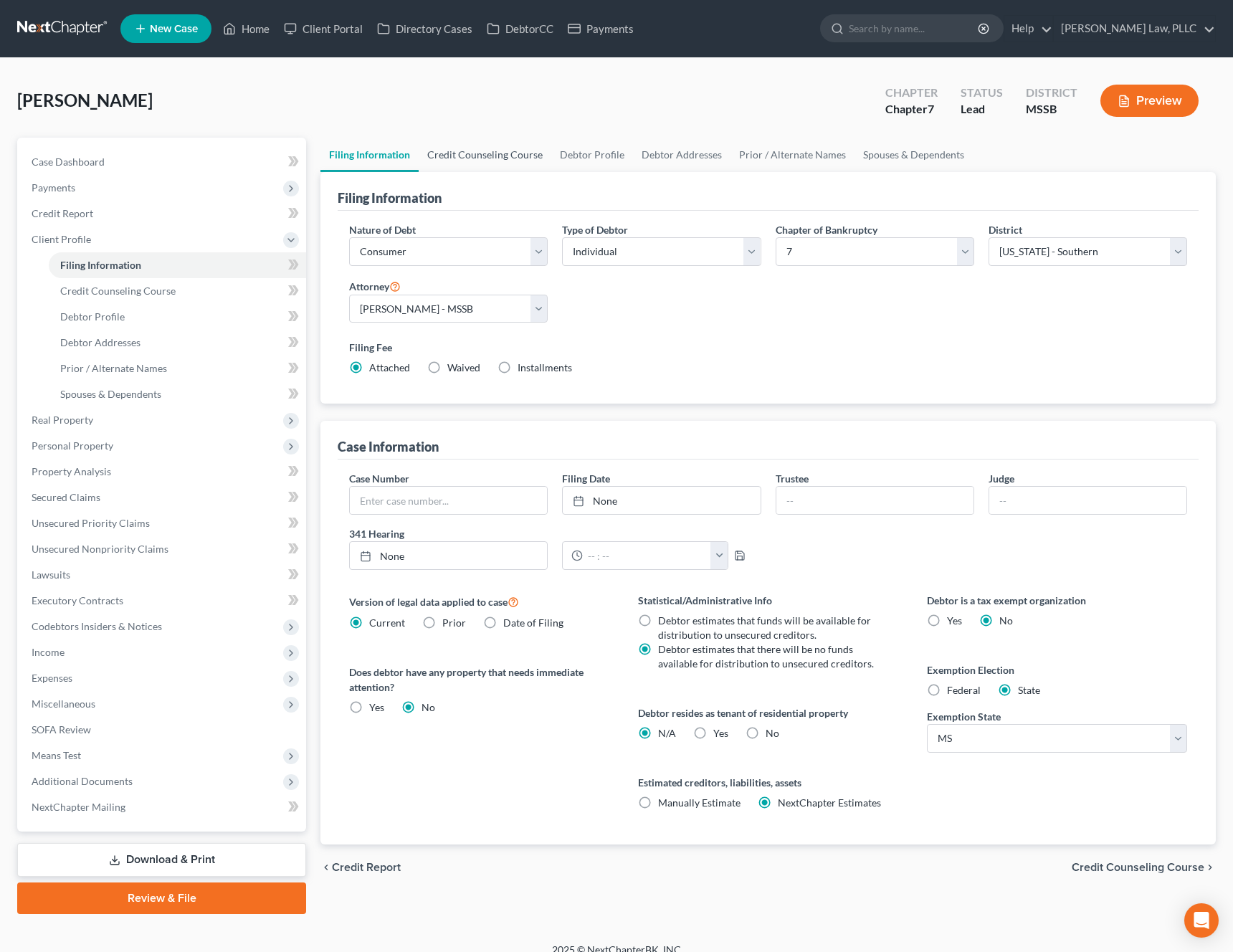
click at [455, 160] on link "Credit Counseling Course" at bounding box center [485, 155] width 133 height 35
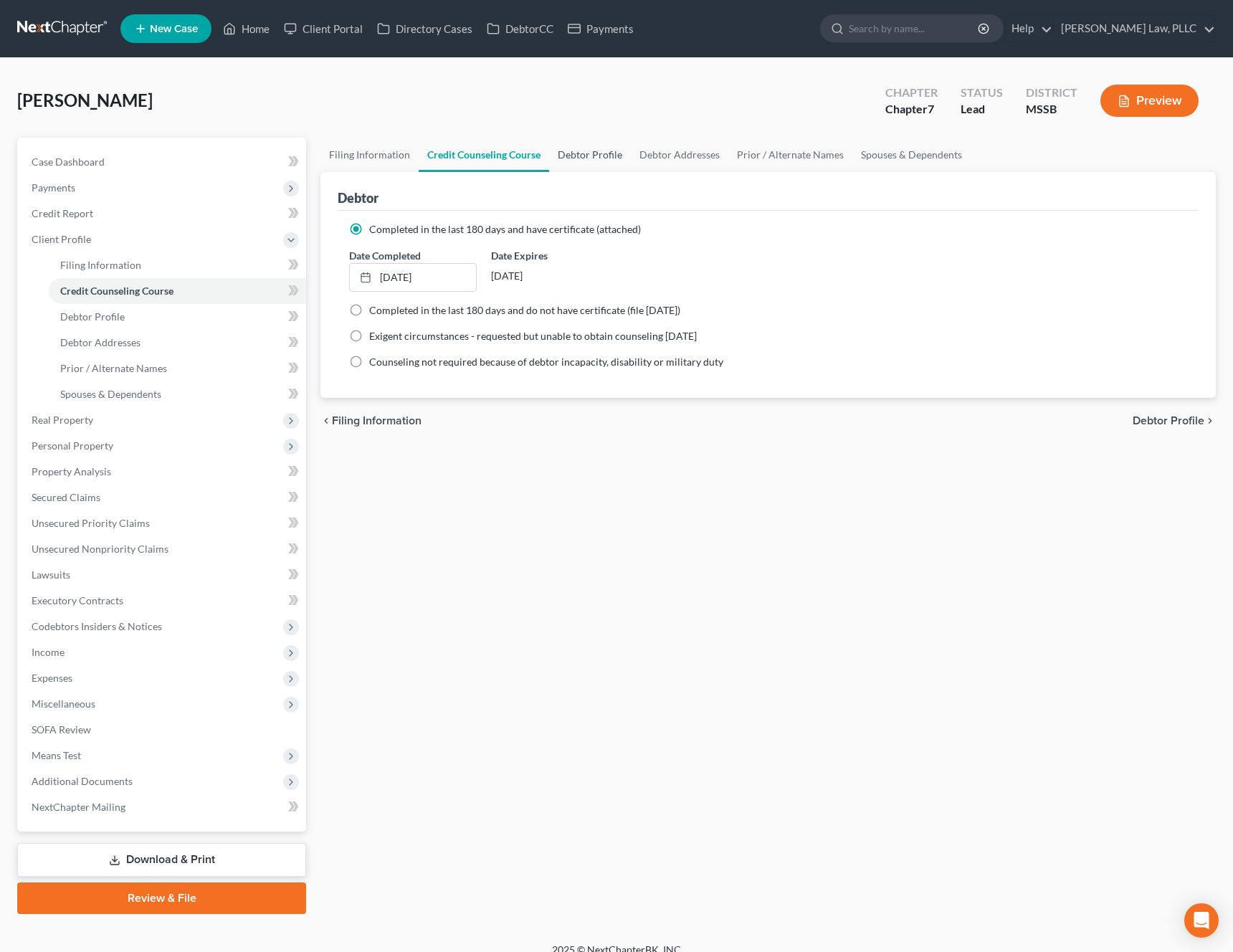
click at [568, 156] on link "Debtor Profile" at bounding box center [590, 155] width 82 height 35
select select "1"
select select "3"
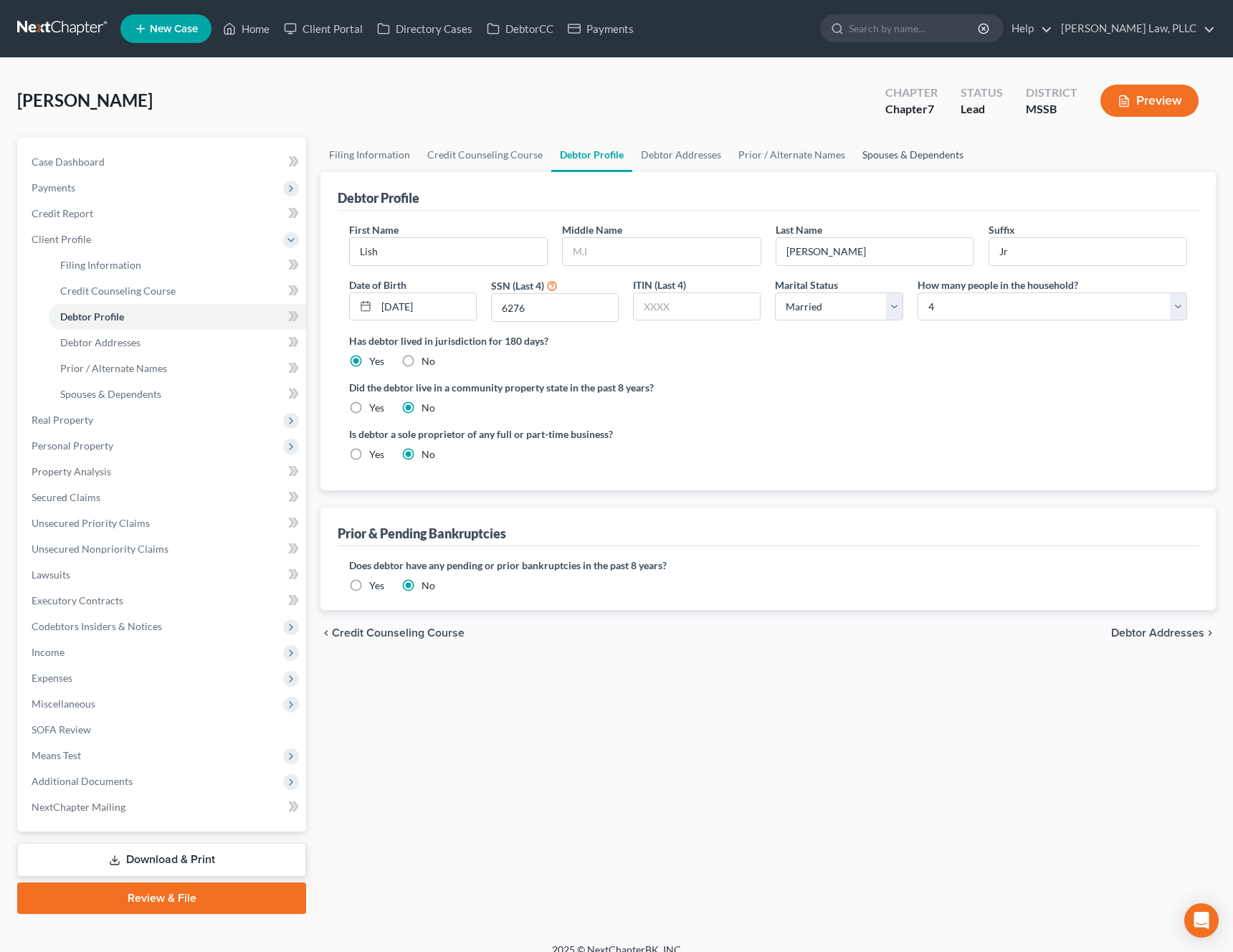
click at [895, 160] on link "Spouses & Dependents" at bounding box center [913, 155] width 118 height 35
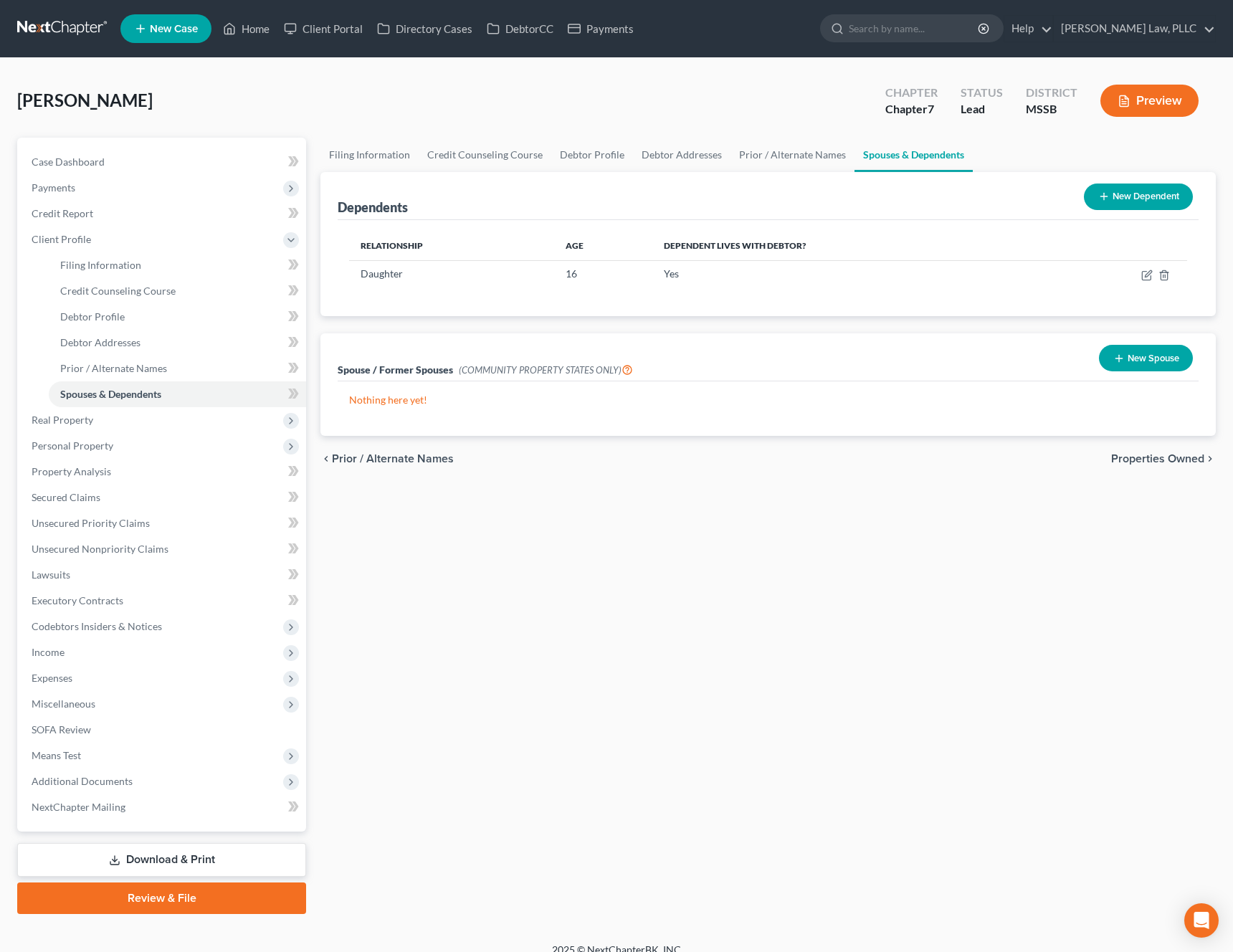
click at [1180, 455] on span "Properties Owned" at bounding box center [1158, 459] width 93 height 12
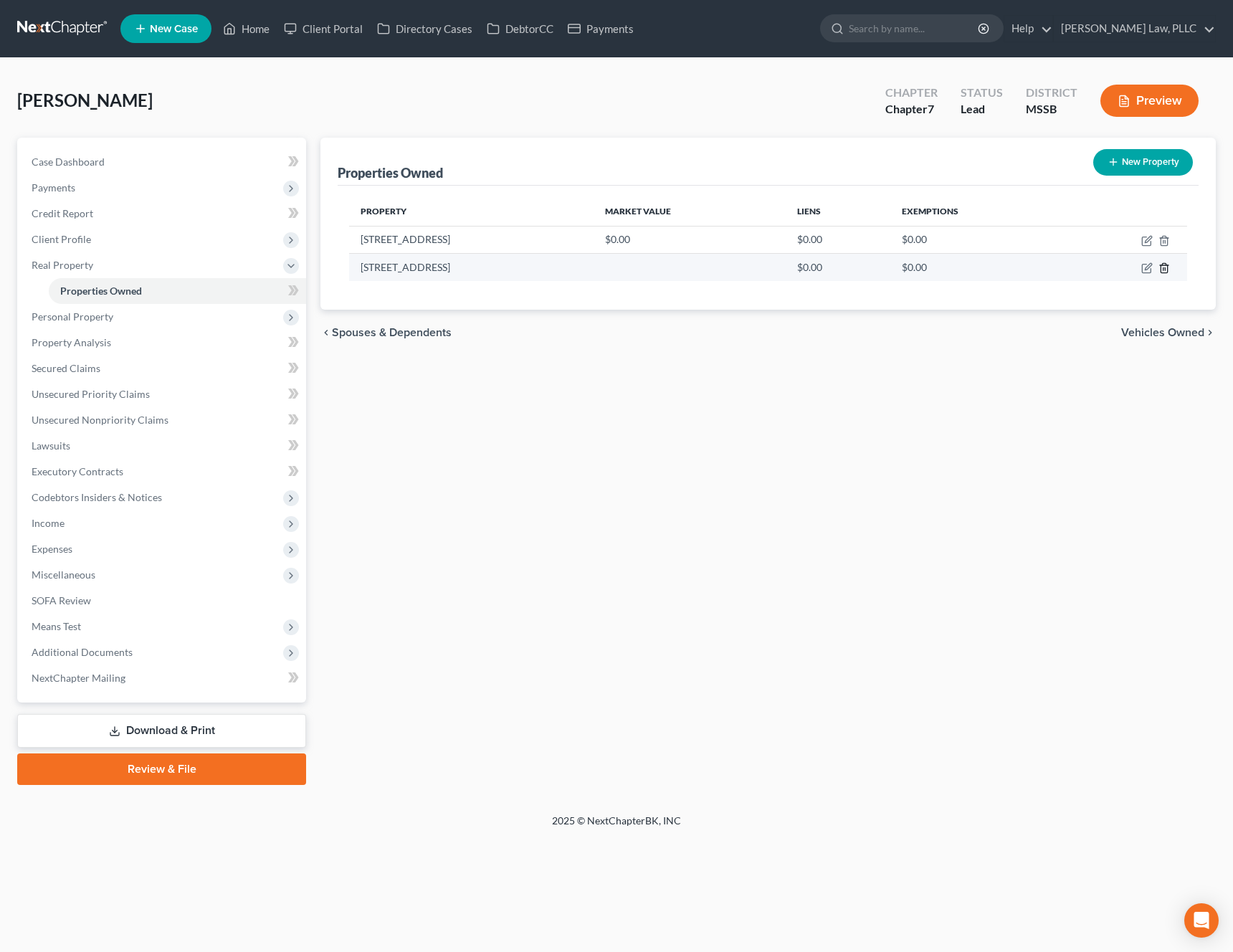
click at [1167, 271] on icon "button" at bounding box center [1164, 268] width 12 height 12
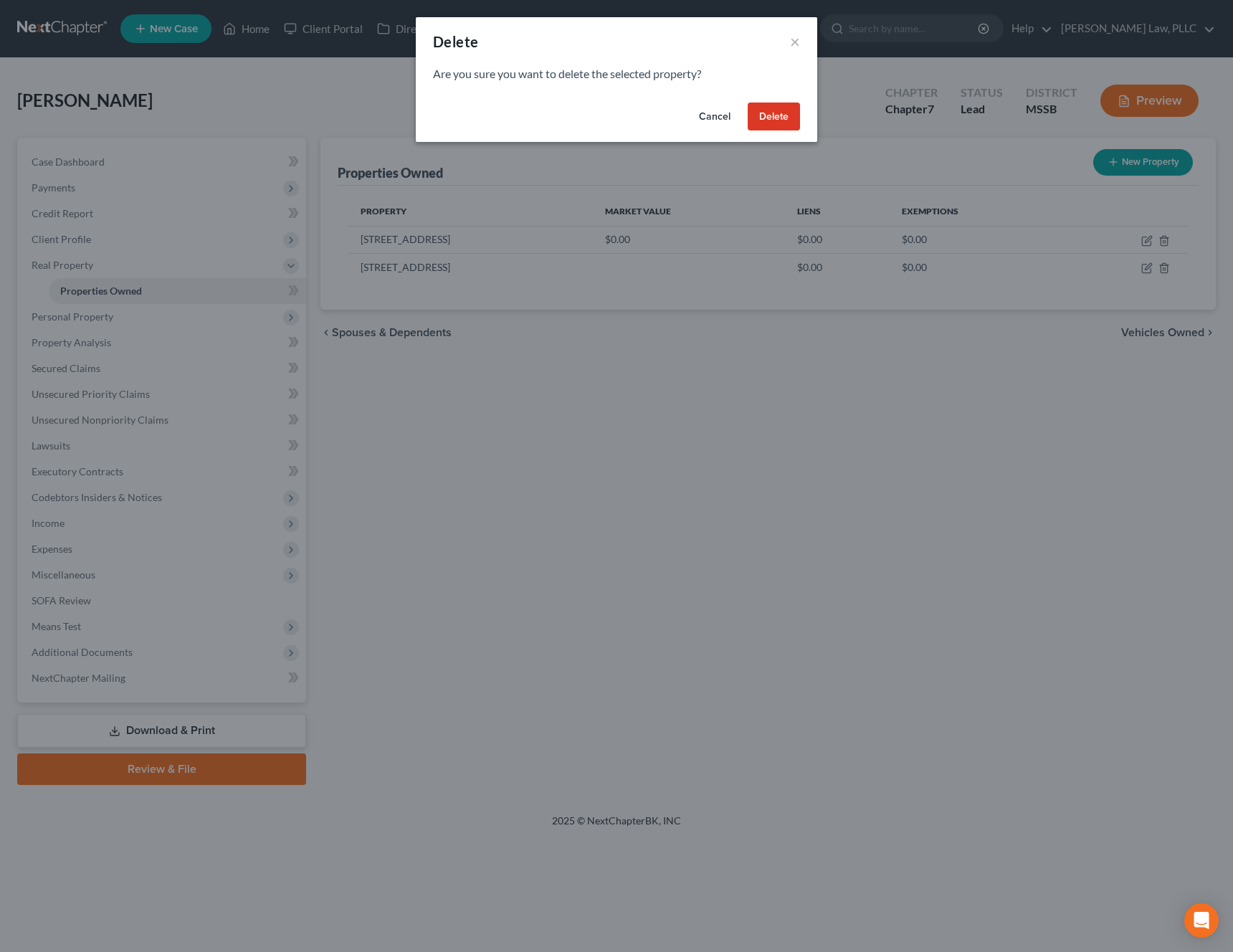
click at [784, 124] on button "Delete" at bounding box center [774, 117] width 52 height 28
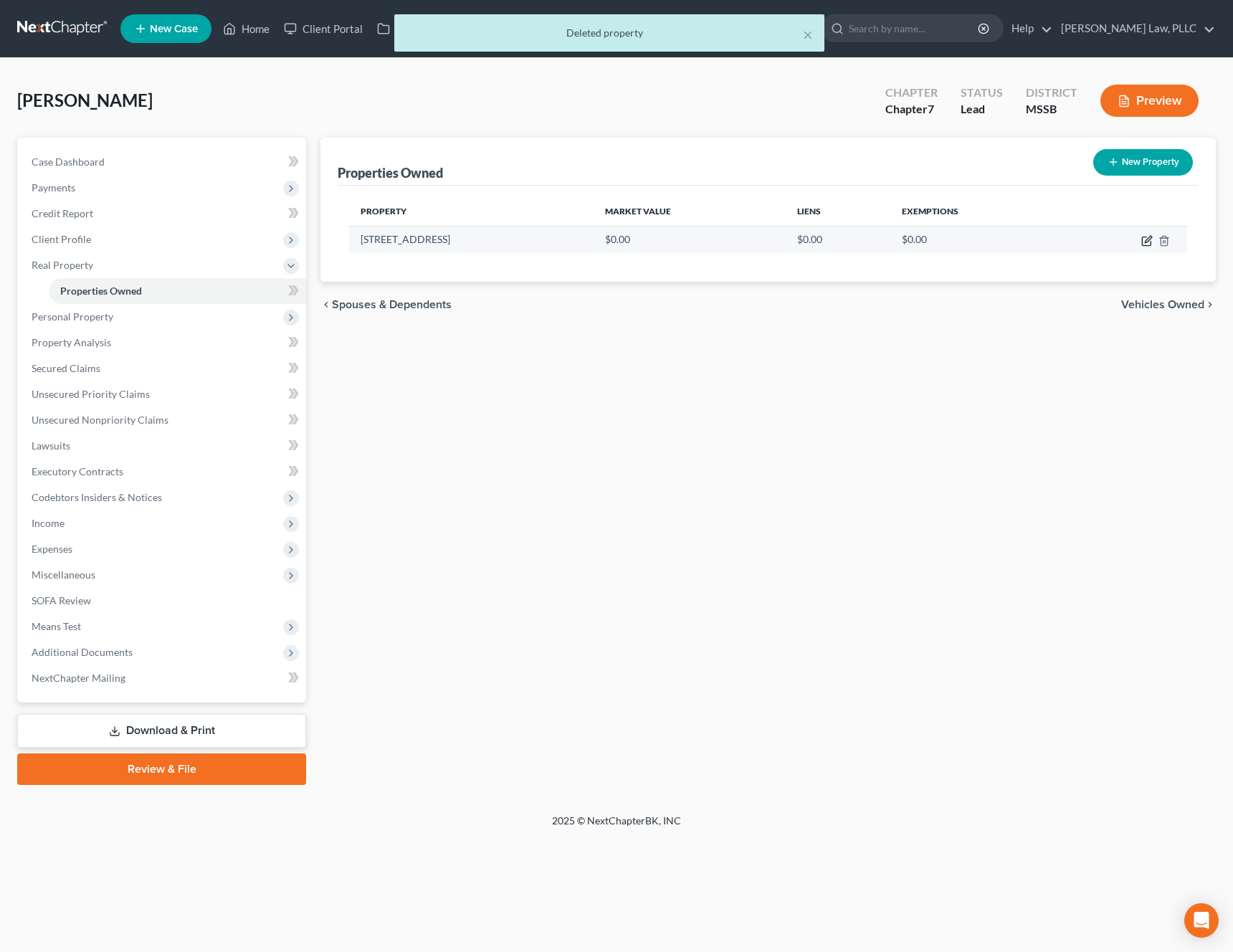
click at [1142, 238] on icon "button" at bounding box center [1146, 242] width 9 height 9
select select "25"
select select "44"
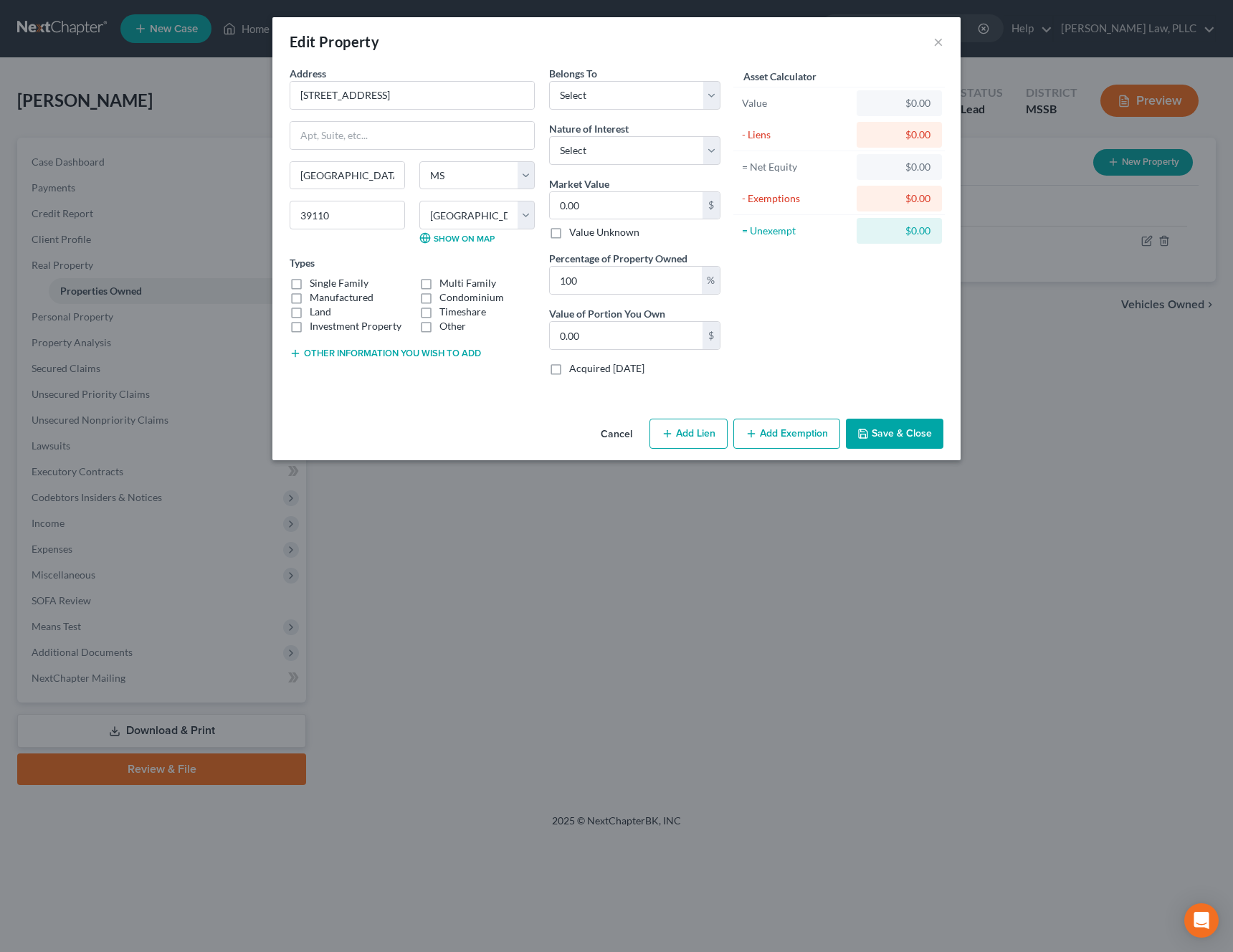
click at [701, 441] on button "Add Lien" at bounding box center [688, 433] width 78 height 30
select select "0"
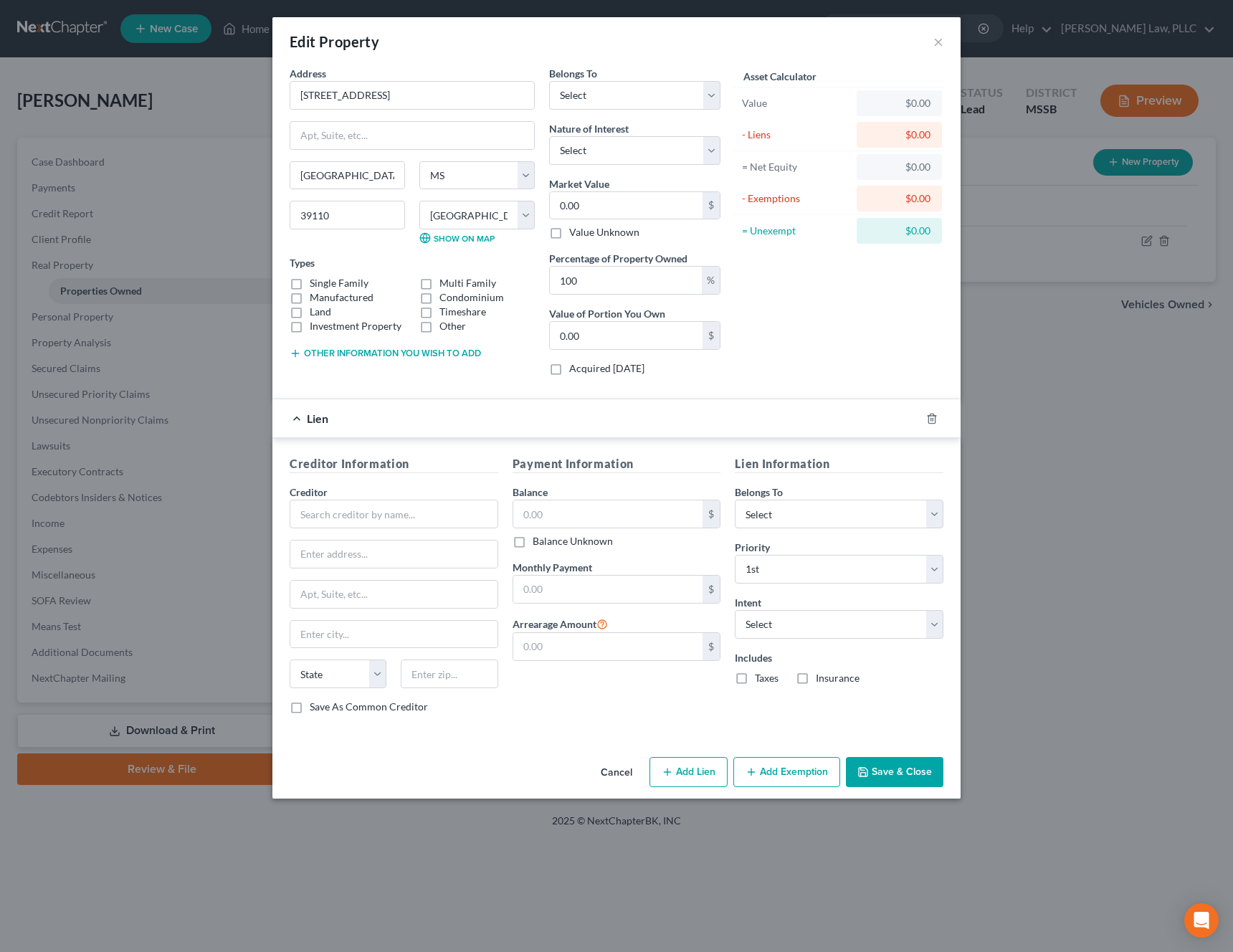
click at [354, 284] on label "Single Family" at bounding box center [339, 283] width 58 height 14
click at [324, 284] on input "Single Family" at bounding box center [320, 281] width 9 height 9
checkbox input "true"
click at [620, 769] on button "Cancel" at bounding box center [616, 773] width 54 height 28
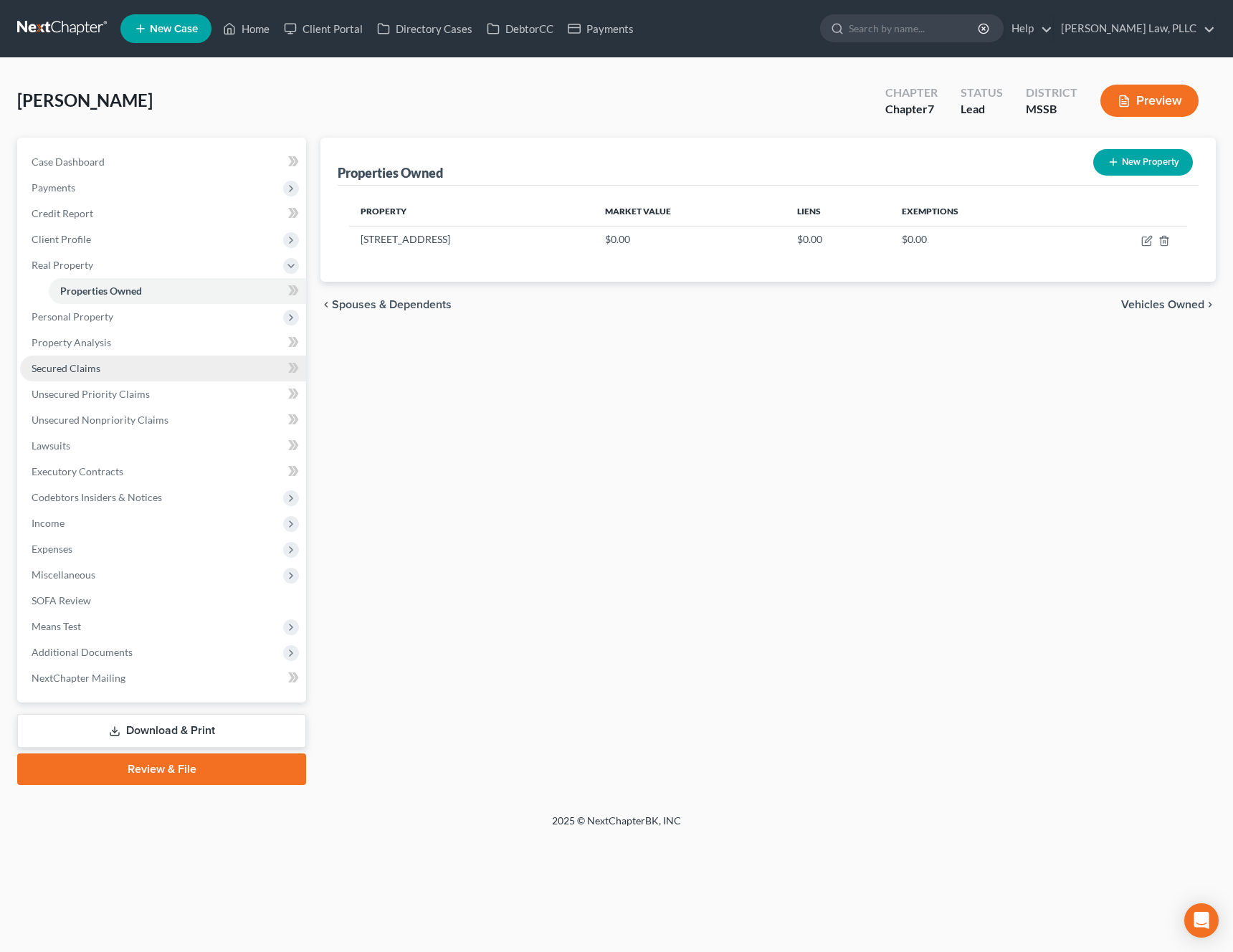
click at [199, 373] on link "Secured Claims" at bounding box center [163, 368] width 286 height 26
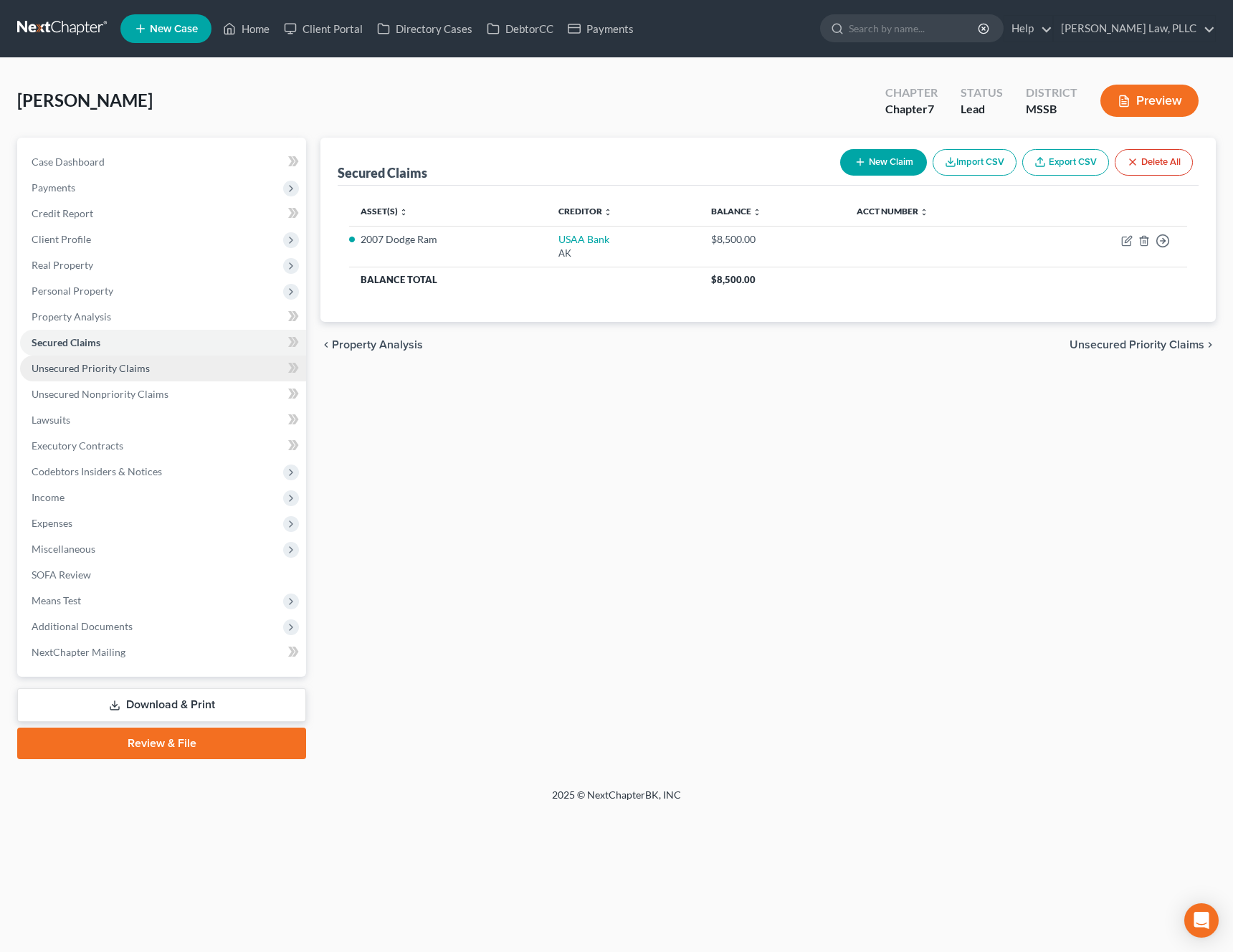
click at [177, 379] on link "Unsecured Priority Claims" at bounding box center [163, 368] width 286 height 26
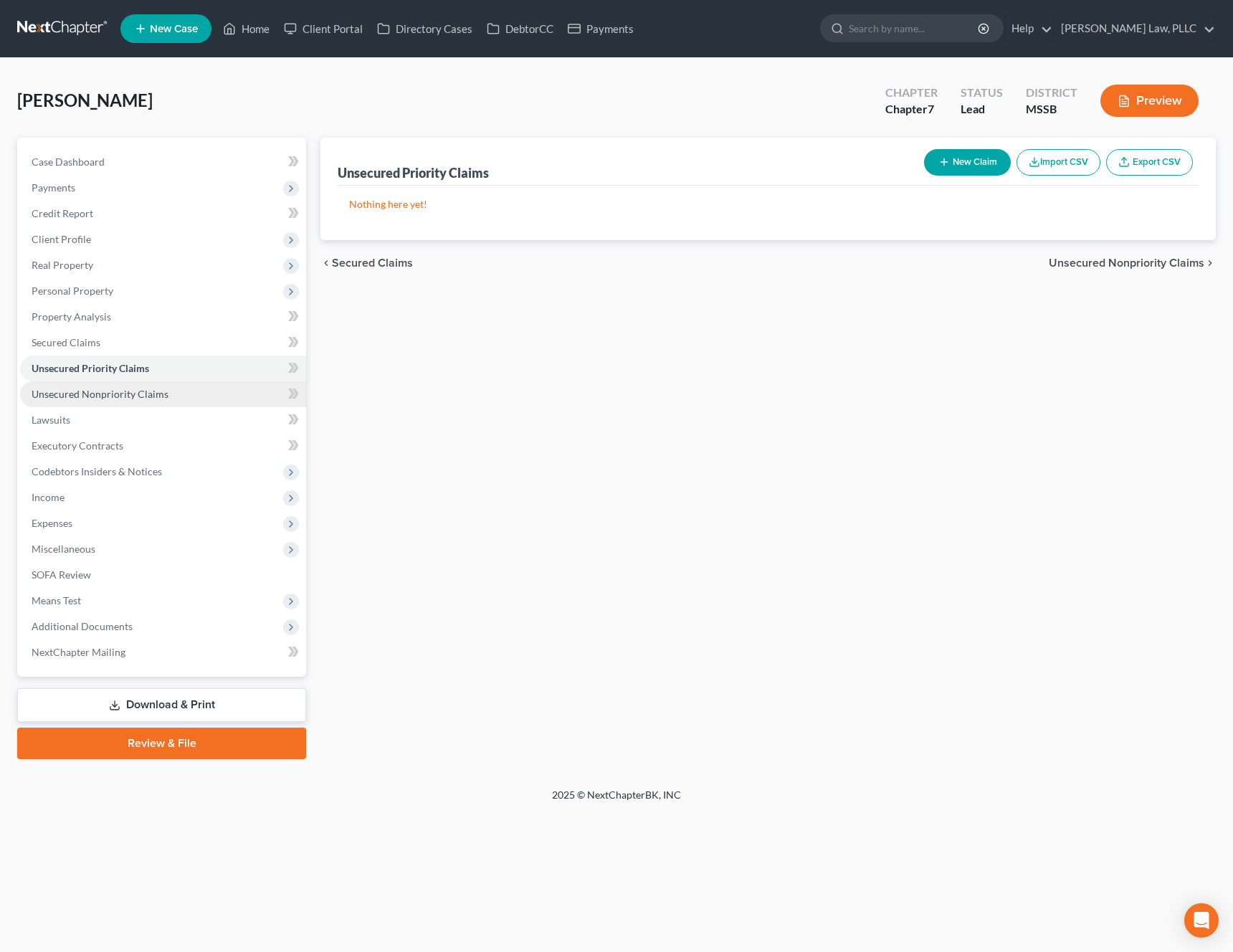
click at [170, 394] on link "Unsecured Nonpriority Claims" at bounding box center [163, 394] width 286 height 26
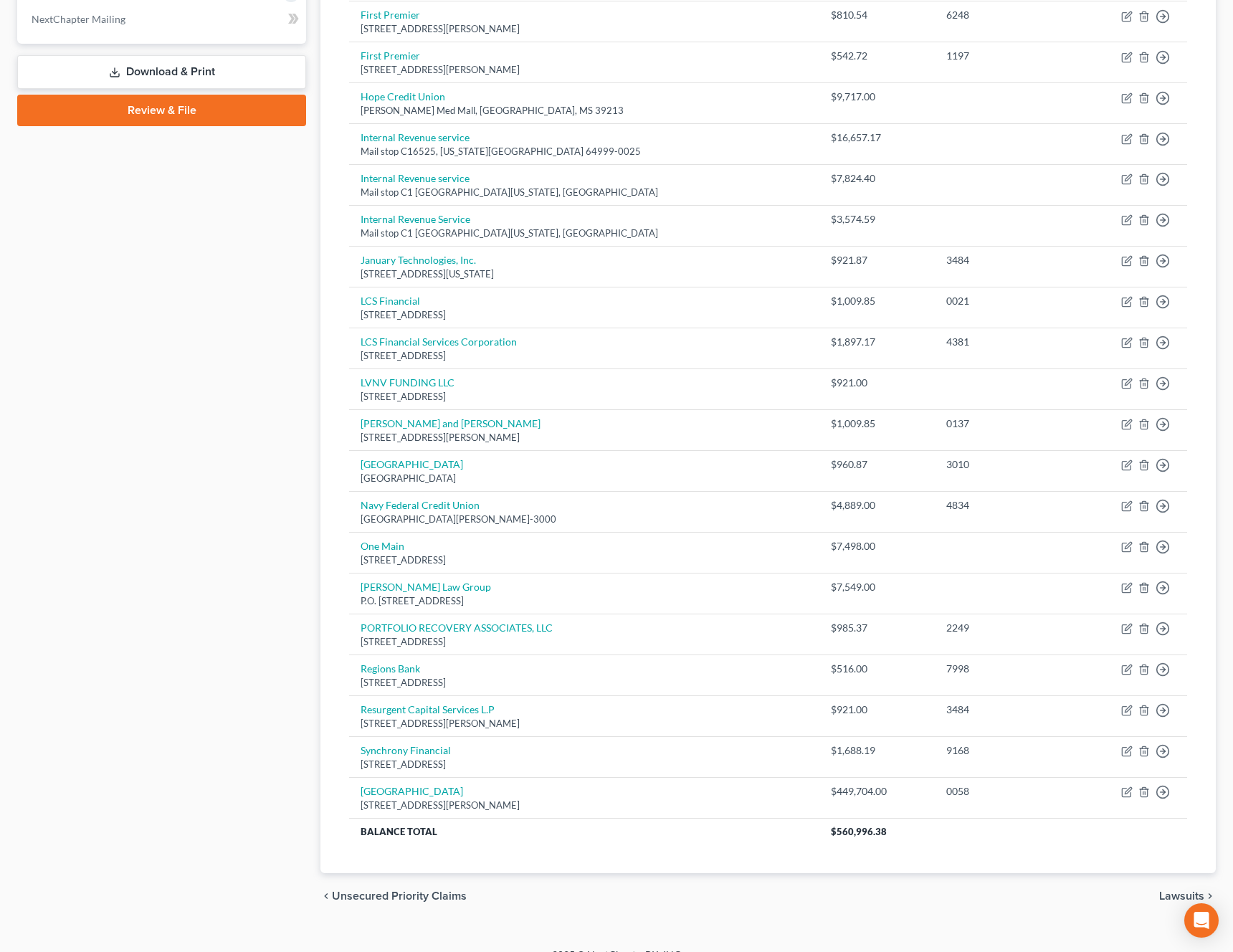
scroll to position [654, 0]
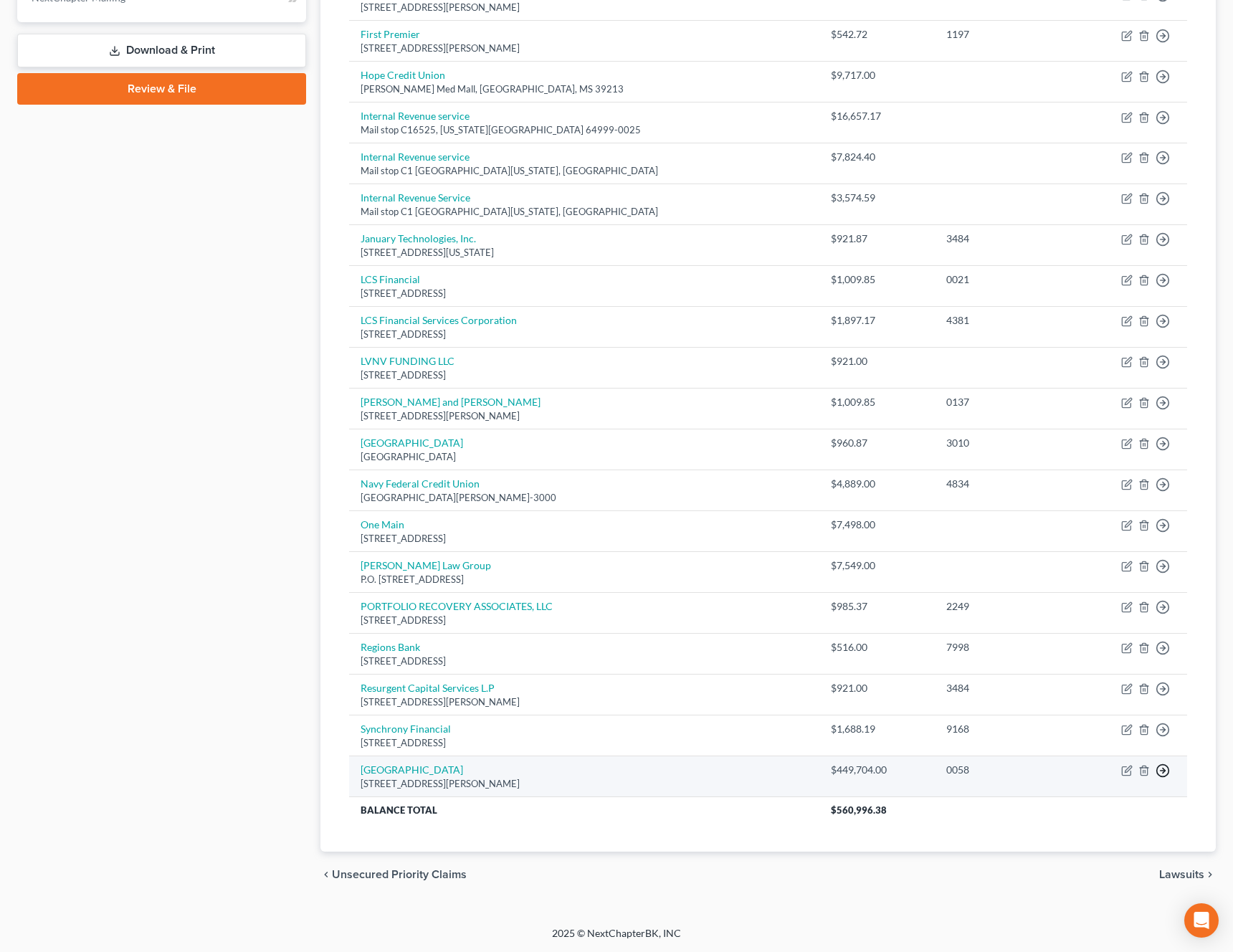
click at [1167, 774] on circle "button" at bounding box center [1163, 770] width 12 height 12
click at [1102, 776] on link "Move to D" at bounding box center [1097, 781] width 120 height 24
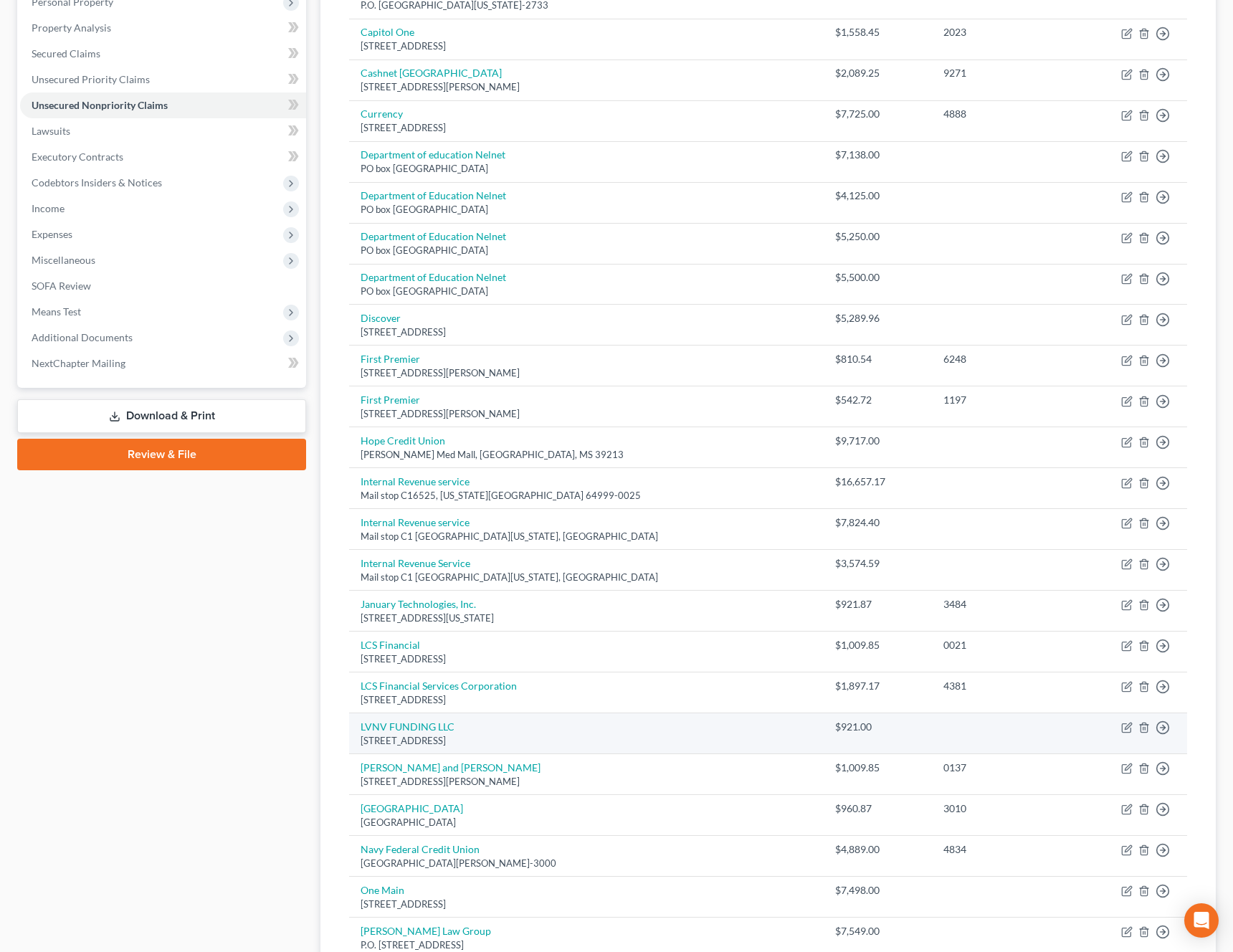
scroll to position [0, 0]
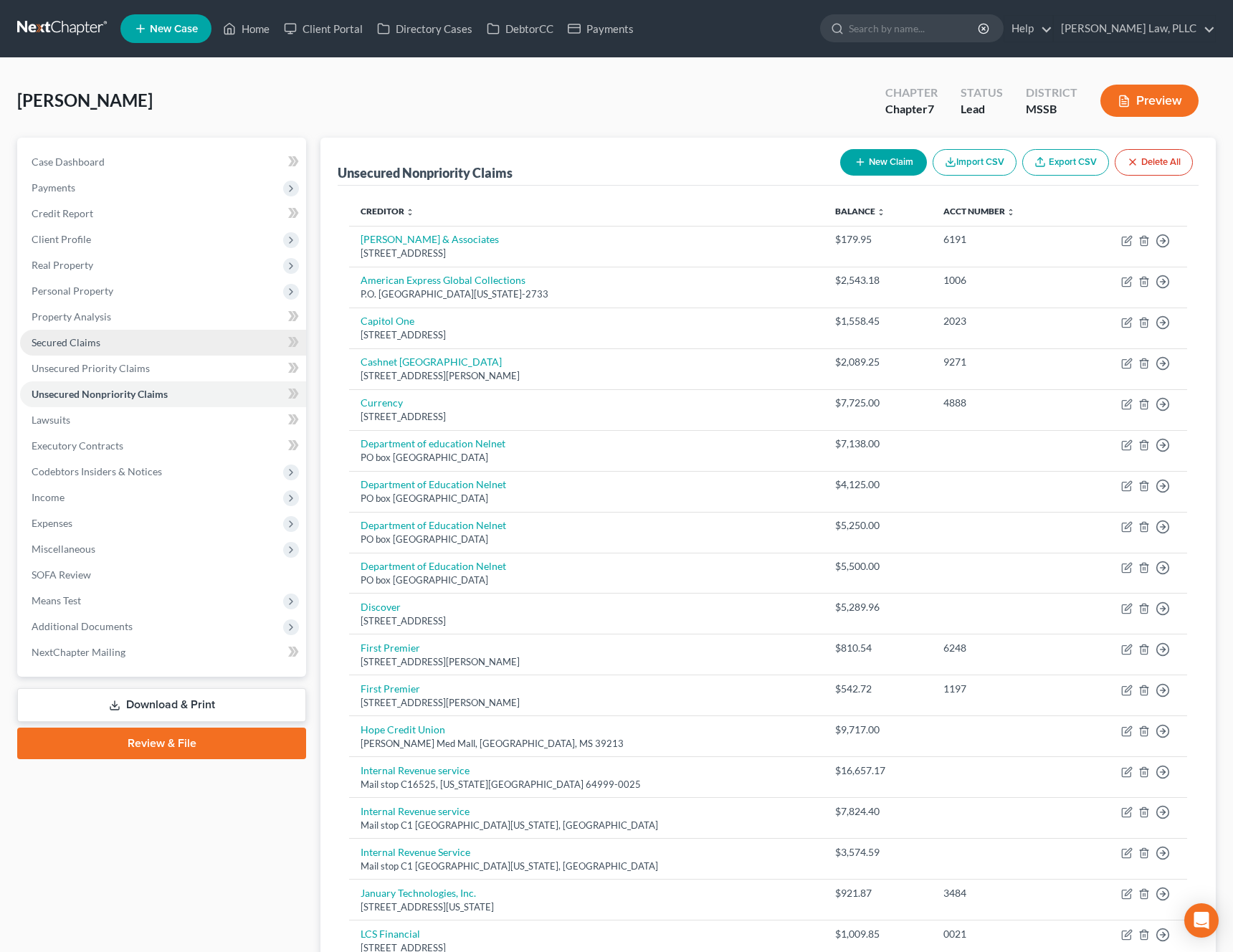
click at [103, 335] on link "Secured Claims" at bounding box center [163, 343] width 286 height 26
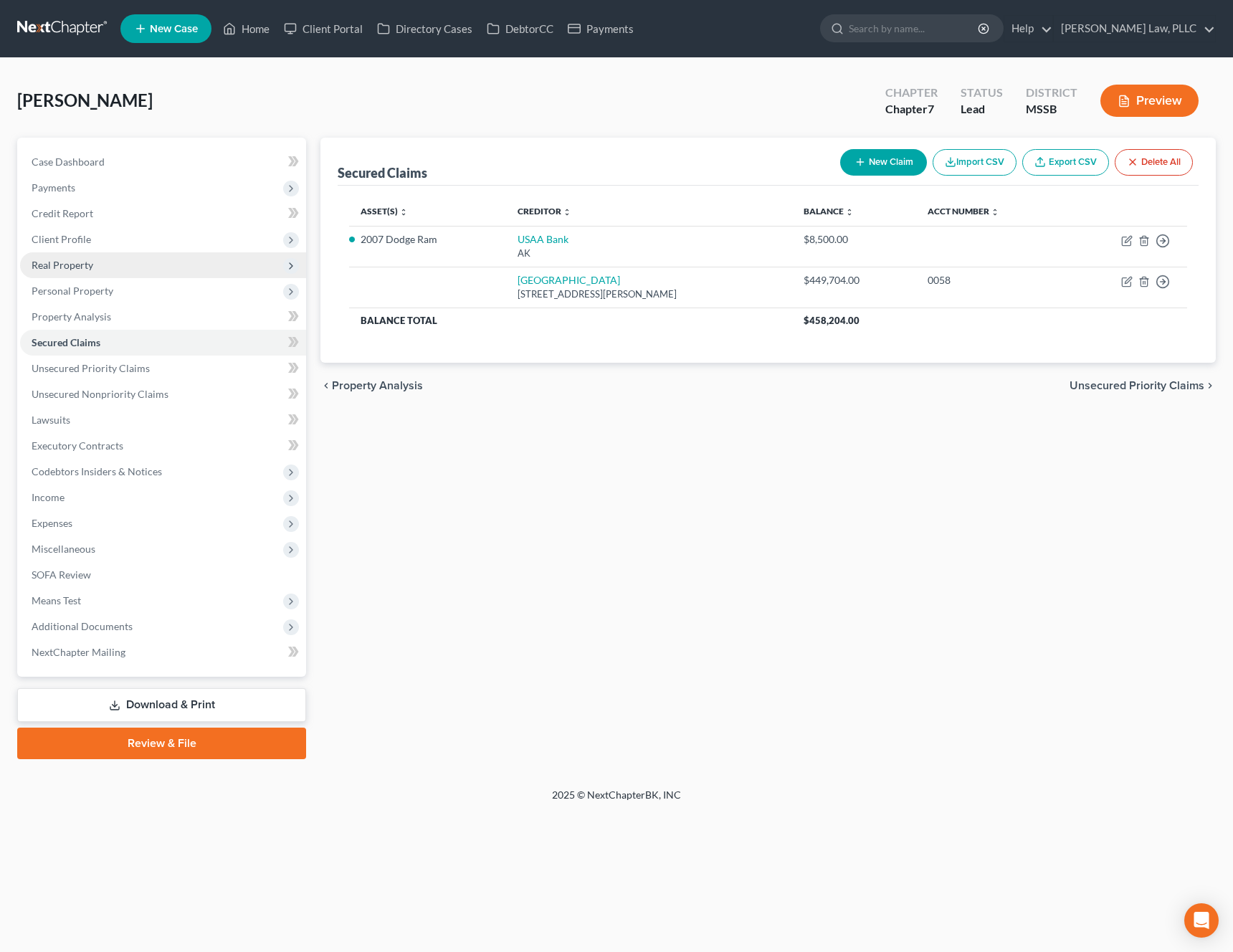
click at [106, 261] on span "Real Property" at bounding box center [163, 265] width 286 height 26
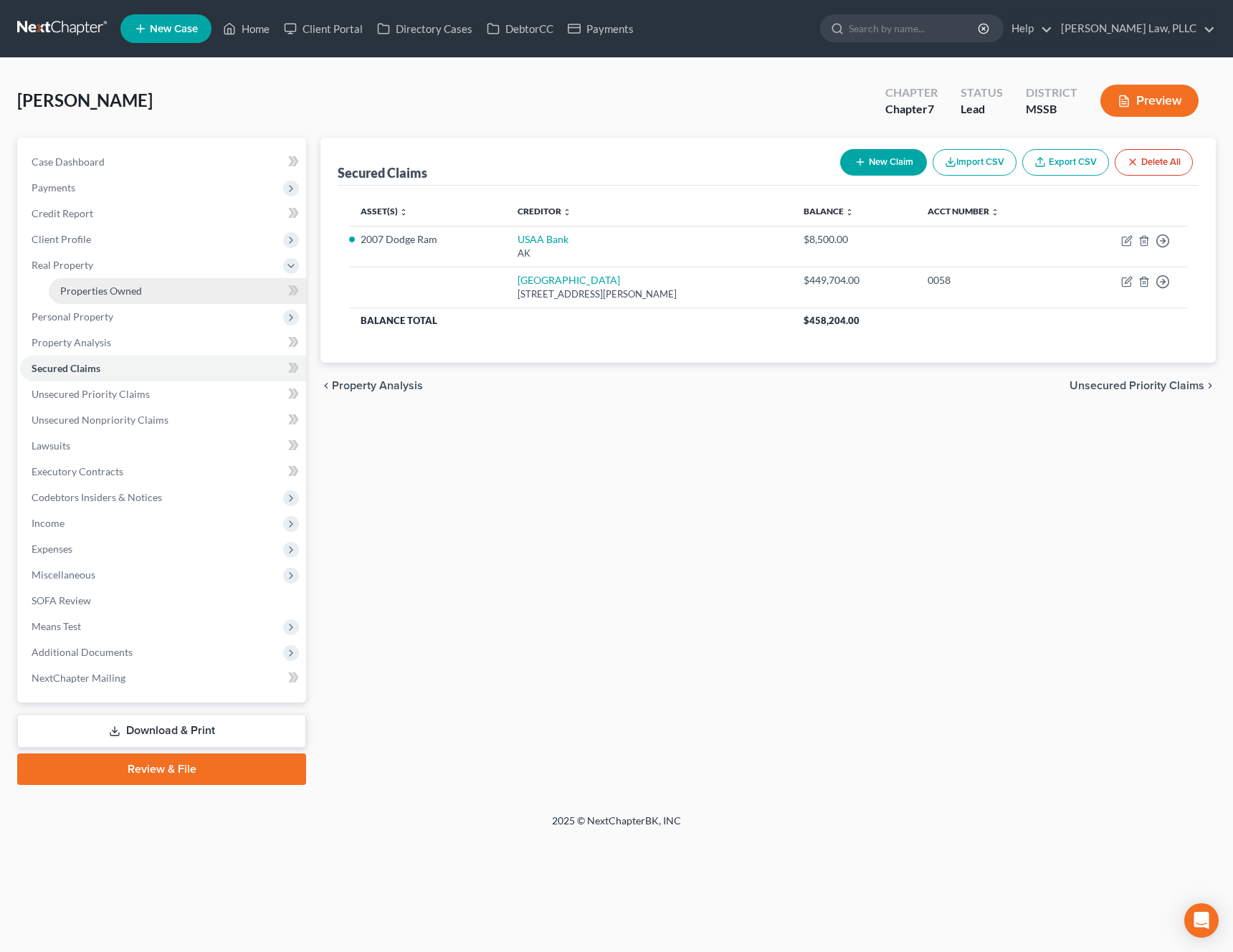
click at [96, 285] on span "Properties Owned" at bounding box center [101, 290] width 82 height 12
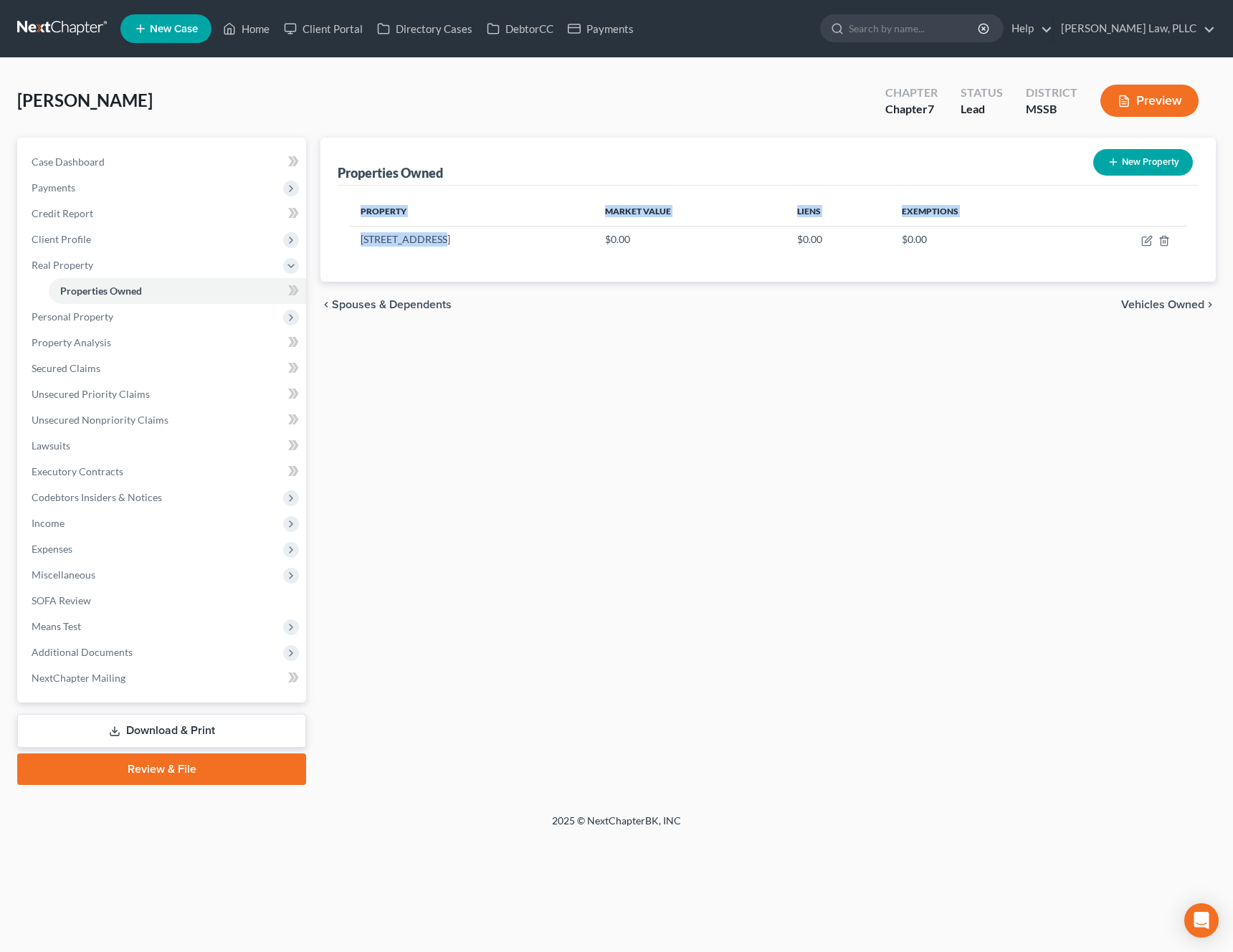
drag, startPoint x: 440, startPoint y: 238, endPoint x: 346, endPoint y: 238, distance: 94.0
click at [346, 238] on div "Property Market Value Liens Exemptions 103 Venetian Ct $0.00 $0.00 $0.00" at bounding box center [768, 234] width 861 height 96
click at [423, 236] on td "103 Venetian Ct" at bounding box center [471, 239] width 245 height 28
drag, startPoint x: 440, startPoint y: 241, endPoint x: 363, endPoint y: 240, distance: 77.0
click at [363, 240] on td "103 Venetian Ct" at bounding box center [471, 239] width 245 height 28
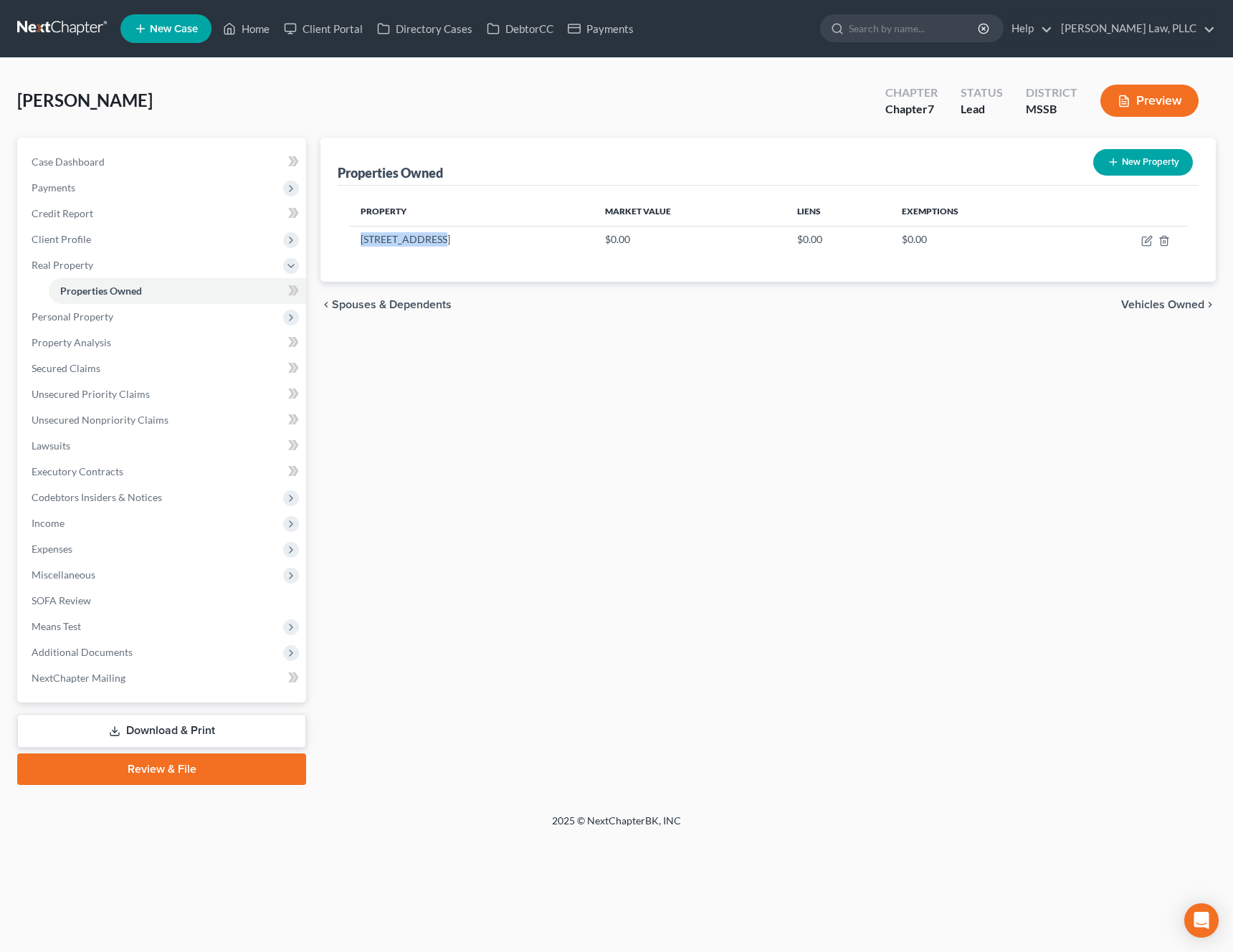
copy td "103 Venetian Ct"
click at [637, 414] on div "Properties Owned New Property Property Market Value Liens Exemptions 103 Veneti…" at bounding box center [768, 461] width 909 height 647
click at [1141, 245] on icon "button" at bounding box center [1147, 241] width 12 height 12
select select "25"
select select "44"
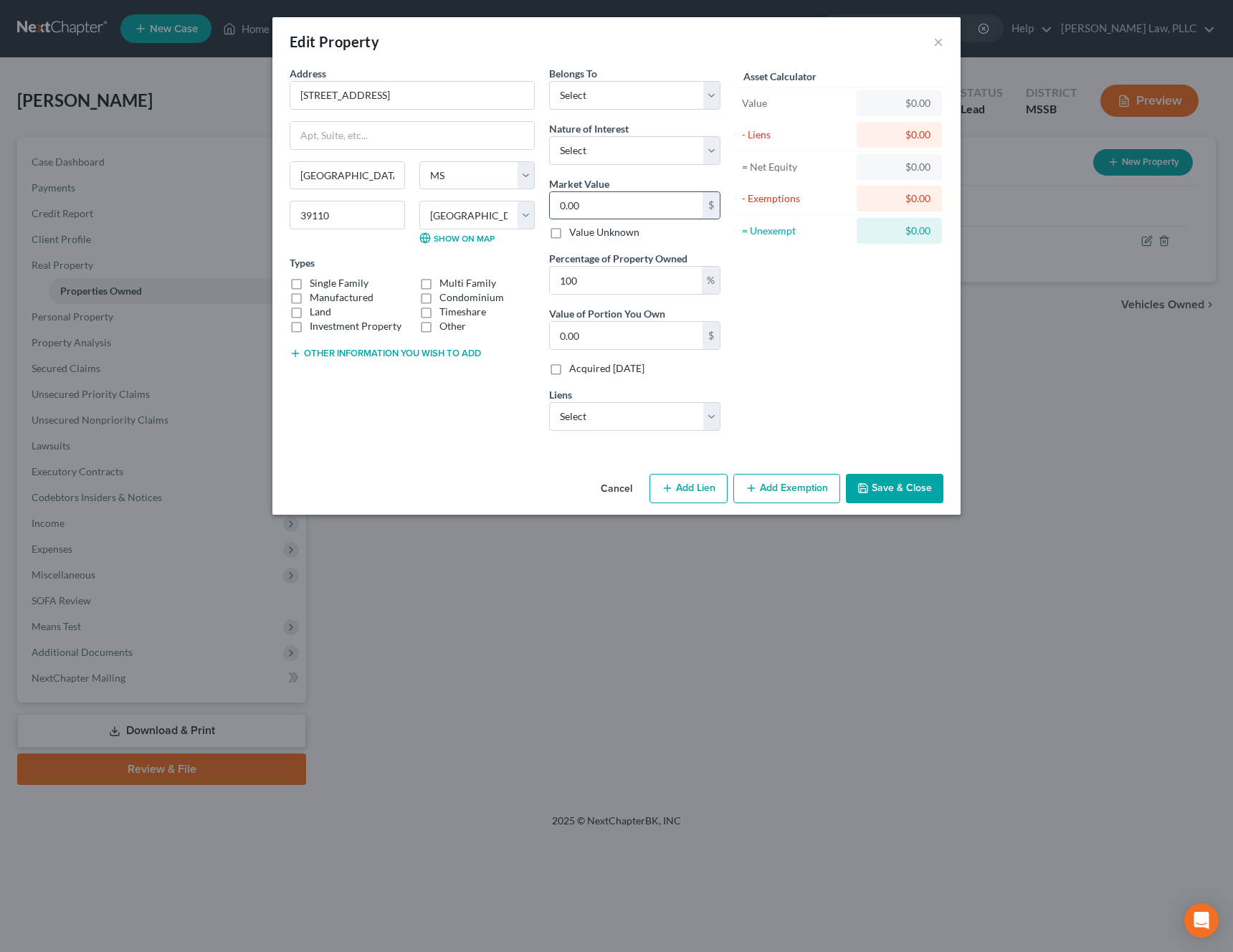
click at [623, 207] on input "0.00" at bounding box center [626, 205] width 152 height 28
paste input "$494,2"
type input "$494,200"
type input "494,200.00"
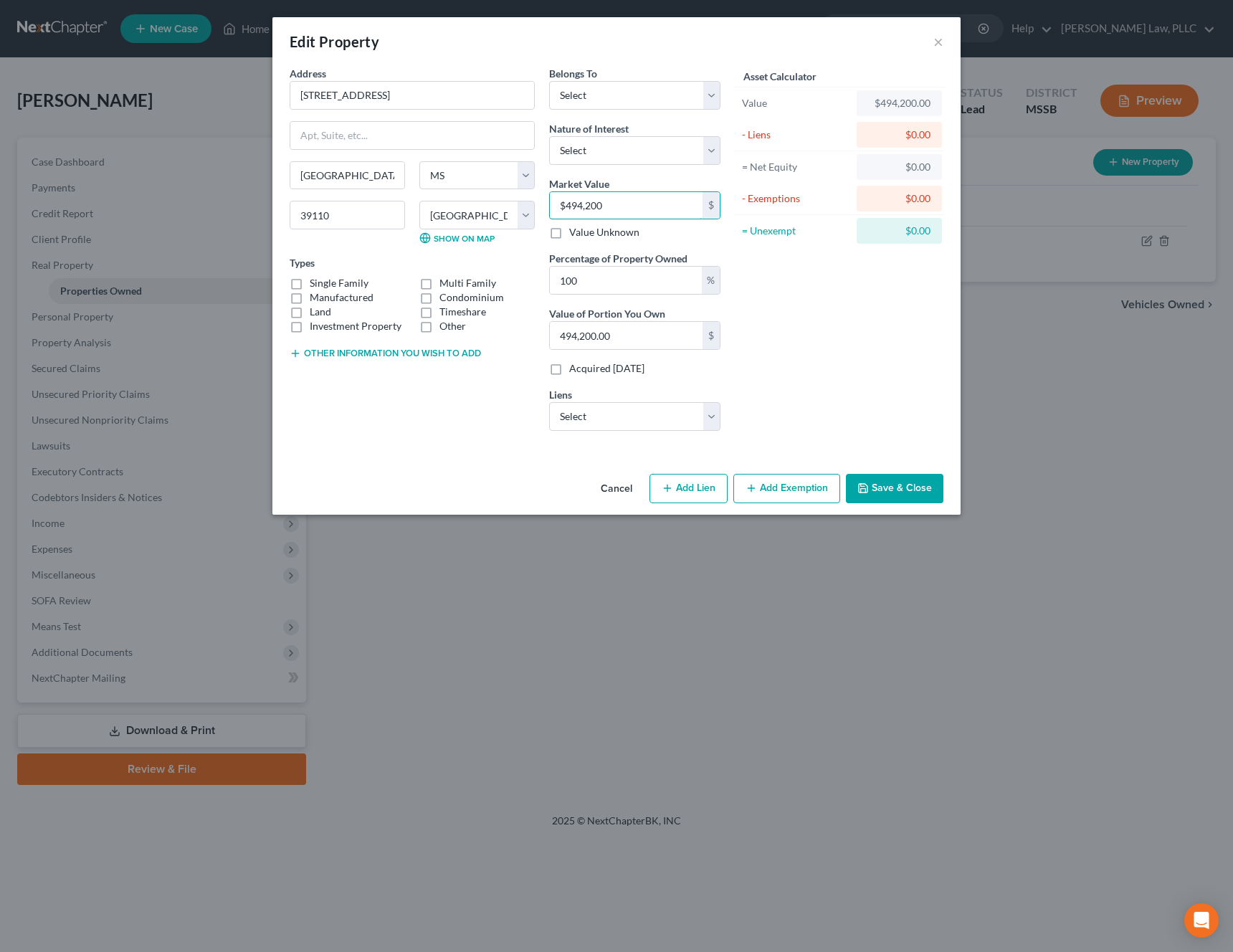
type input "$494,200"
click at [811, 270] on div "Asset Calculator Value $494,200.00 - Liens $0.00 = Net Equity $0.00 - Exemption…" at bounding box center [839, 254] width 223 height 377
click at [665, 401] on div "Liens Select Village Capitol - $449,704.00" at bounding box center [635, 408] width 171 height 43
click at [653, 410] on select "Select Village Capitol - $449,704.00" at bounding box center [635, 416] width 171 height 28
click select "Select Village Capitol - $449,704.00" at bounding box center [635, 416] width 171 height 28
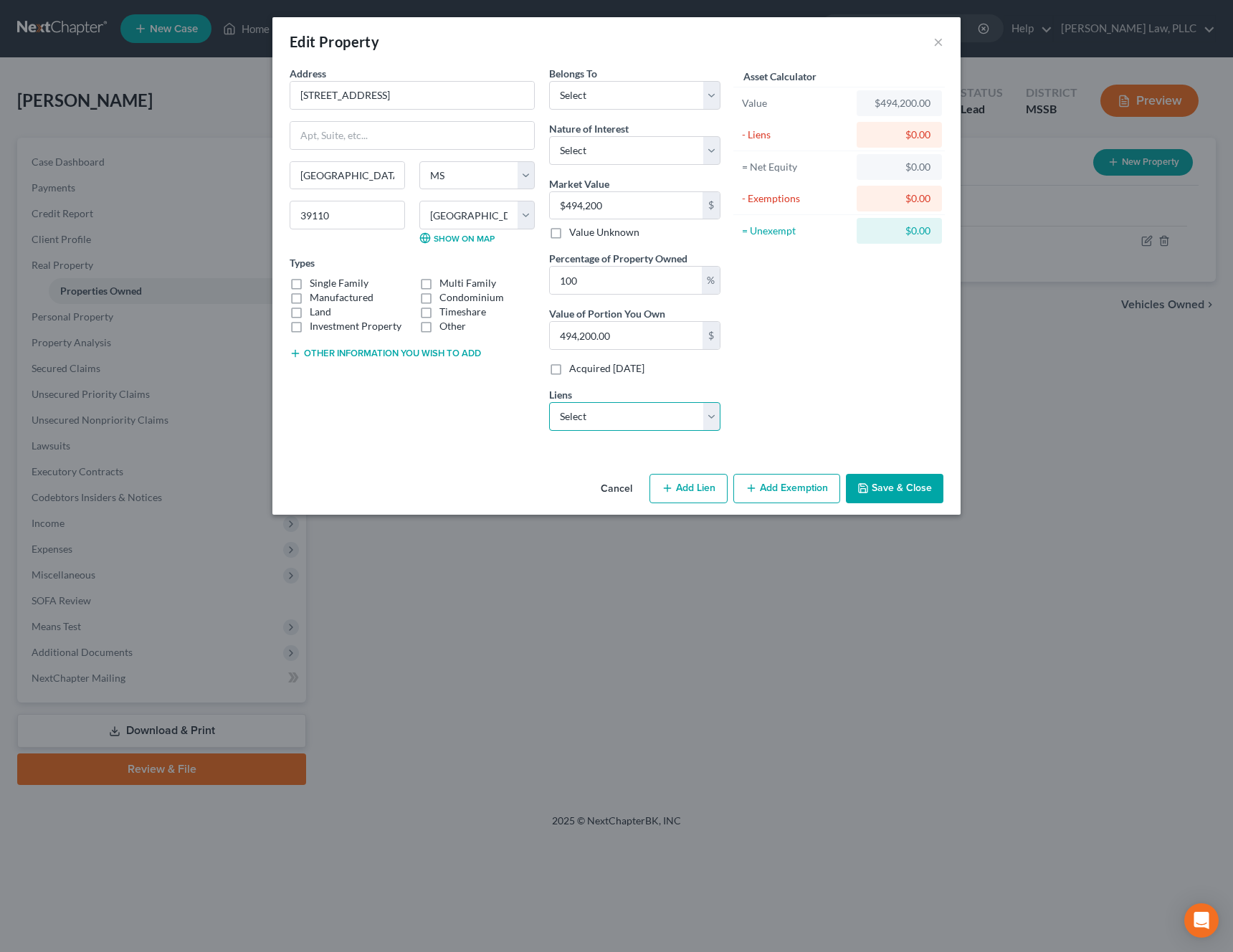
select select "31"
select select "0"
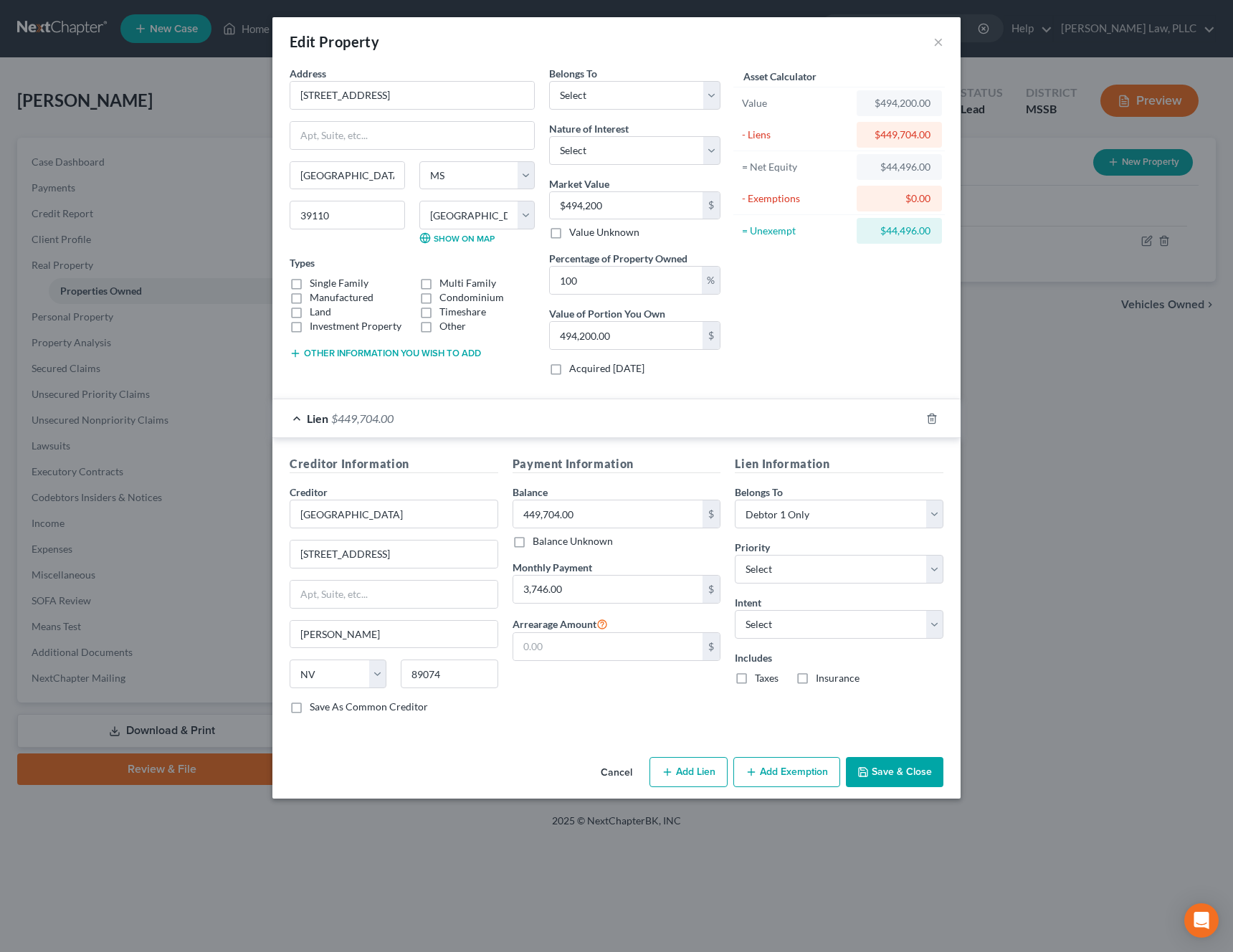
click at [776, 776] on button "Add Exemption" at bounding box center [786, 772] width 107 height 30
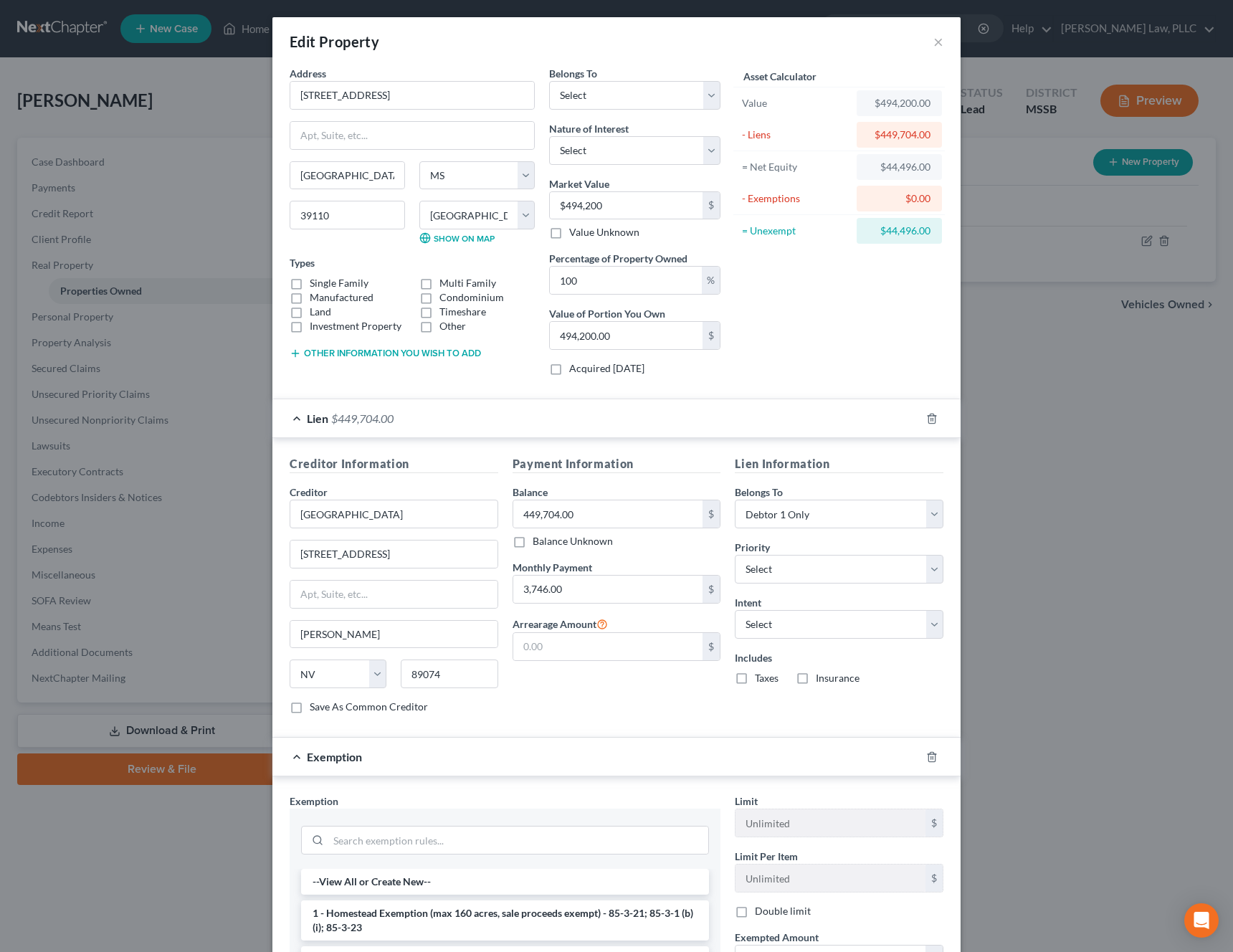
scroll to position [249, 0]
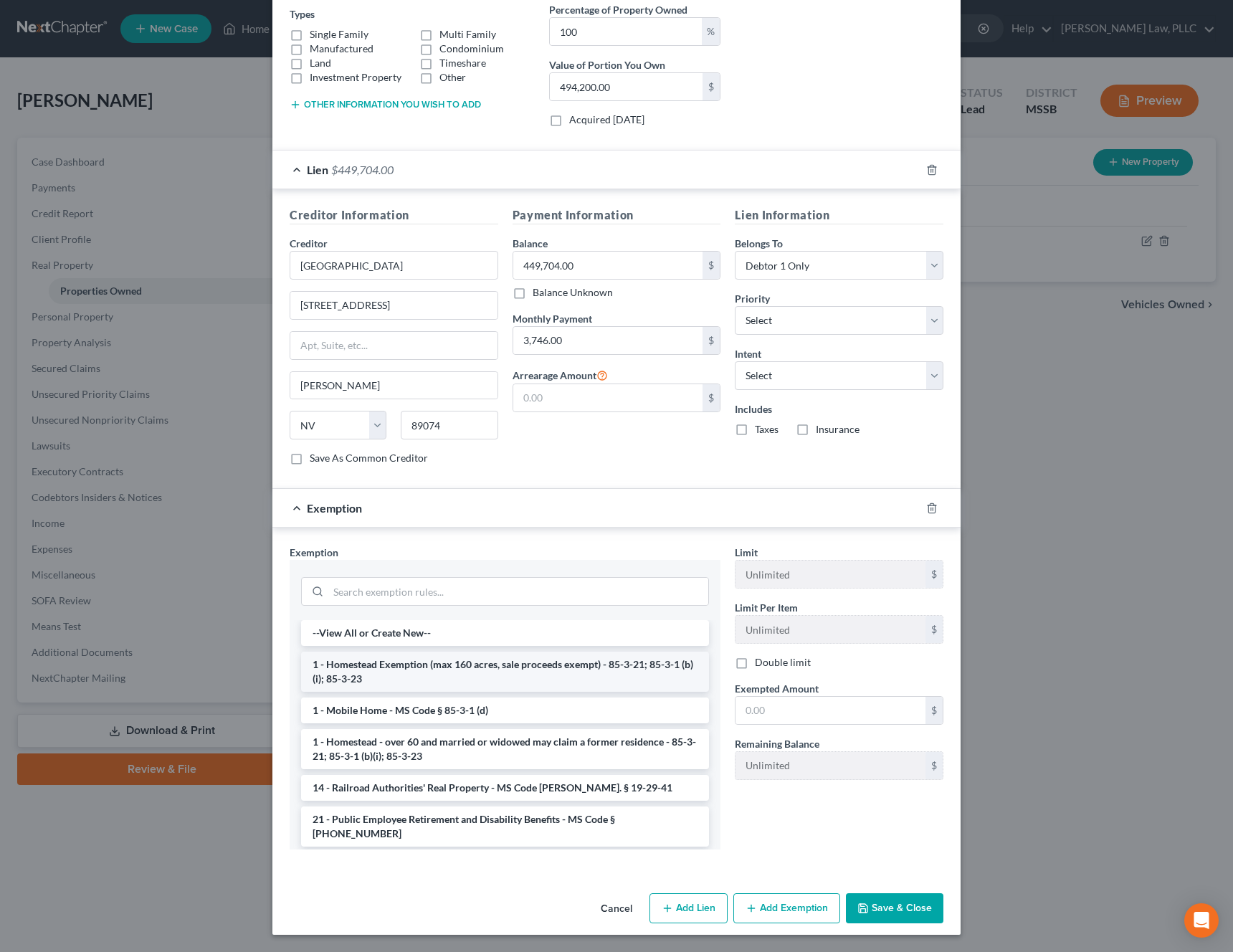
click at [534, 676] on li "1 - Homestead Exemption (max 160 acres, sale proceeds exempt) - 85-3-21; 85-3-1…" at bounding box center [504, 671] width 408 height 40
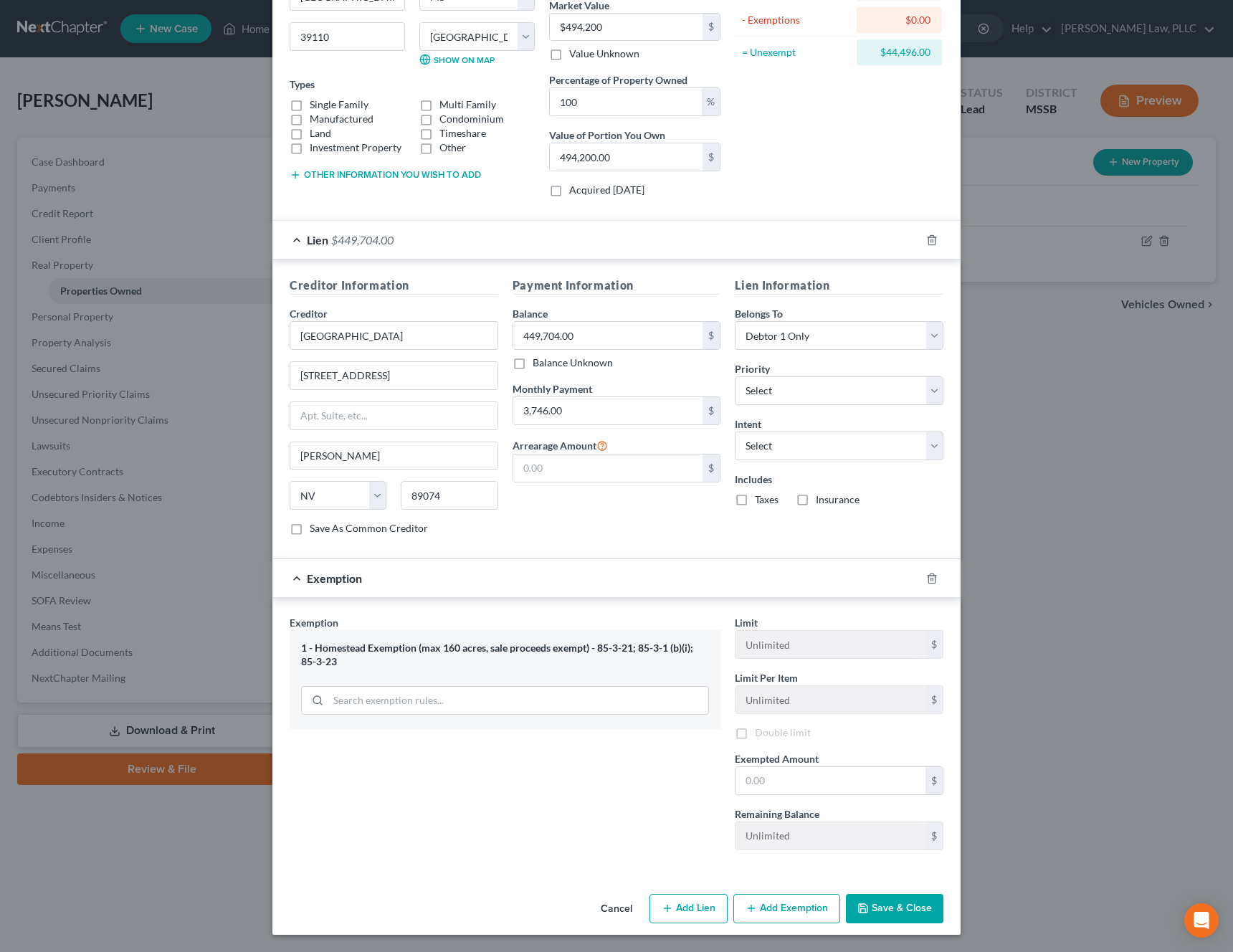
scroll to position [181, 0]
click at [753, 776] on input "text" at bounding box center [830, 781] width 190 height 28
type input "44,496"
click at [825, 394] on select "Select 1st 2nd 3rd 4th 5th 6th 7th 8th 9th 10th 11th 12th 13th 14th 15th 16th 1…" at bounding box center [839, 388] width 208 height 28
select select "0"
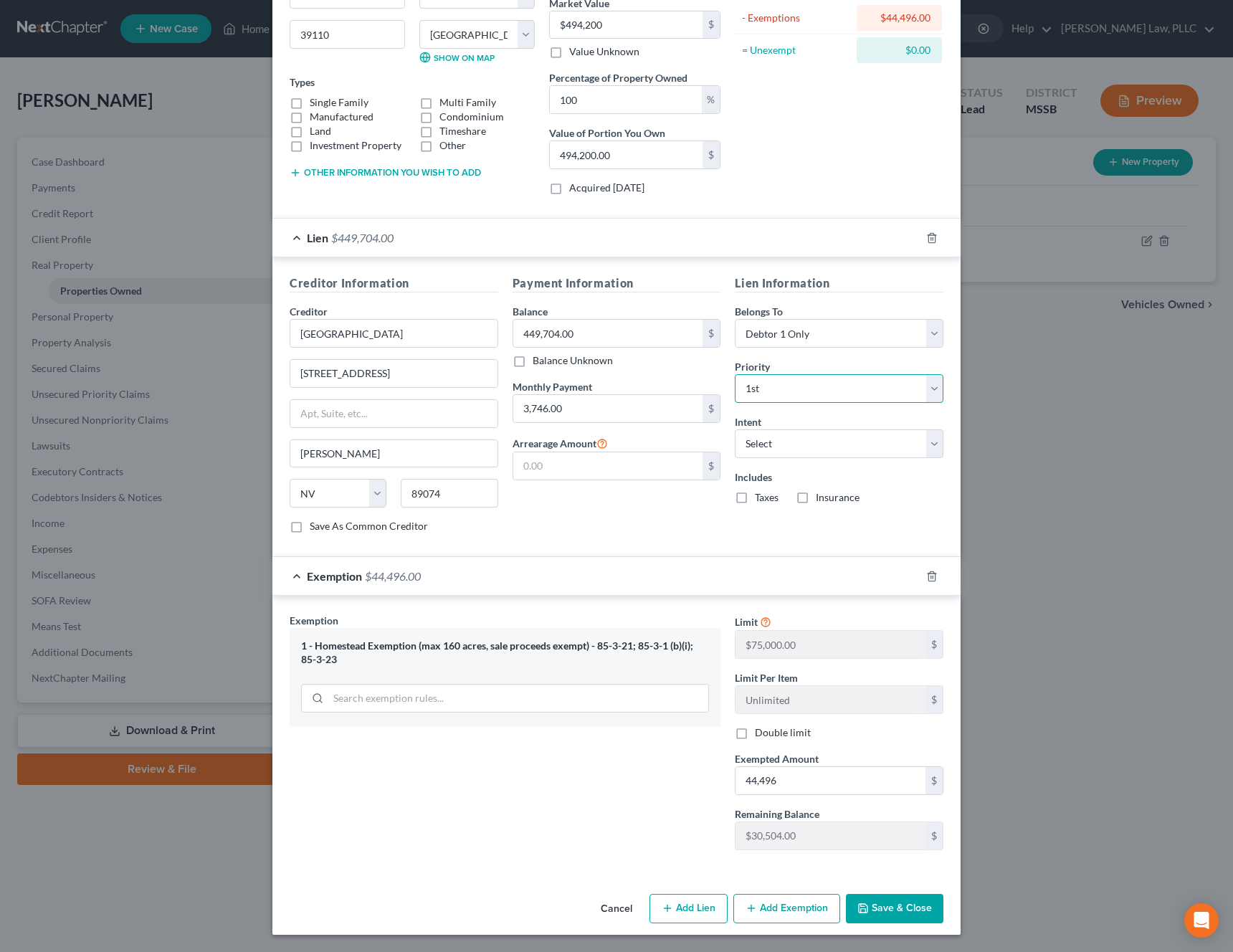
click at [735, 374] on select "Select 1st 2nd 3rd 4th 5th 6th 7th 8th 9th 10th 11th 12th 13th 14th 15th 16th 1…" at bounding box center [839, 388] width 208 height 28
click at [900, 909] on button "Save & Close" at bounding box center [895, 909] width 98 height 30
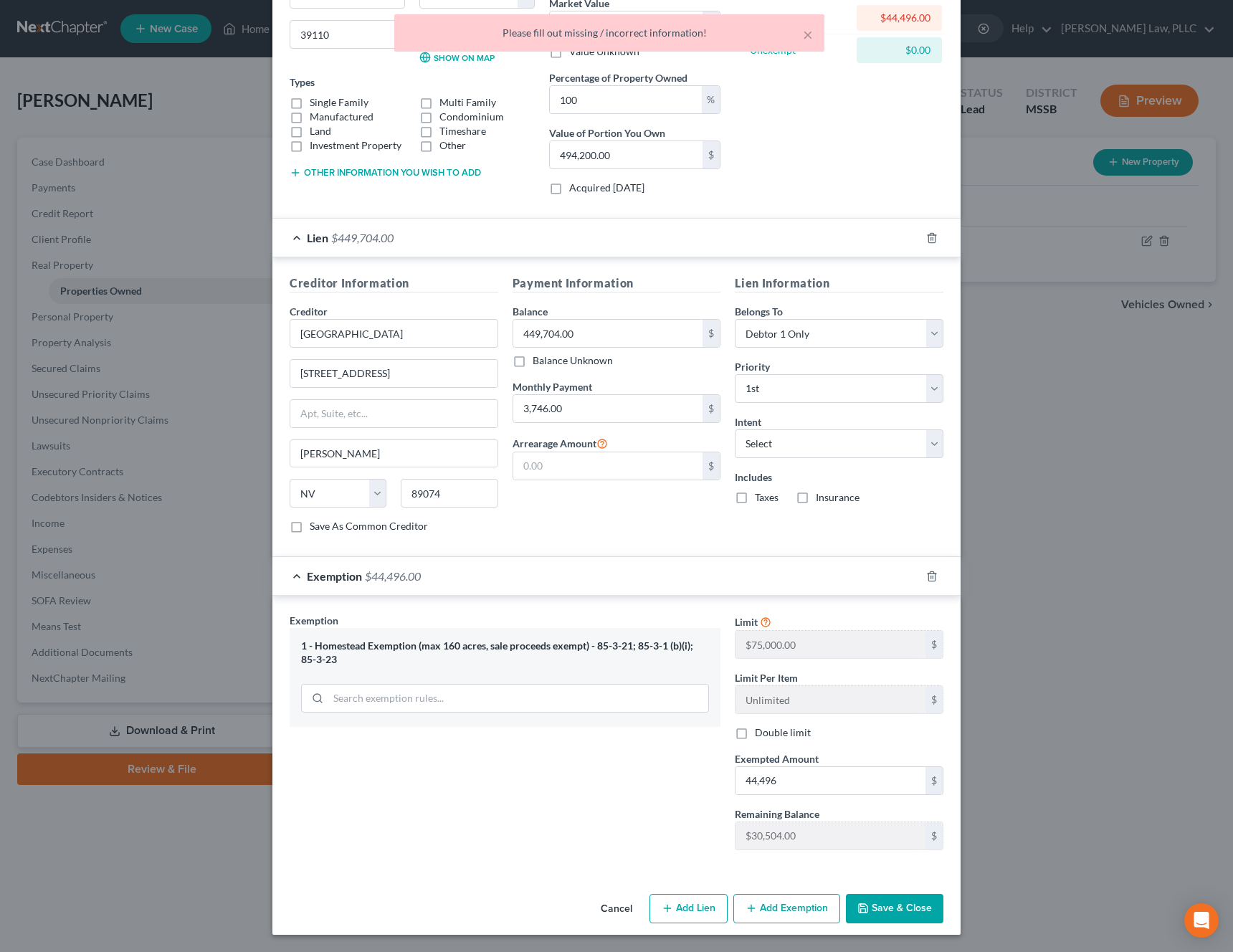
scroll to position [0, 0]
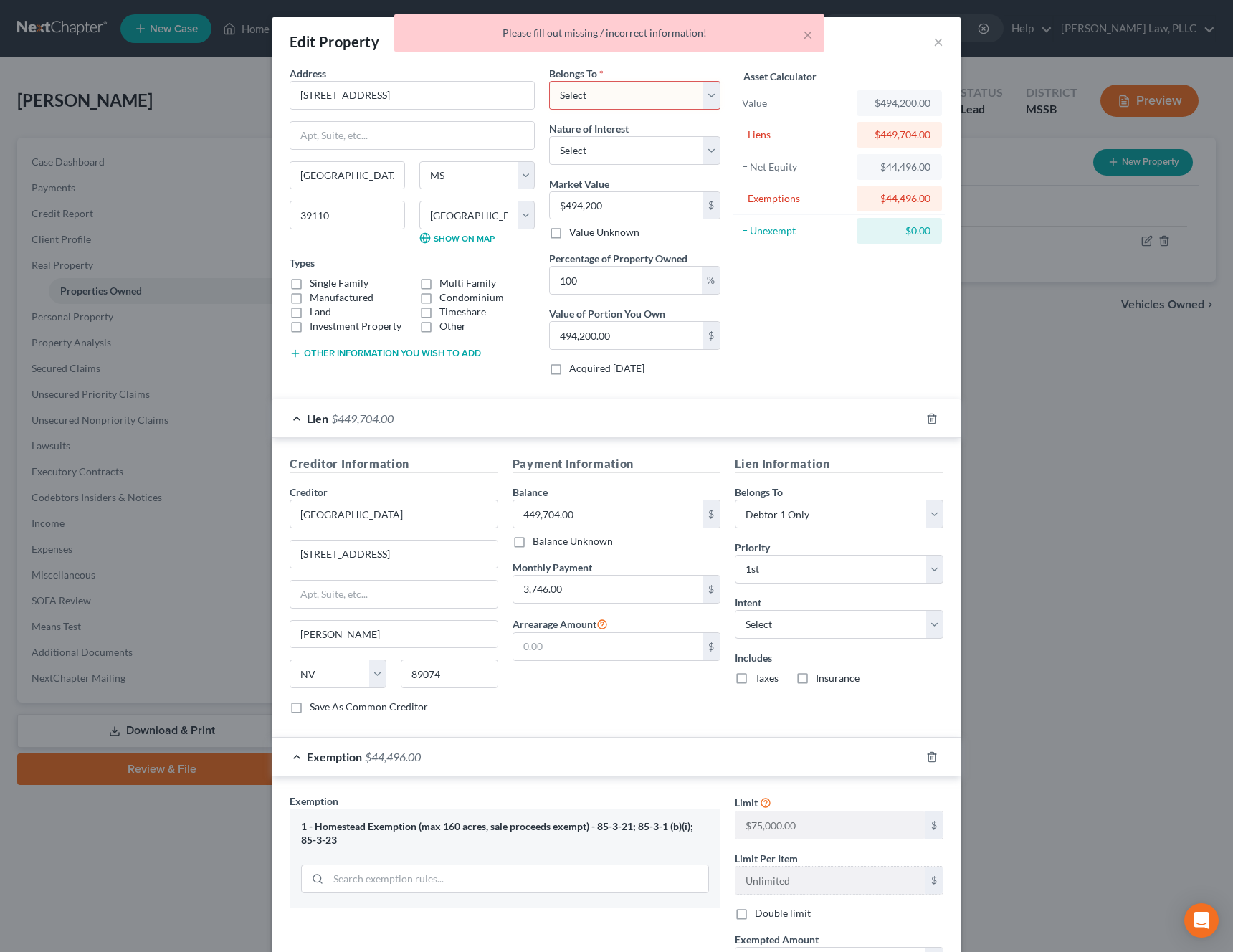
click at [719, 85] on select "Select Debtor 1 Only Debtor 2 Only Debtor 1 And Debtor 2 Only At Least One Of T…" at bounding box center [635, 96] width 171 height 28
select select "3"
click at [549, 81] on select "Select Debtor 1 Only Debtor 2 Only Debtor 1 And Debtor 2 Only At Least One Of T…" at bounding box center [635, 96] width 171 height 28
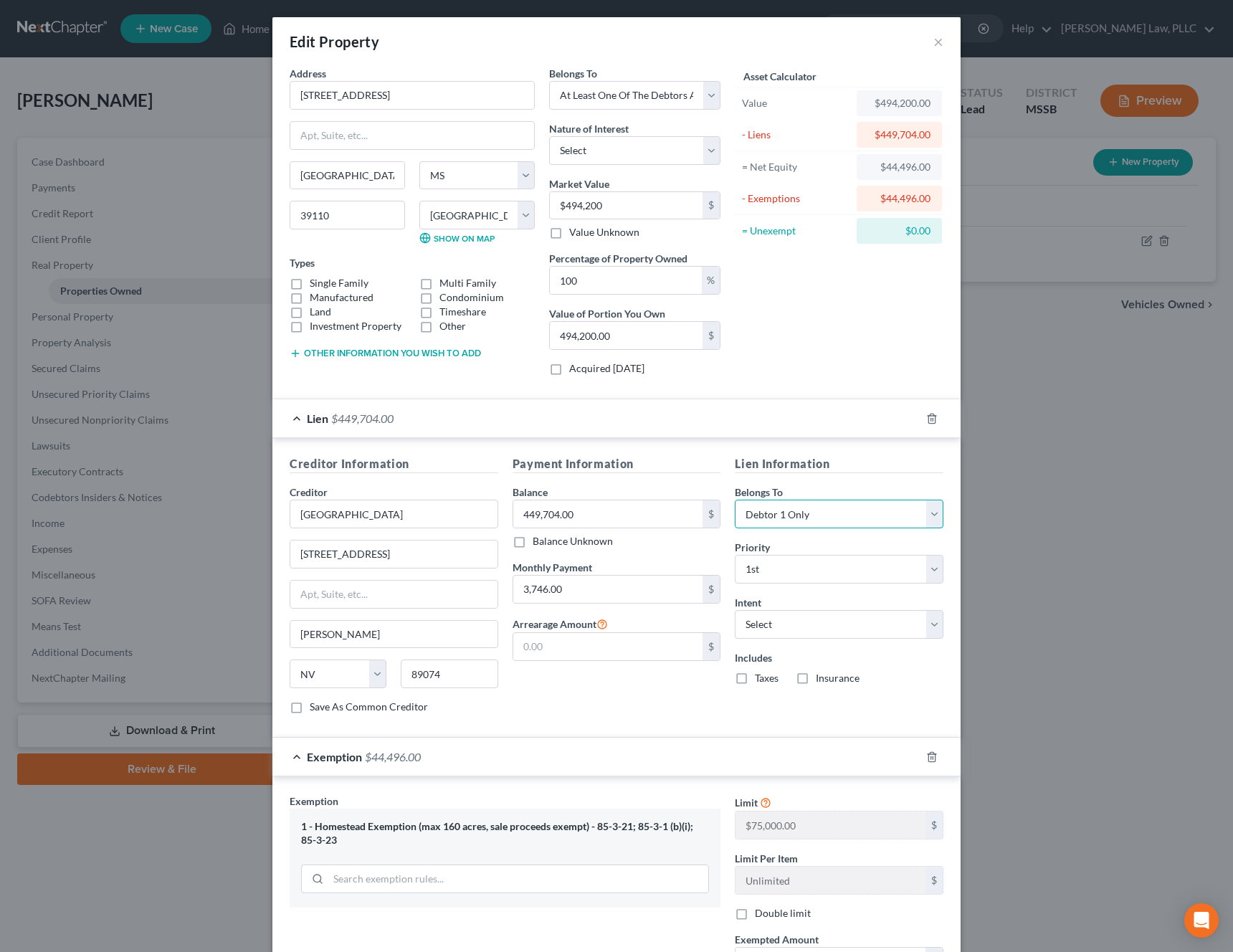
click at [901, 524] on select "Select Debtor 1 Only Debtor 2 Only Debtor 1 And Debtor 2 Only At Least One Of T…" at bounding box center [839, 514] width 208 height 28
select select "3"
click at [735, 500] on select "Select Debtor 1 Only Debtor 2 Only Debtor 1 And Debtor 2 Only At Least One Of T…" at bounding box center [839, 514] width 208 height 28
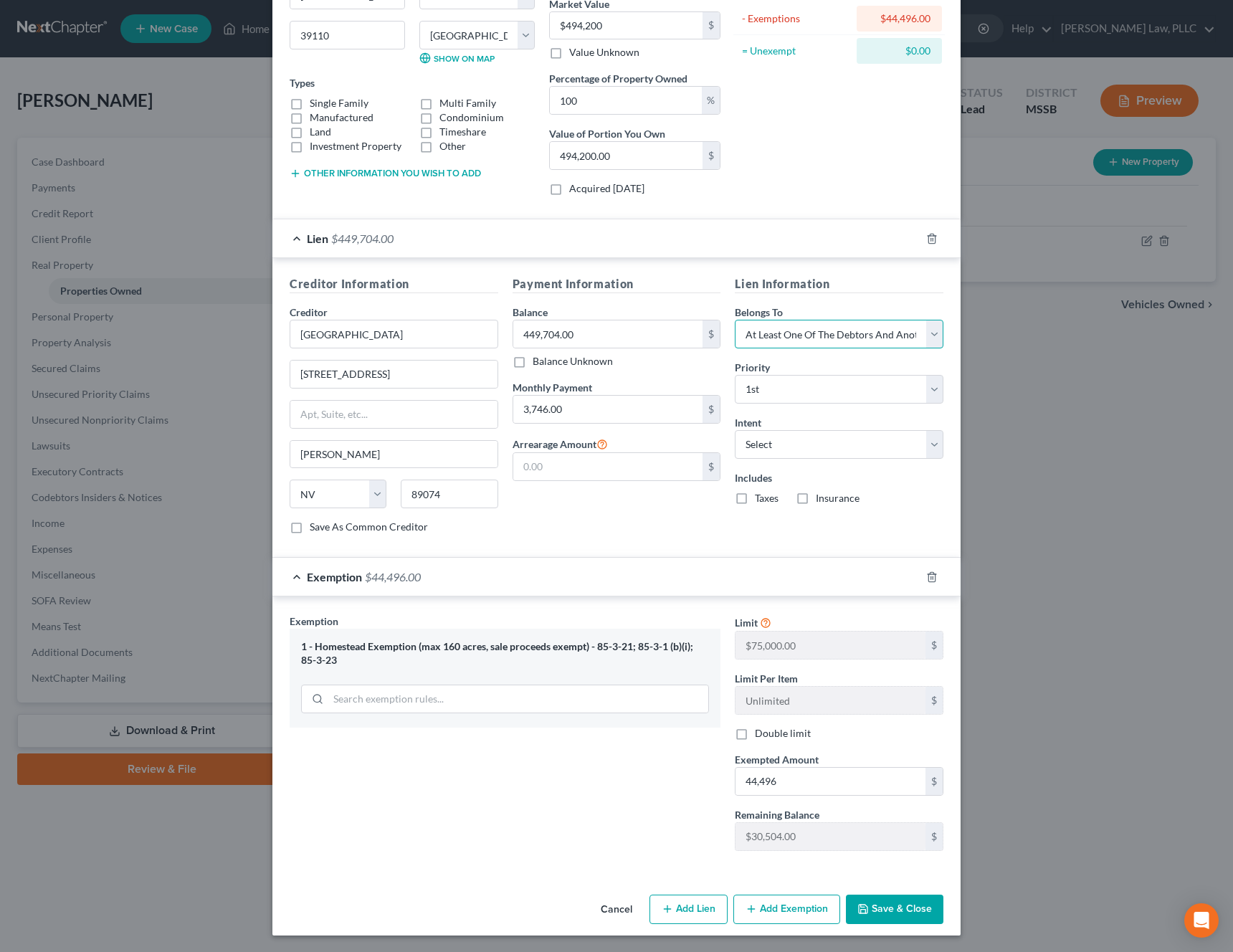
scroll to position [181, 0]
click at [907, 904] on button "Save & Close" at bounding box center [895, 909] width 98 height 30
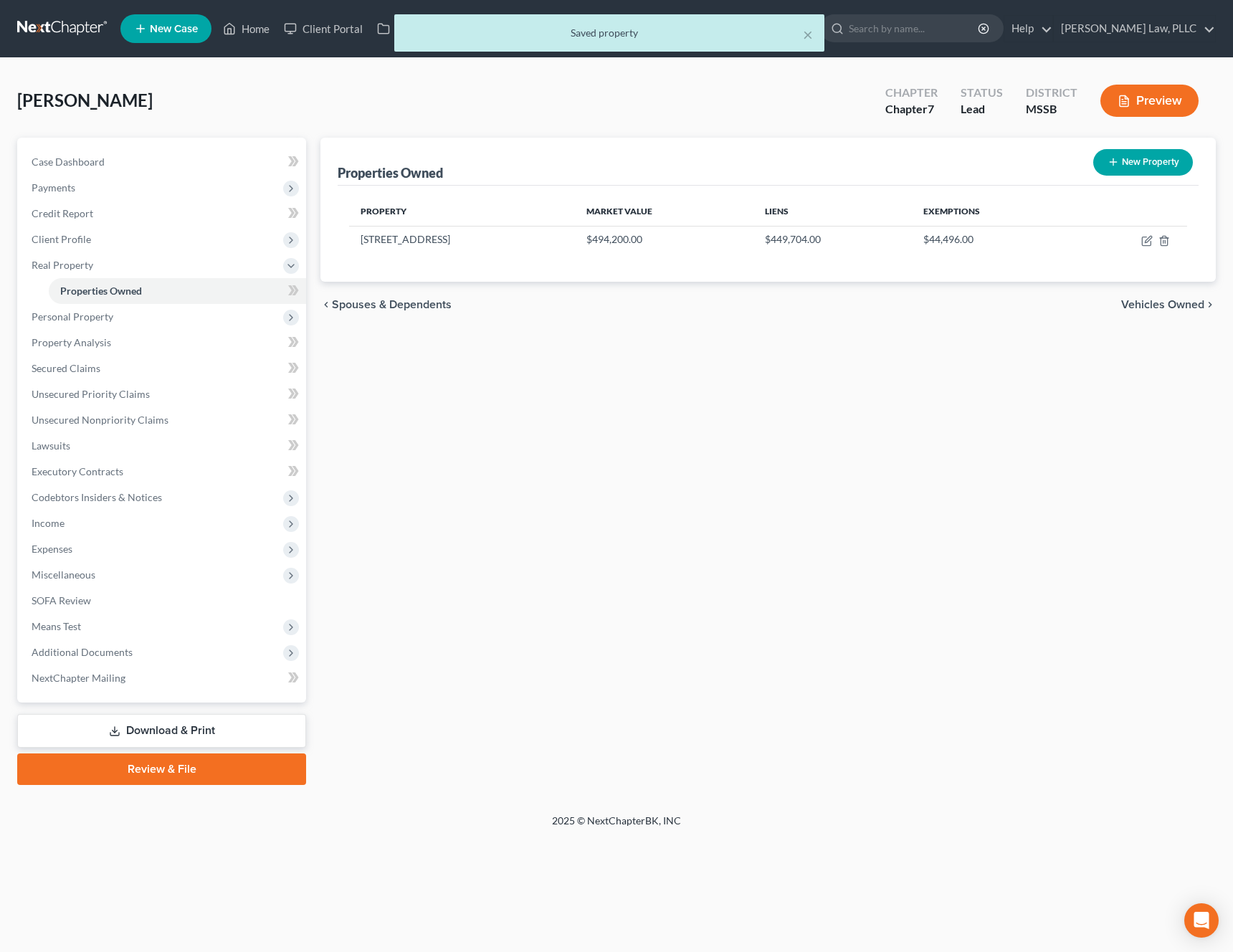
click at [1151, 308] on span "Vehicles Owned" at bounding box center [1162, 305] width 83 height 12
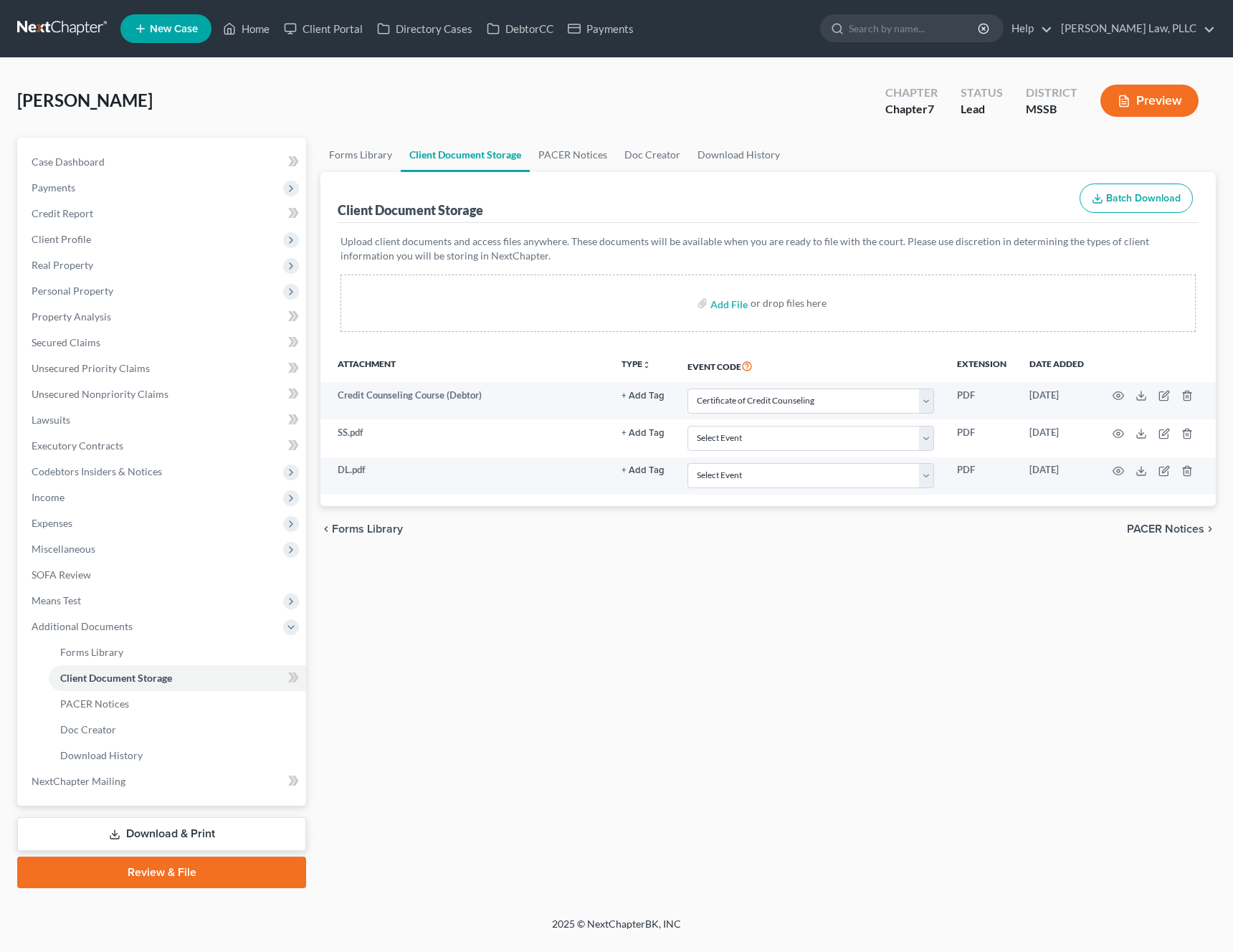
select select "4"
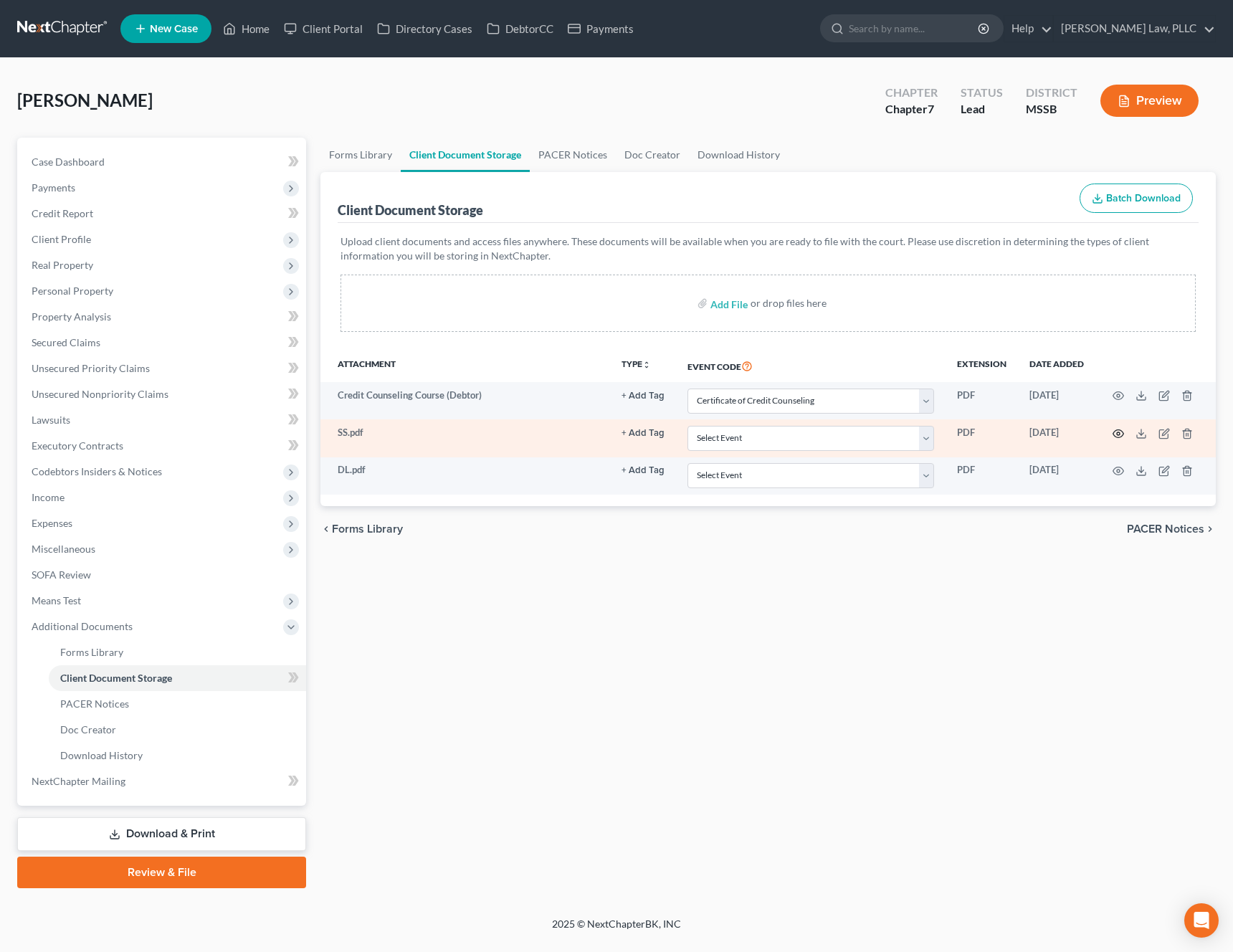
click at [1115, 429] on icon "button" at bounding box center [1118, 433] width 12 height 12
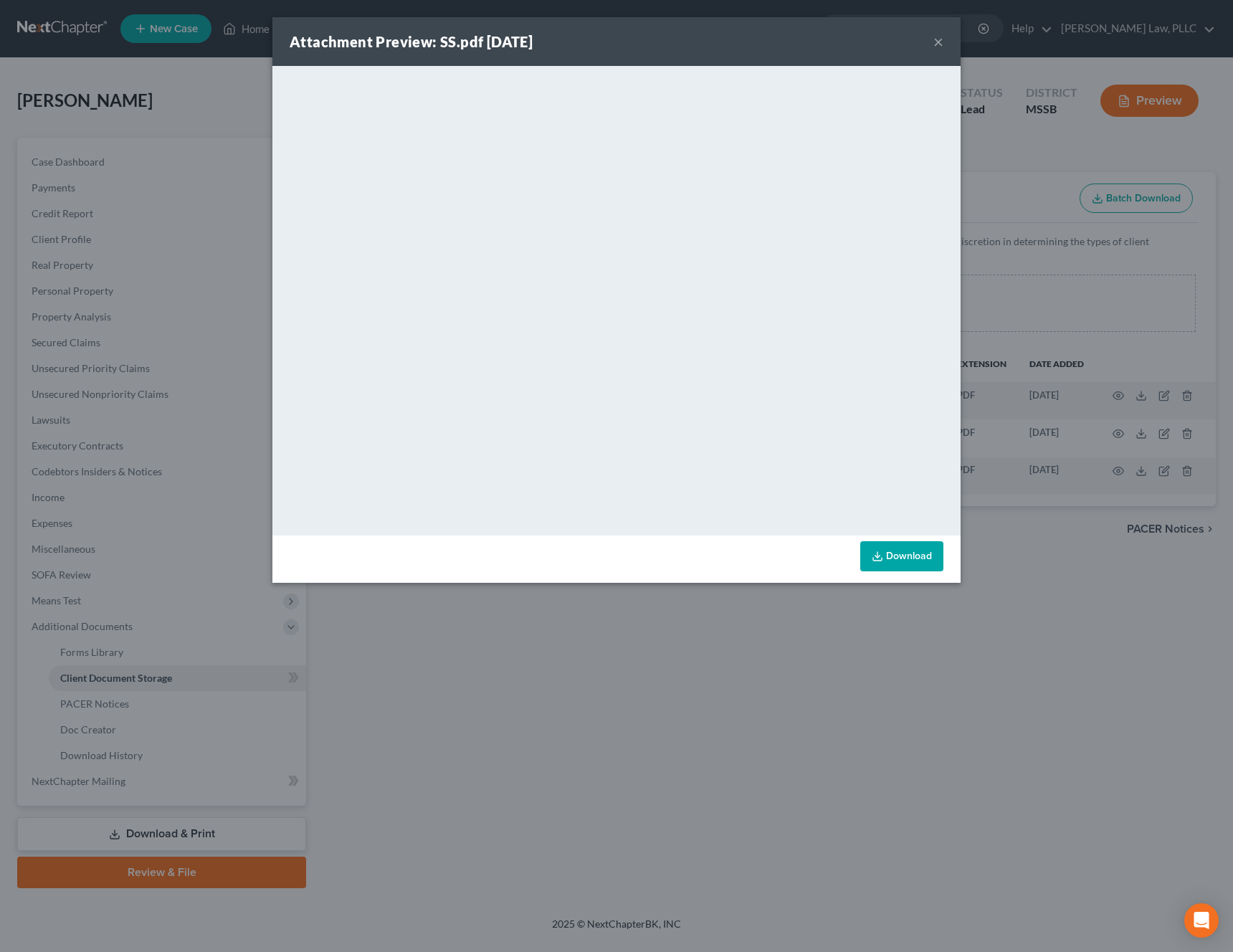
click at [939, 47] on button "×" at bounding box center [938, 42] width 10 height 17
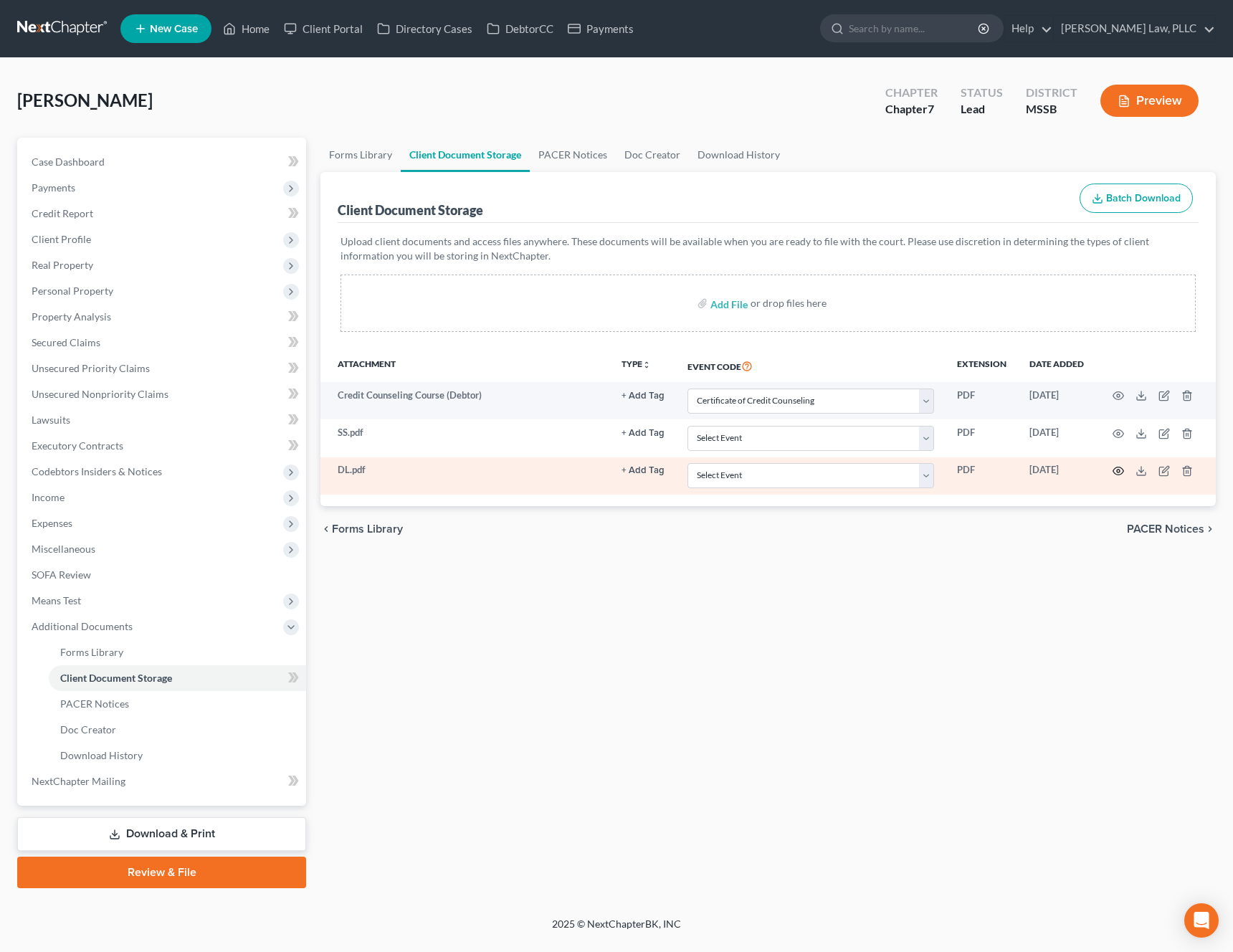
click at [1115, 469] on icon "button" at bounding box center [1118, 470] width 12 height 12
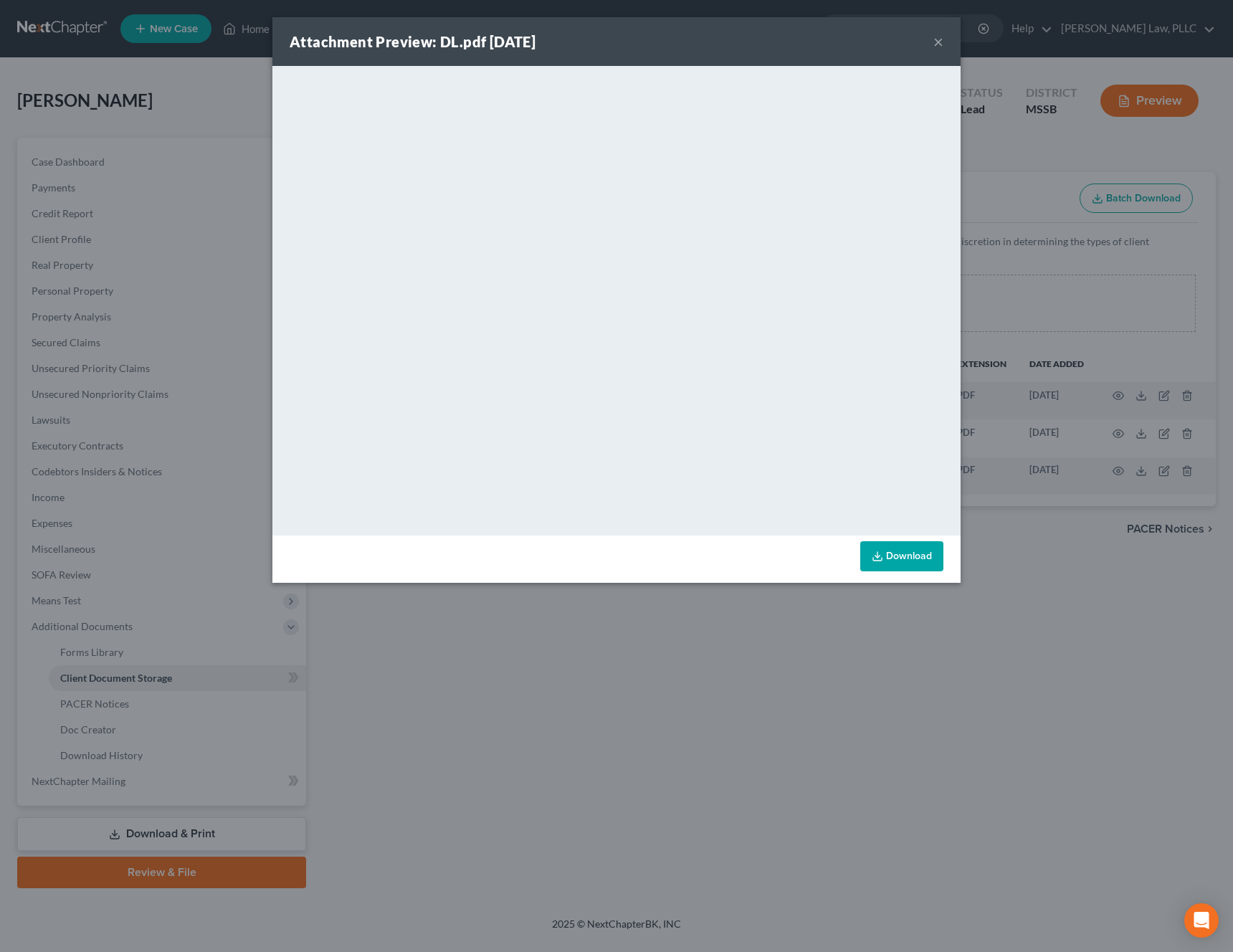
click at [938, 44] on button "×" at bounding box center [938, 42] width 10 height 17
